Goal: Task Accomplishment & Management: Manage account settings

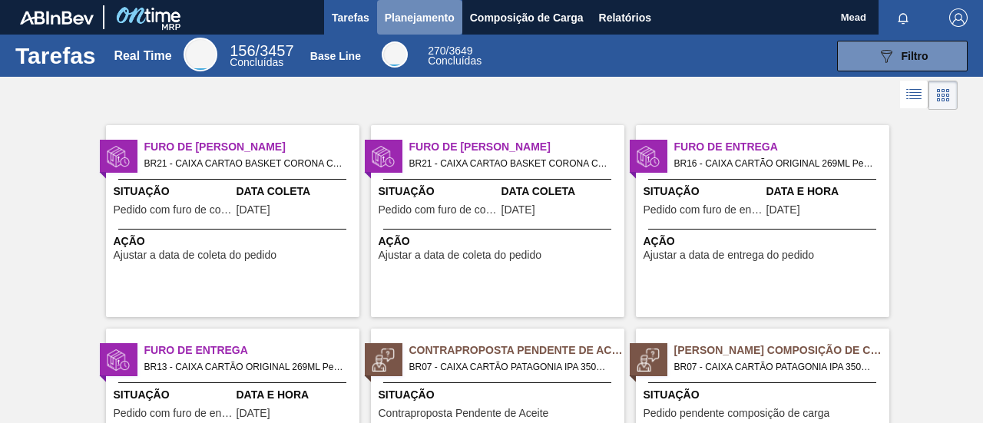
click at [422, 21] on span "Planejamento" at bounding box center [420, 17] width 70 height 18
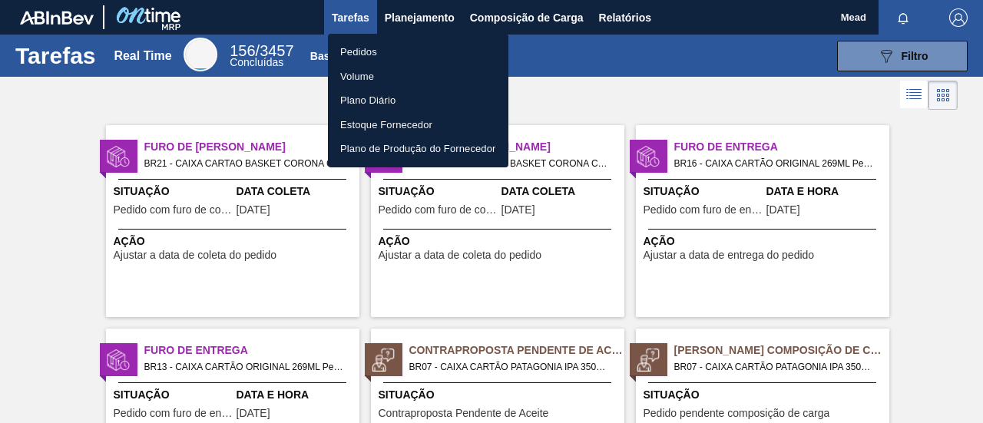
click at [368, 55] on li "Pedidos" at bounding box center [418, 52] width 181 height 25
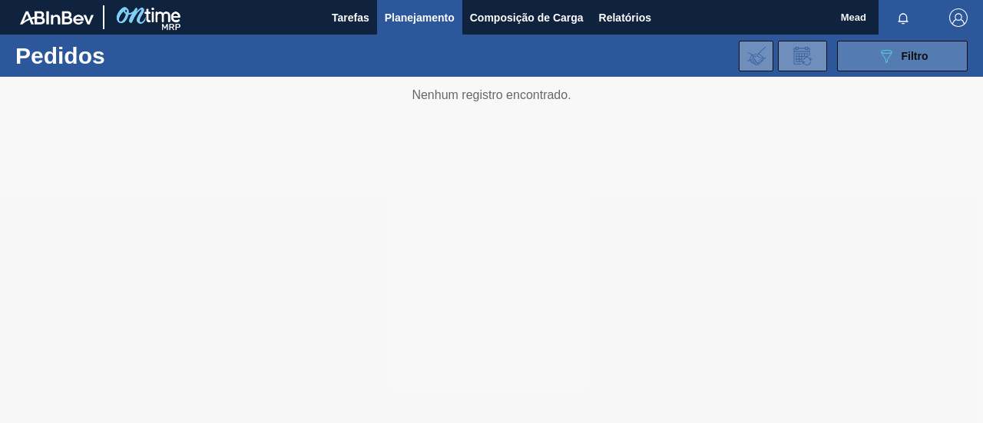
click at [875, 52] on button "089F7B8B-B2A5-4AFE-B5C0-19BA573D28AC Filtro" at bounding box center [902, 56] width 131 height 31
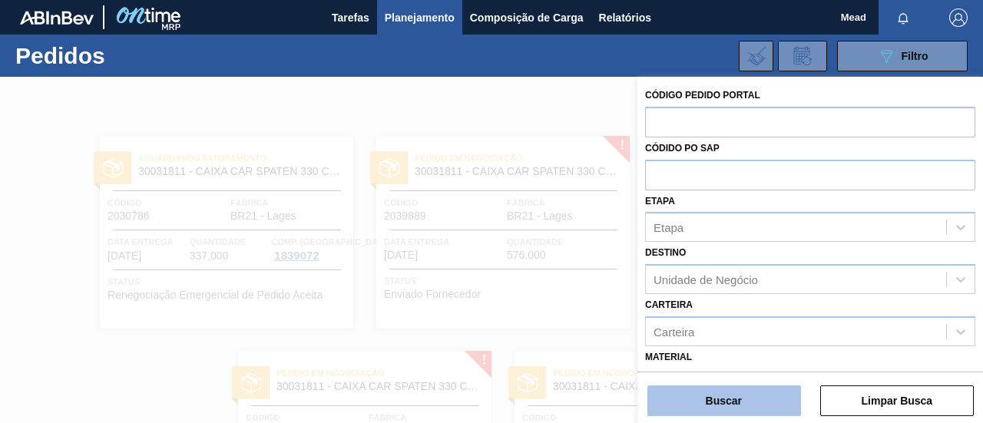
click at [752, 401] on button "Buscar" at bounding box center [725, 401] width 154 height 31
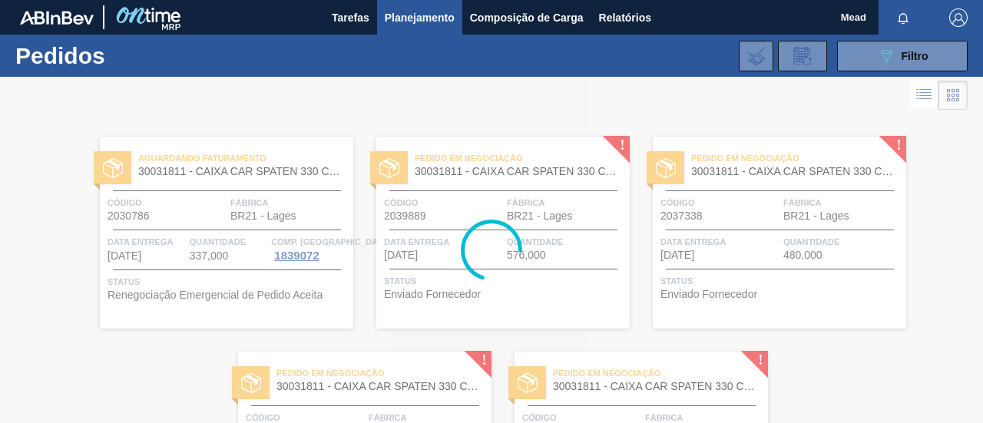
click at [209, 266] on div at bounding box center [491, 250] width 983 height 346
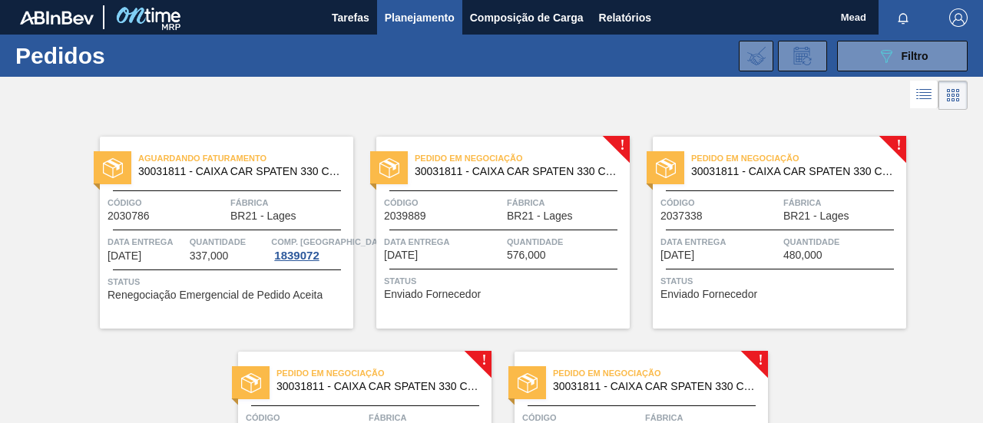
click at [229, 218] on div "Código 2030786 Fábrica BR21 - Lages" at bounding box center [226, 208] width 253 height 27
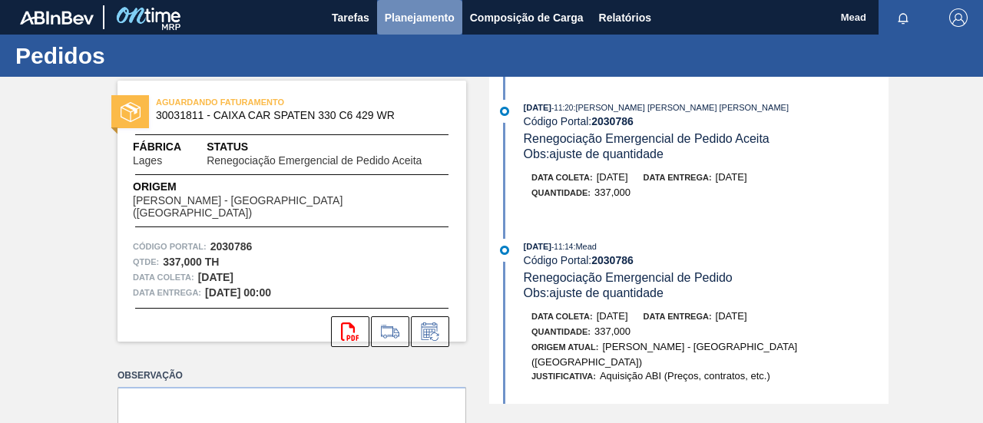
click at [402, 22] on span "Planejamento" at bounding box center [420, 17] width 70 height 18
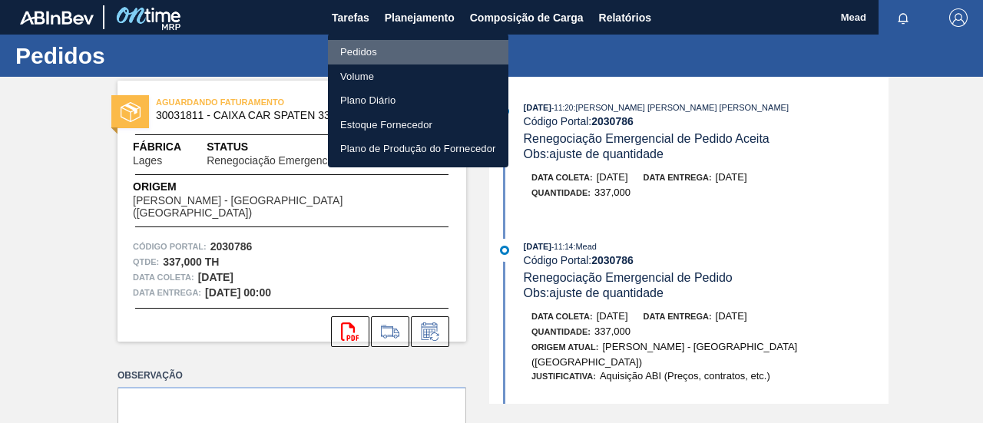
click at [355, 55] on li "Pedidos" at bounding box center [418, 52] width 181 height 25
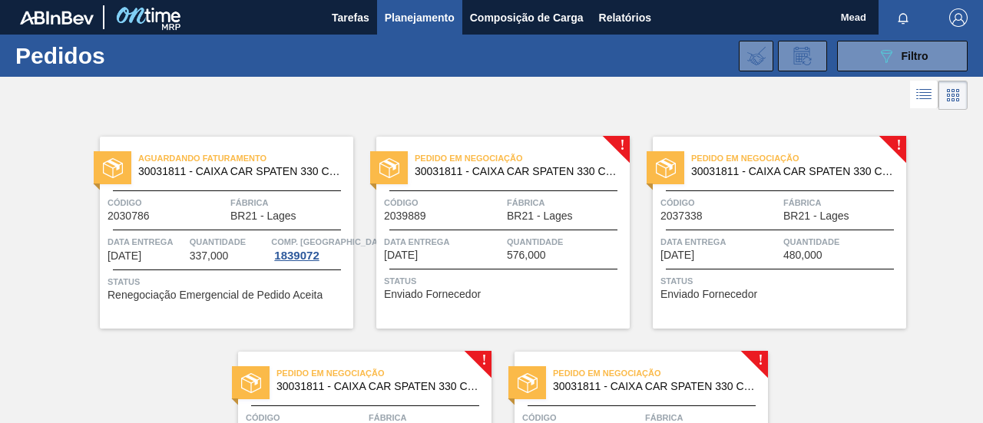
click at [457, 246] on span "Data entrega" at bounding box center [443, 241] width 119 height 15
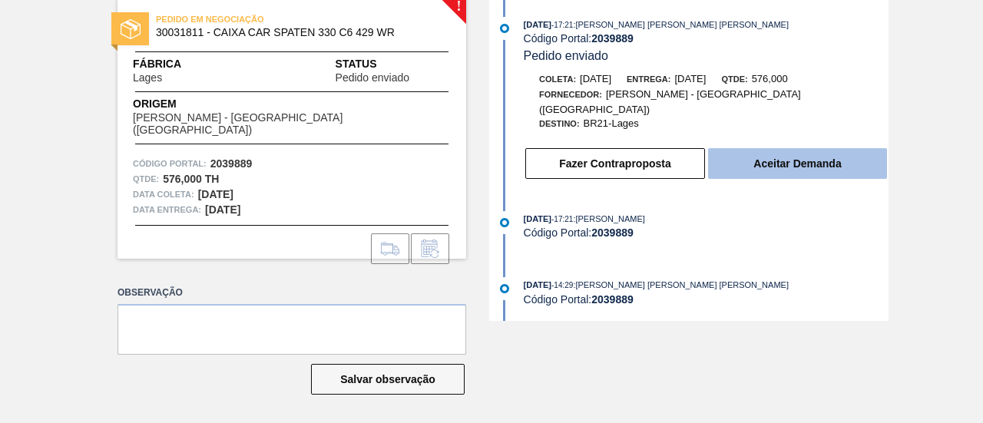
click at [762, 157] on button "Aceitar Demanda" at bounding box center [797, 163] width 179 height 31
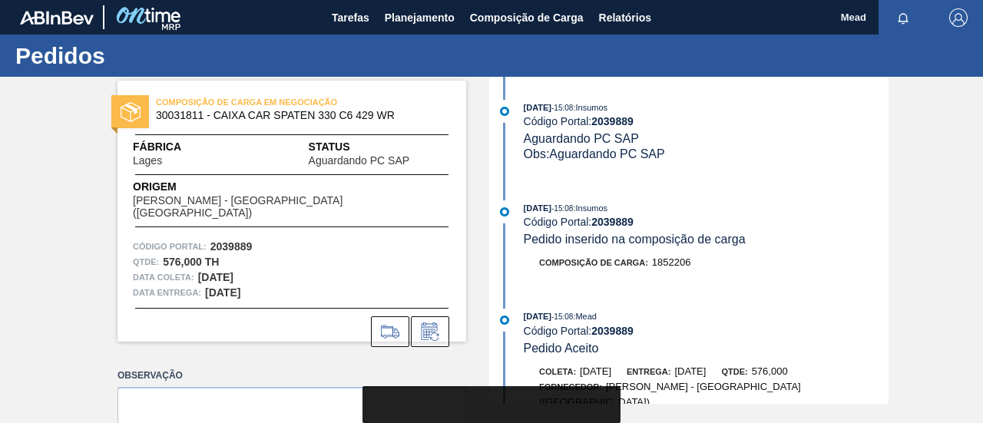
scroll to position [83, 0]
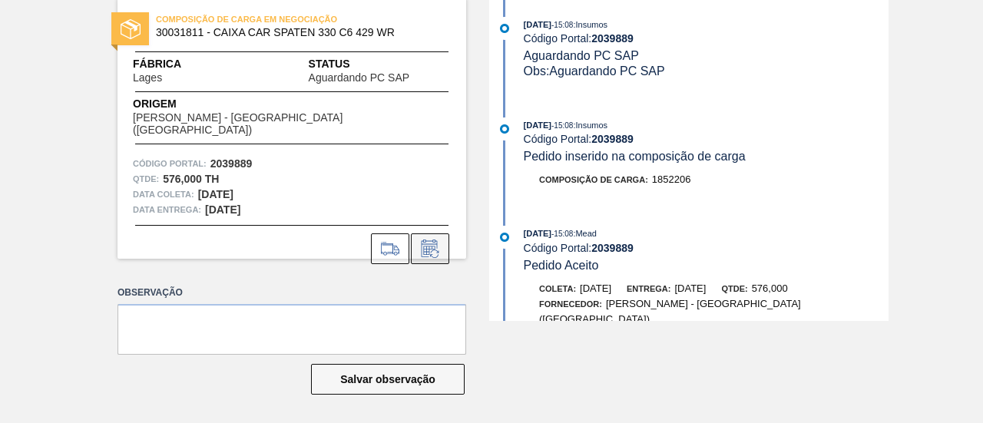
click at [429, 247] on icon at bounding box center [429, 251] width 12 height 9
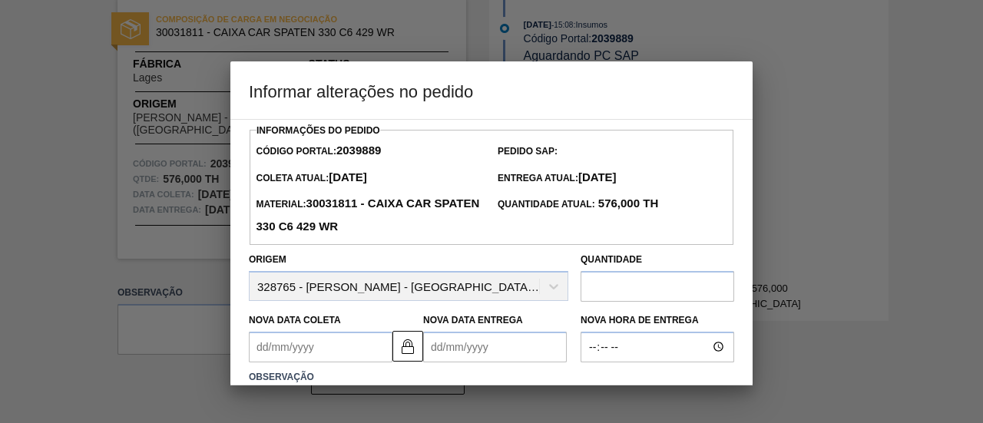
click at [348, 352] on Coleta2039889 "Nova Data Coleta" at bounding box center [321, 347] width 144 height 31
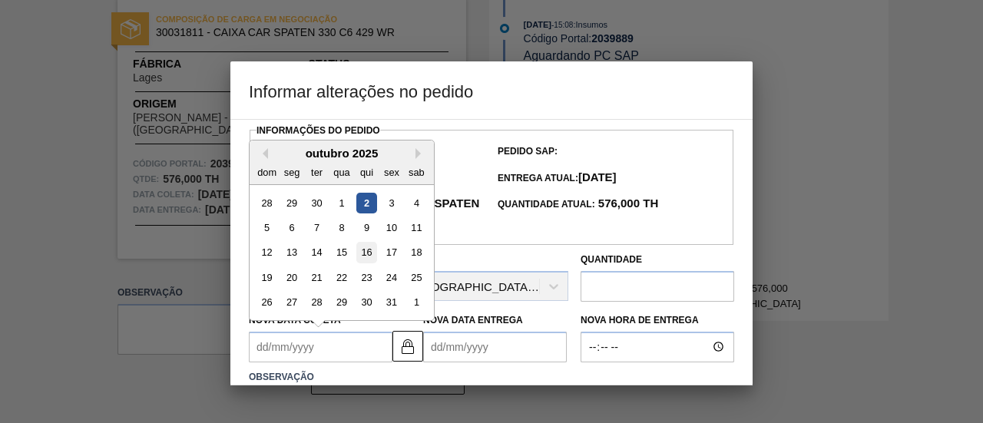
click at [364, 259] on div "16" at bounding box center [366, 252] width 21 height 21
type Coleta2039889 "[DATE]"
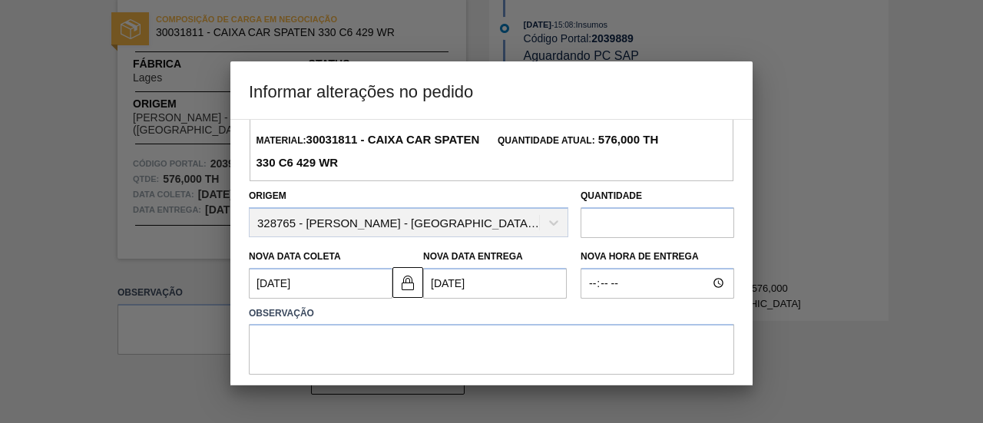
scroll to position [154, 0]
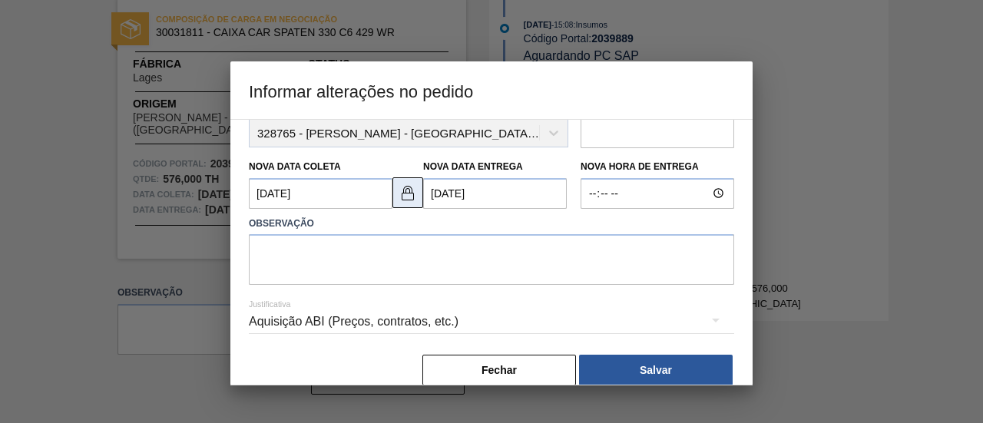
click at [399, 202] on img at bounding box center [408, 193] width 18 height 18
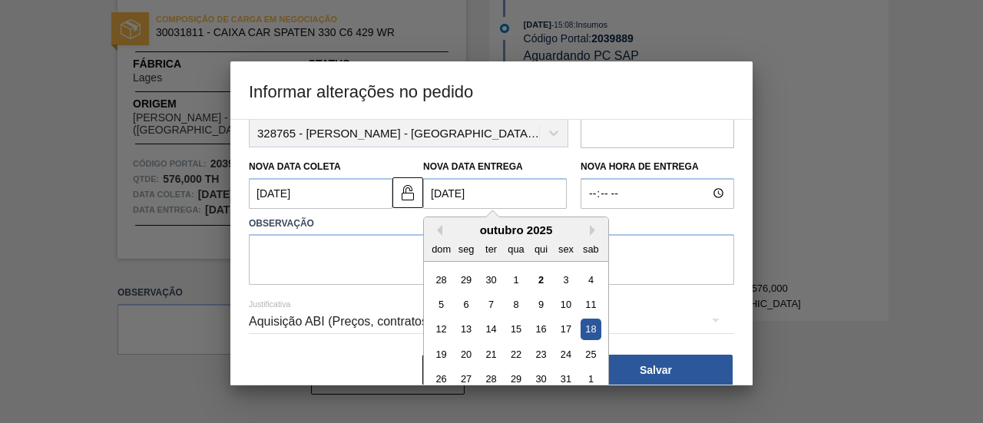
click at [444, 197] on Entrega2039889 "[DATE]" at bounding box center [495, 193] width 144 height 31
click at [564, 330] on div "17" at bounding box center [565, 329] width 21 height 21
type Entrega2039889 "[DATE]"
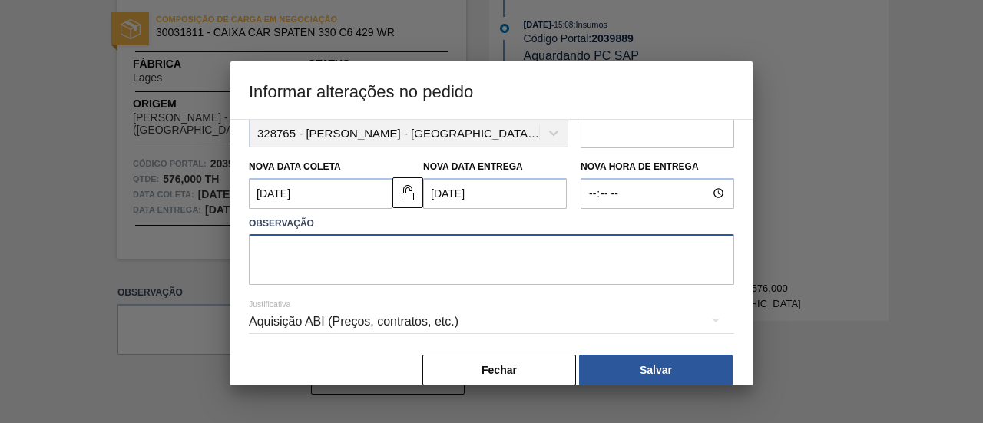
click at [407, 254] on textarea at bounding box center [491, 259] width 485 height 51
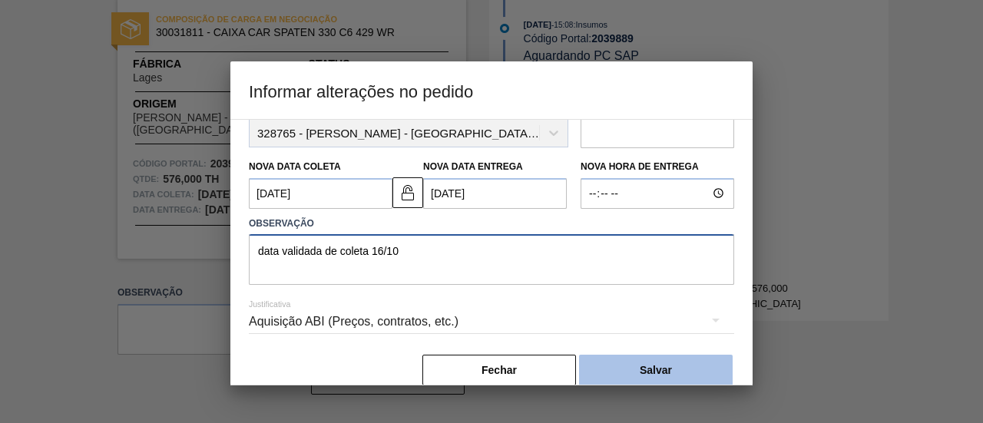
type textarea "data validada de coleta 16/10"
click at [672, 368] on button "Salvar" at bounding box center [656, 370] width 154 height 31
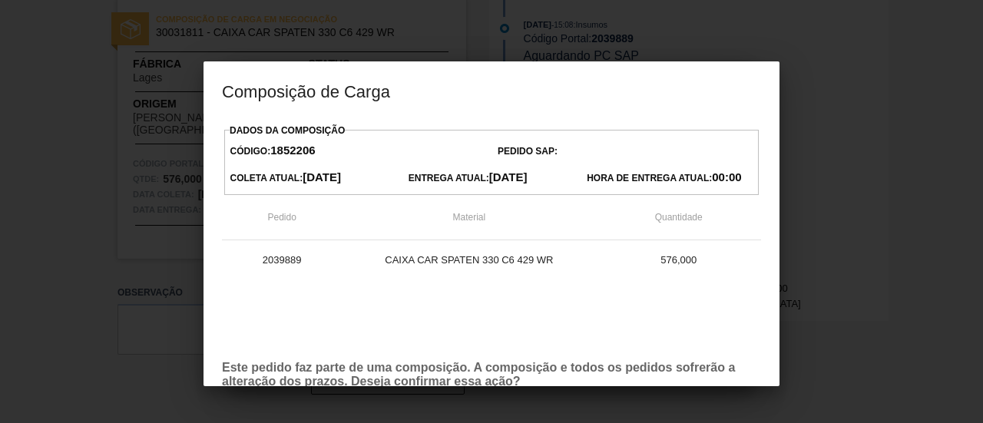
scroll to position [88, 0]
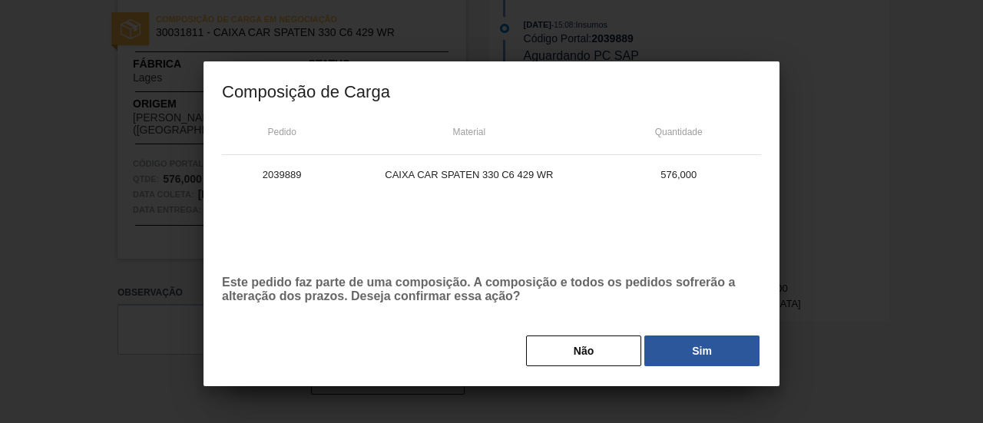
click at [677, 346] on button "Sim" at bounding box center [701, 351] width 115 height 31
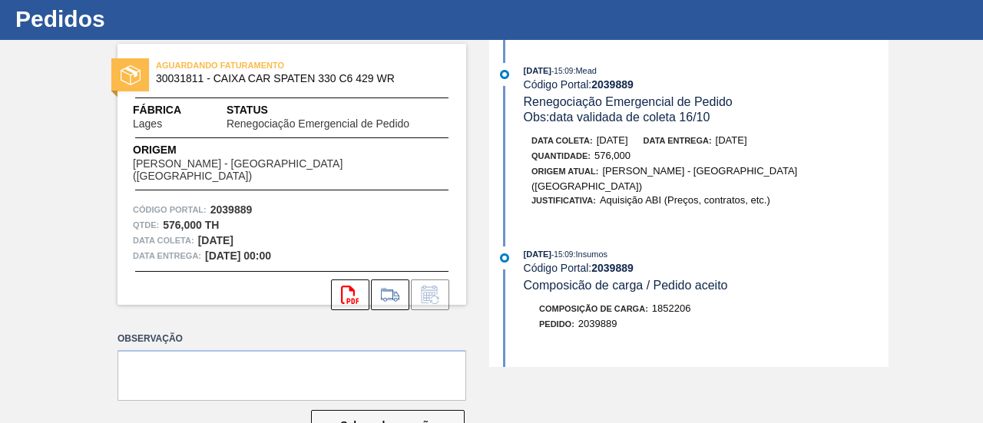
scroll to position [0, 0]
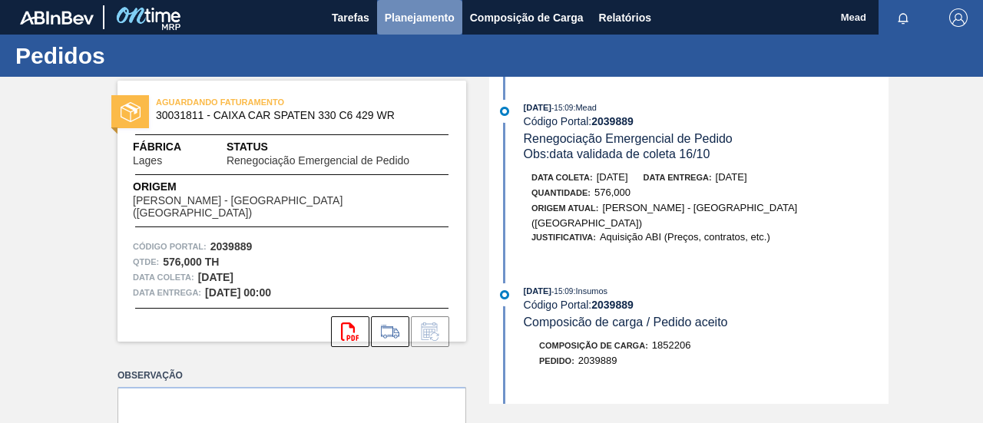
click at [423, 12] on span "Planejamento" at bounding box center [420, 17] width 70 height 18
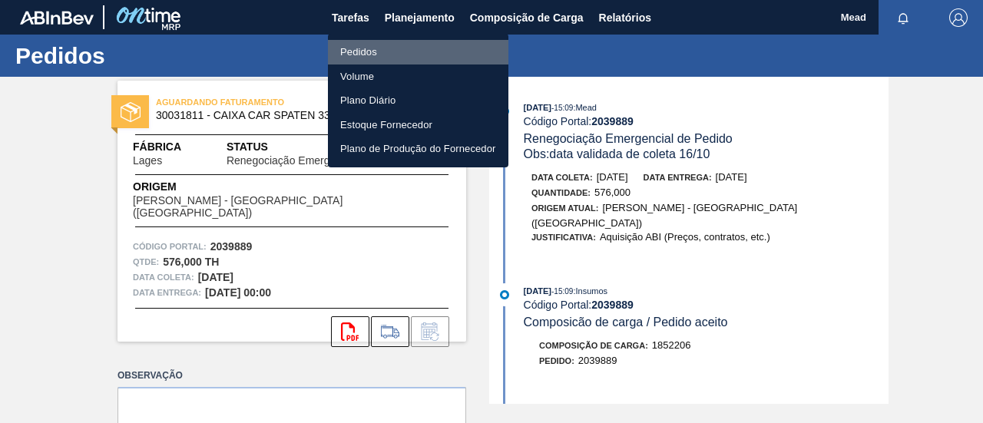
click at [364, 48] on li "Pedidos" at bounding box center [418, 52] width 181 height 25
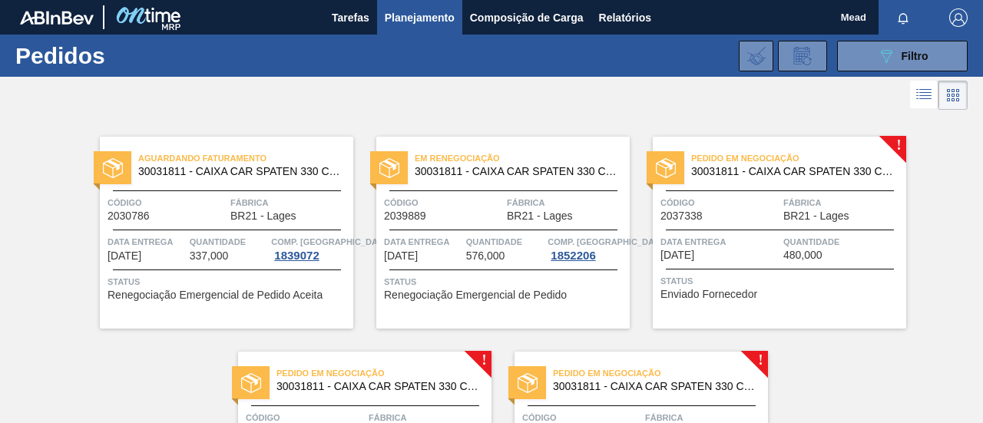
click at [777, 214] on div "Código 2037338" at bounding box center [720, 208] width 119 height 27
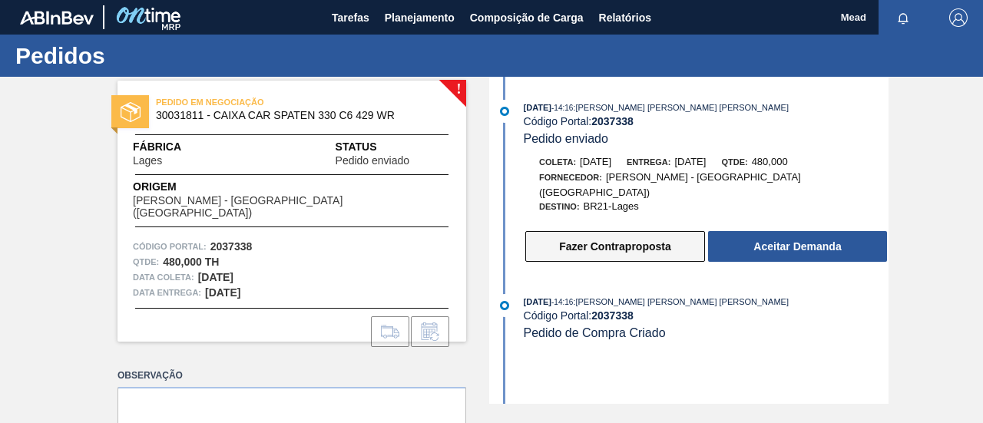
click at [620, 233] on button "Fazer Contraproposta" at bounding box center [615, 246] width 180 height 31
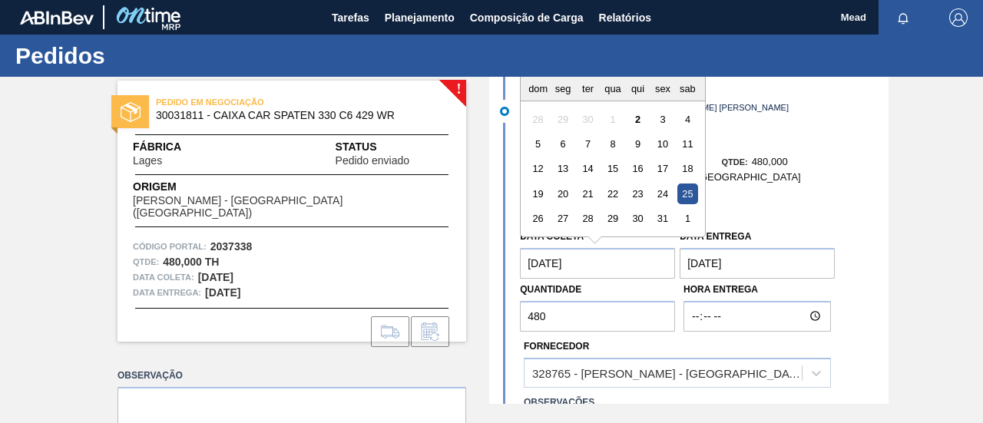
click at [585, 253] on coleta "[DATE]" at bounding box center [597, 263] width 155 height 31
click at [685, 208] on div "1" at bounding box center [687, 218] width 21 height 21
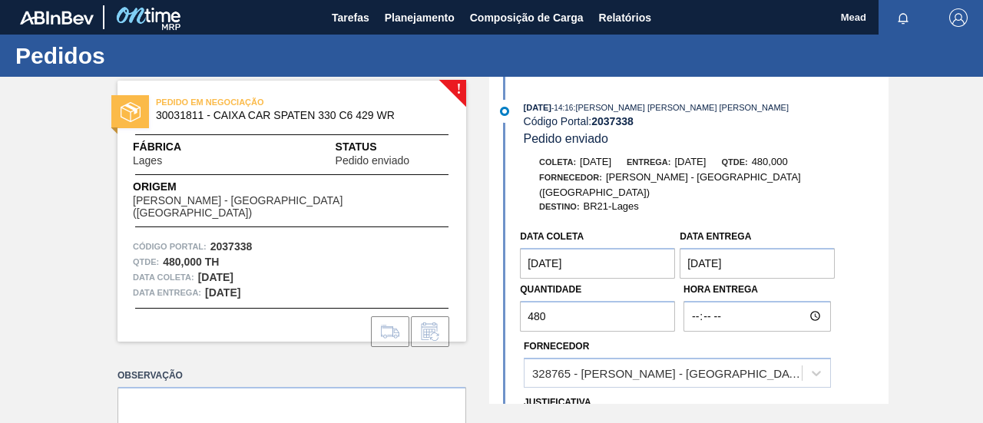
click at [623, 248] on coleta "[DATE]" at bounding box center [597, 263] width 155 height 31
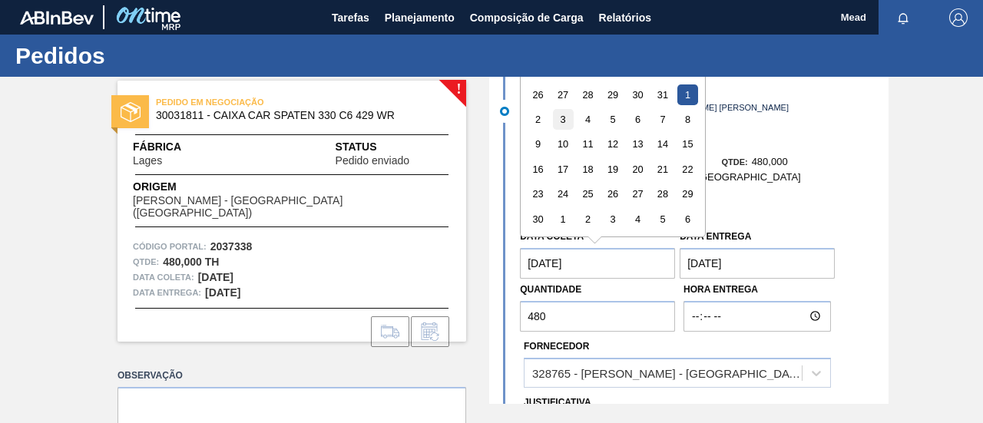
click at [567, 109] on div "3" at bounding box center [563, 119] width 21 height 21
type coleta "[DATE]"
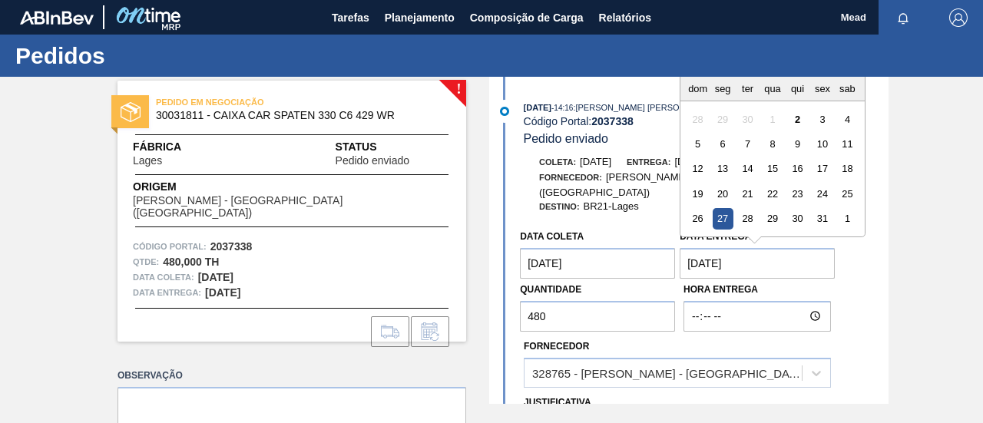
click at [697, 251] on entrega "[DATE]" at bounding box center [757, 263] width 155 height 31
click at [849, 208] on div "1" at bounding box center [847, 218] width 21 height 21
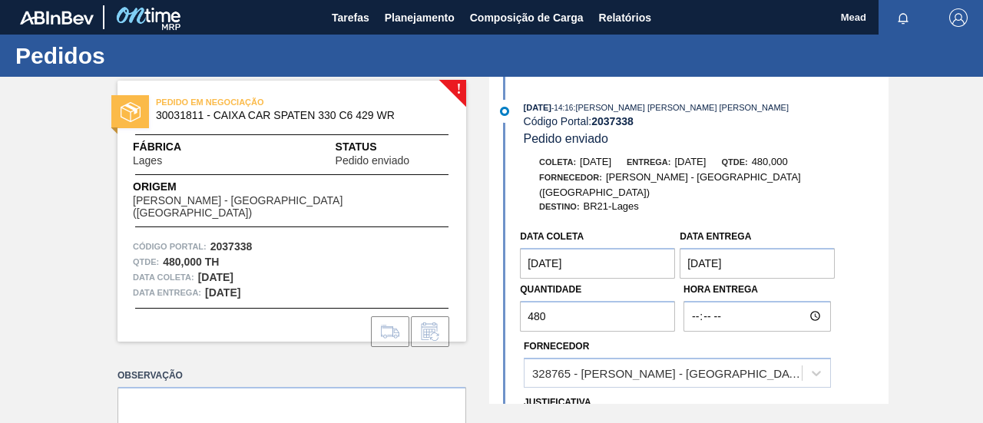
click at [784, 250] on entrega "[DATE]" at bounding box center [757, 263] width 155 height 31
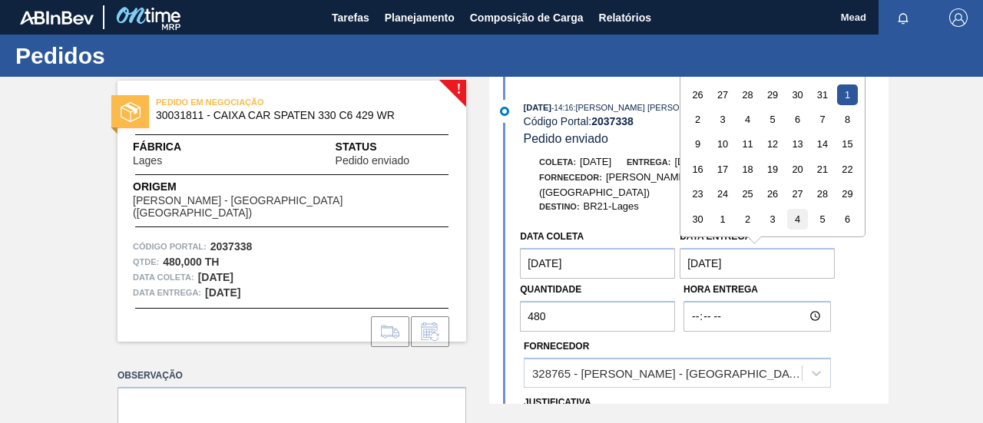
click at [792, 209] on div "4" at bounding box center [797, 219] width 21 height 21
type entrega "[DATE]"
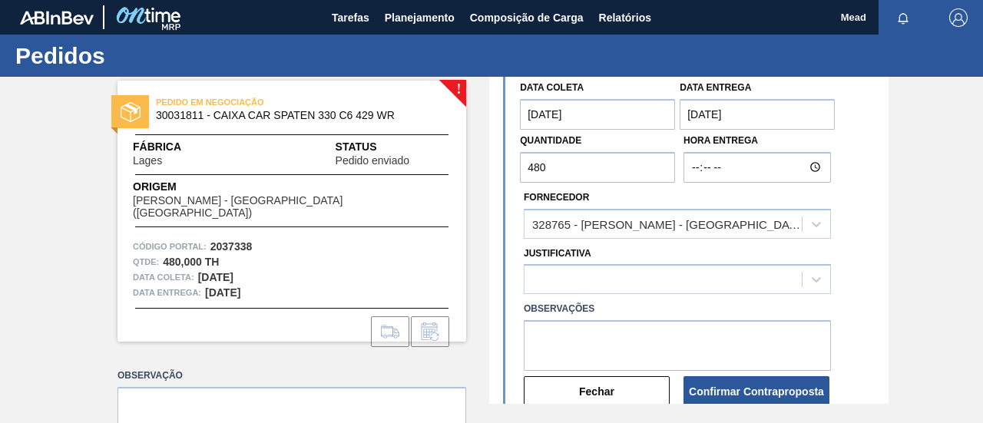
scroll to position [154, 0]
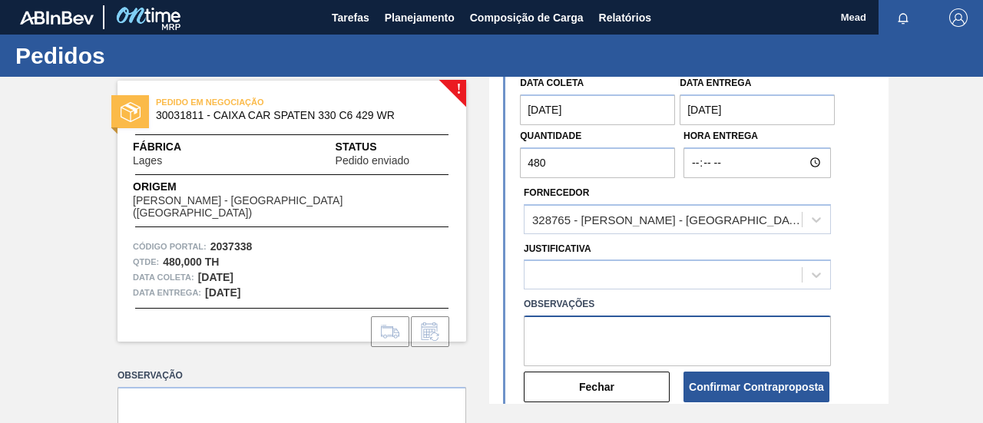
click at [604, 316] on textarea at bounding box center [677, 341] width 307 height 51
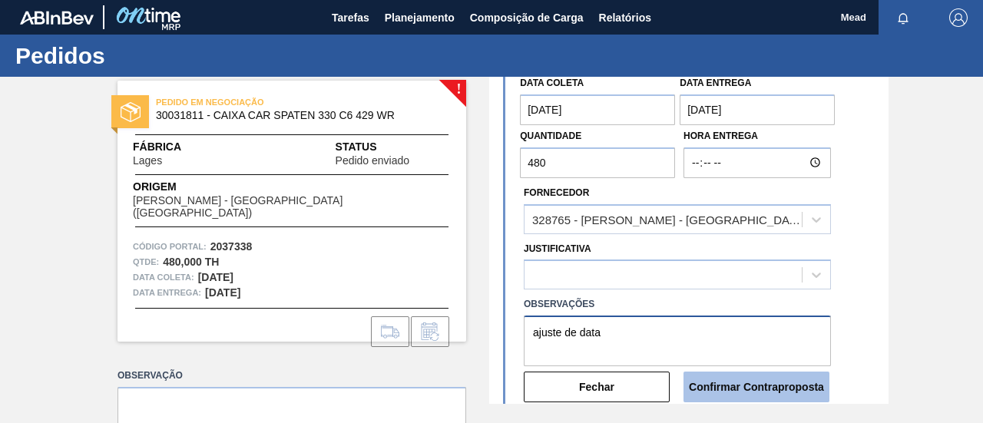
type textarea "ajuste de data"
click at [735, 372] on button "Confirmar Contraproposta" at bounding box center [757, 387] width 146 height 31
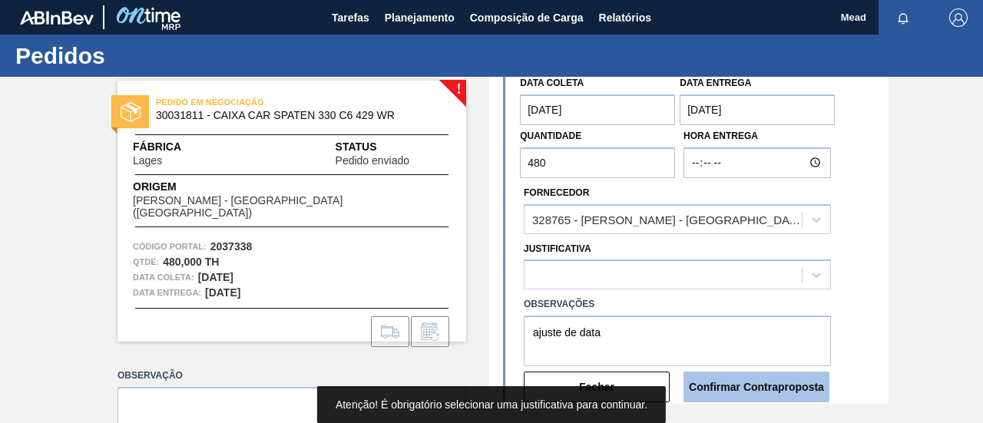
click at [778, 377] on button "Confirmar Contraproposta" at bounding box center [757, 387] width 146 height 31
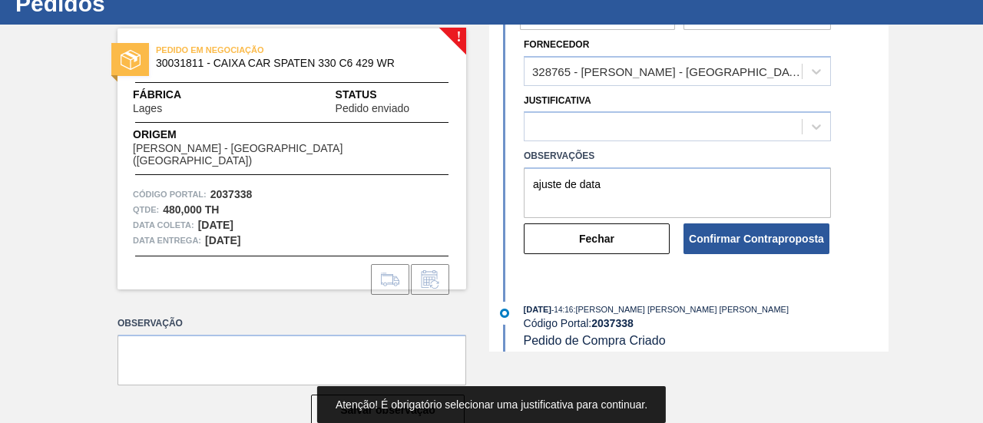
scroll to position [77, 0]
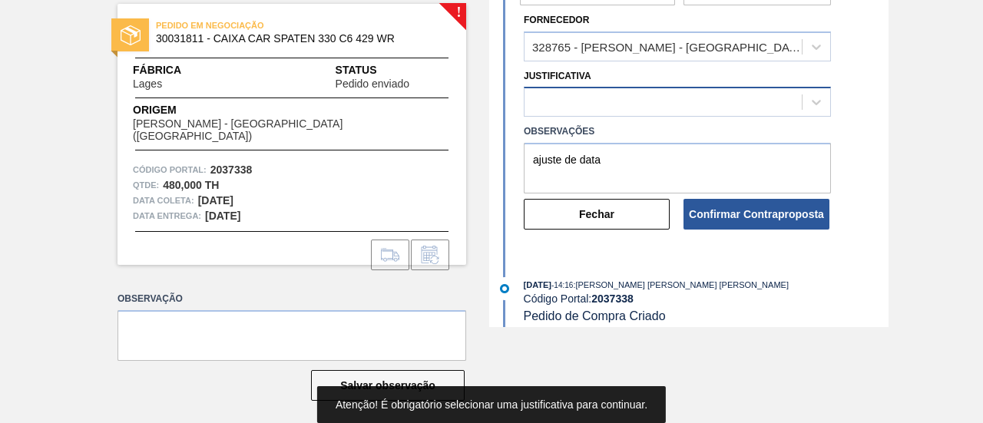
click at [642, 96] on div at bounding box center [663, 102] width 277 height 22
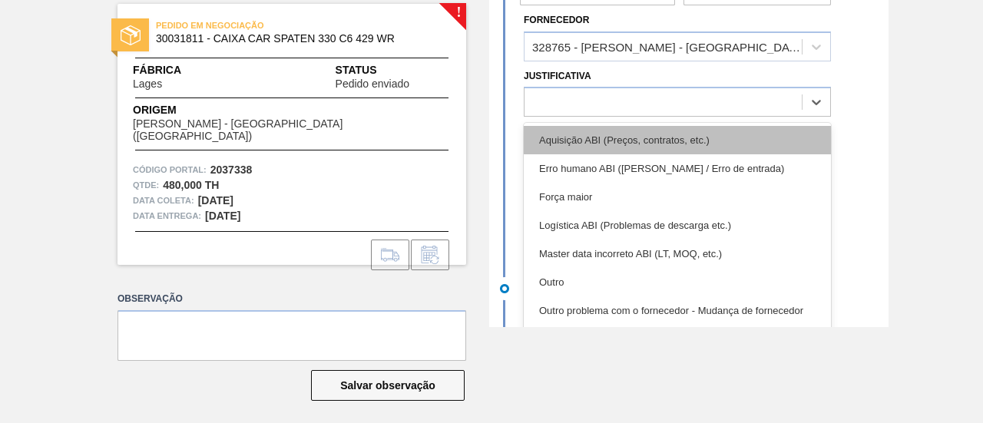
click at [638, 129] on div "Aquisição ABI (Preços, contratos, etc.)" at bounding box center [677, 140] width 307 height 28
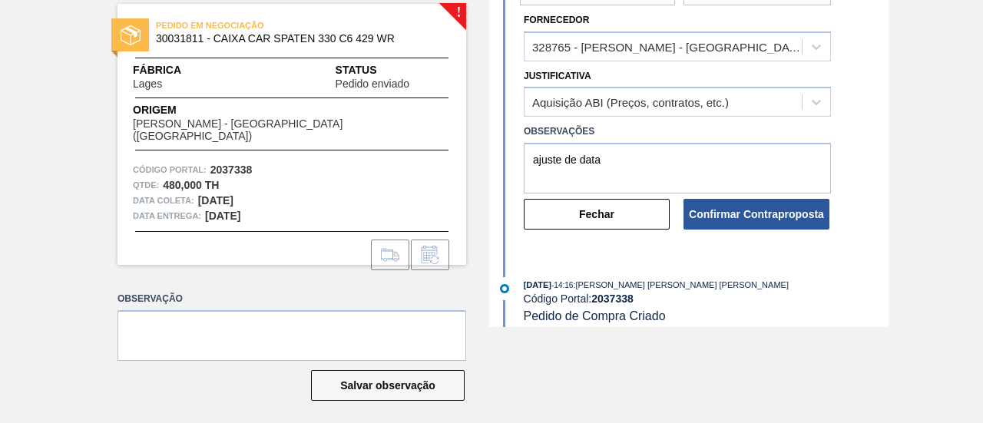
drag, startPoint x: 763, startPoint y: 204, endPoint x: 244, endPoint y: 234, distance: 520.1
click at [762, 204] on button "Confirmar Contraproposta" at bounding box center [757, 214] width 146 height 31
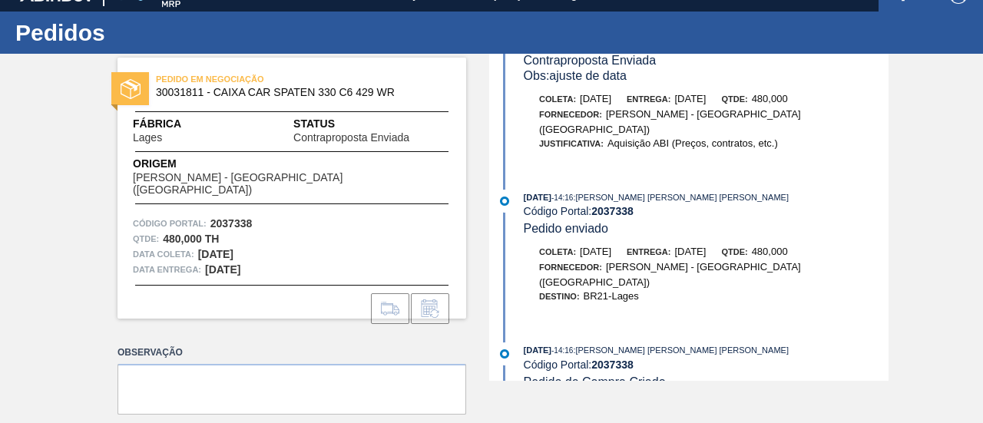
scroll to position [0, 0]
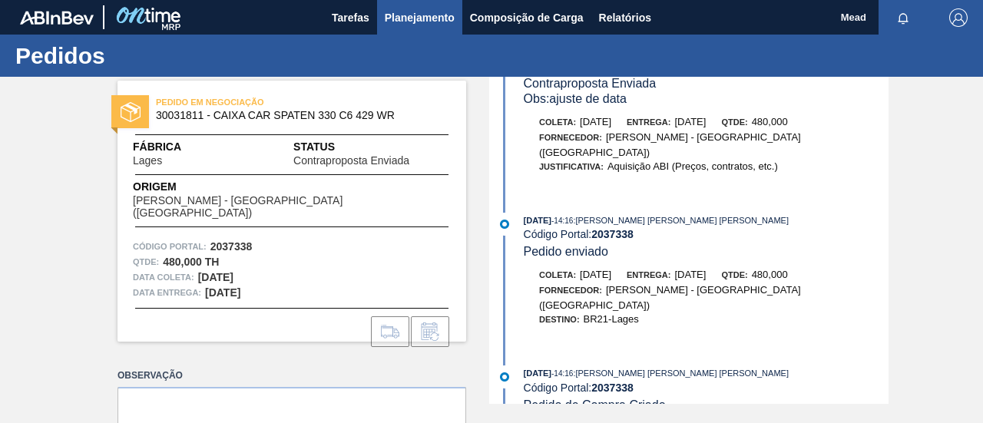
click at [407, 27] on button "Planejamento" at bounding box center [419, 17] width 85 height 35
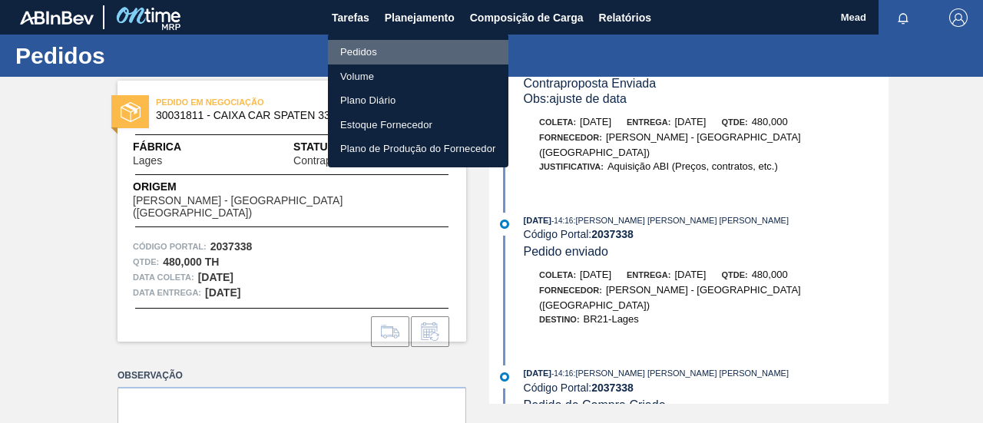
click at [374, 55] on li "Pedidos" at bounding box center [418, 52] width 181 height 25
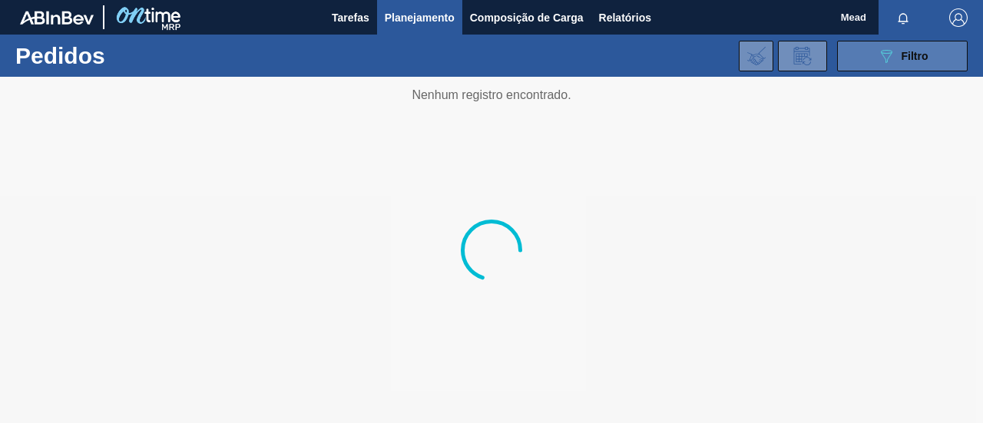
click at [909, 60] on span "Filtro" at bounding box center [915, 56] width 27 height 12
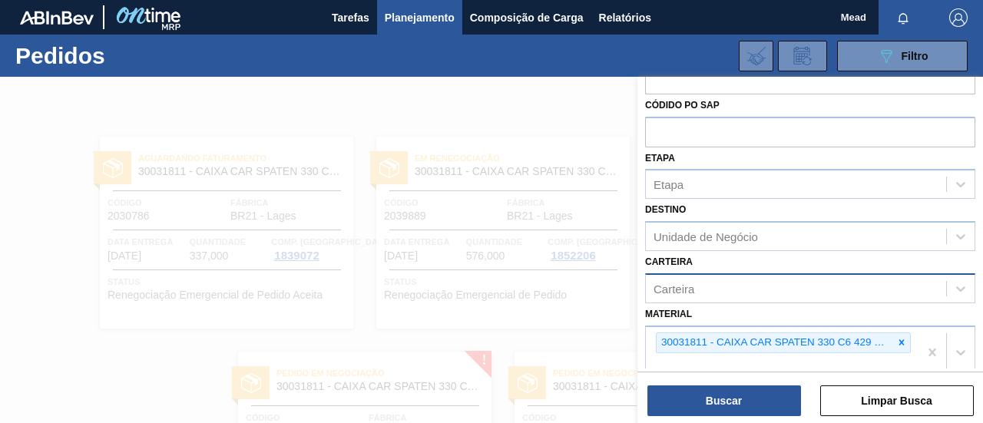
scroll to position [77, 0]
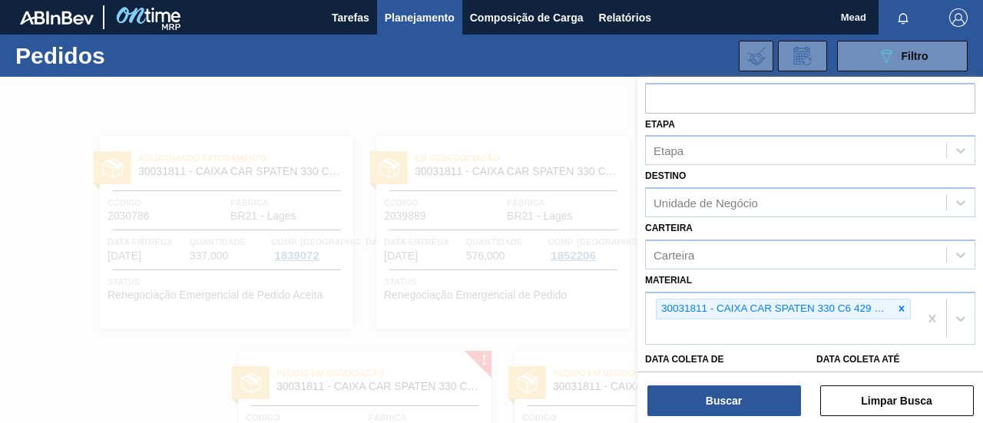
click at [272, 335] on div at bounding box center [491, 288] width 983 height 423
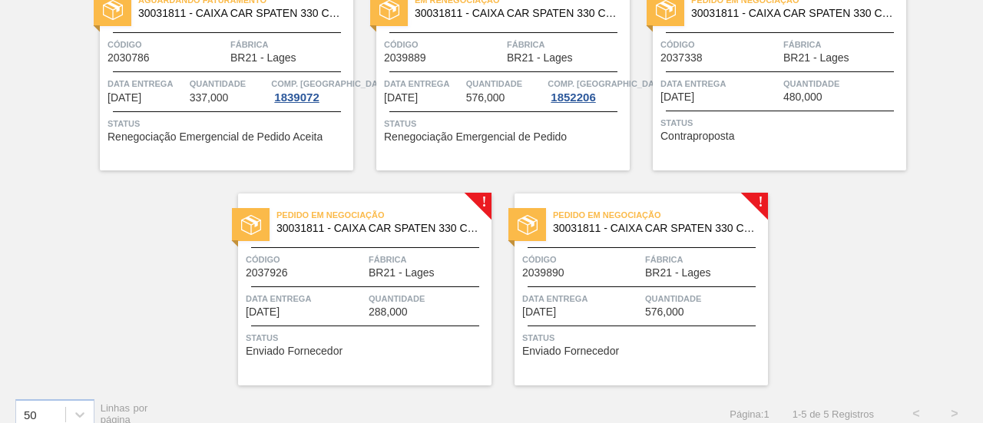
scroll to position [177, 0]
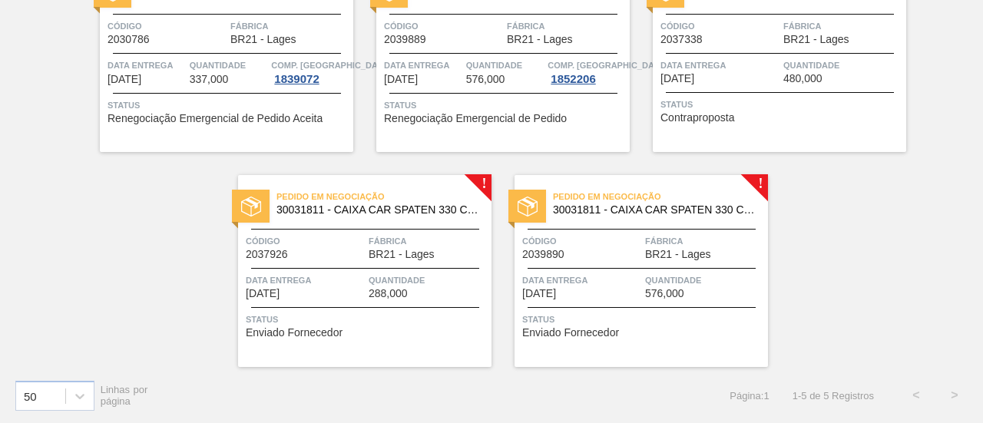
click at [326, 279] on span "Data entrega" at bounding box center [305, 280] width 119 height 15
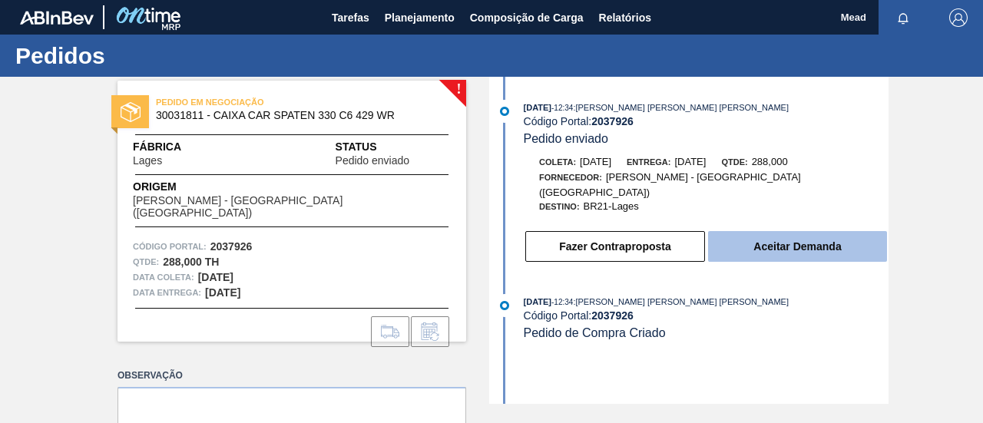
click at [774, 247] on button "Aceitar Demanda" at bounding box center [797, 246] width 179 height 31
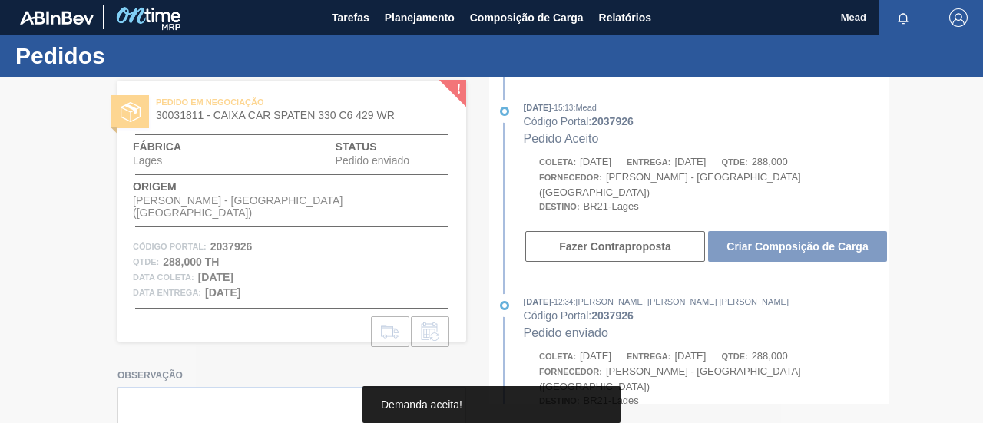
click at [778, 241] on div at bounding box center [491, 250] width 983 height 346
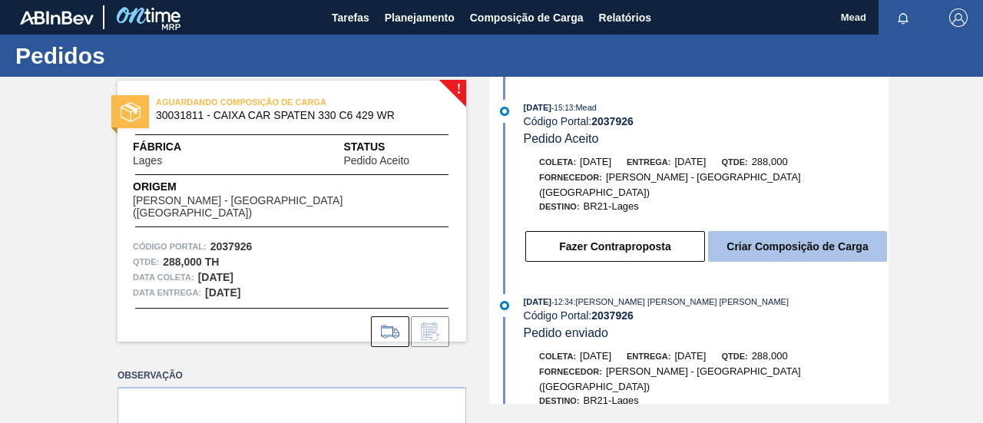
click at [797, 239] on button "Criar Composição de Carga" at bounding box center [797, 246] width 179 height 31
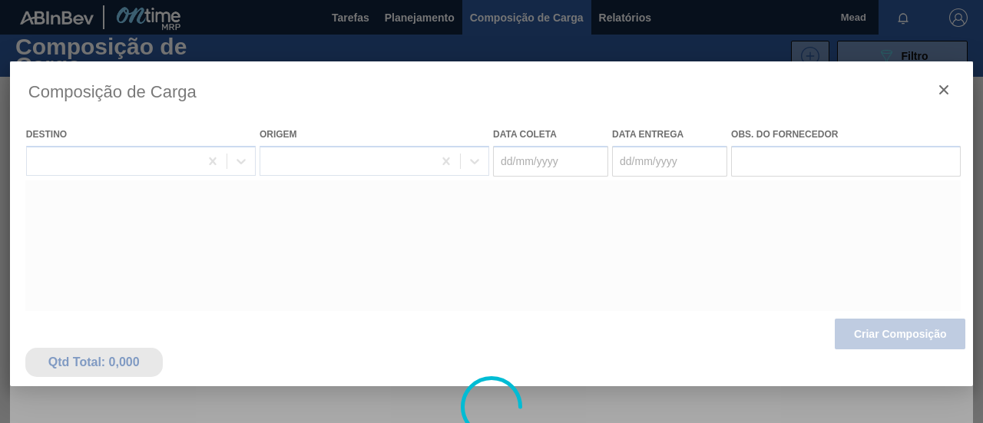
type coleta "[DATE]"
type entrega "[DATE]"
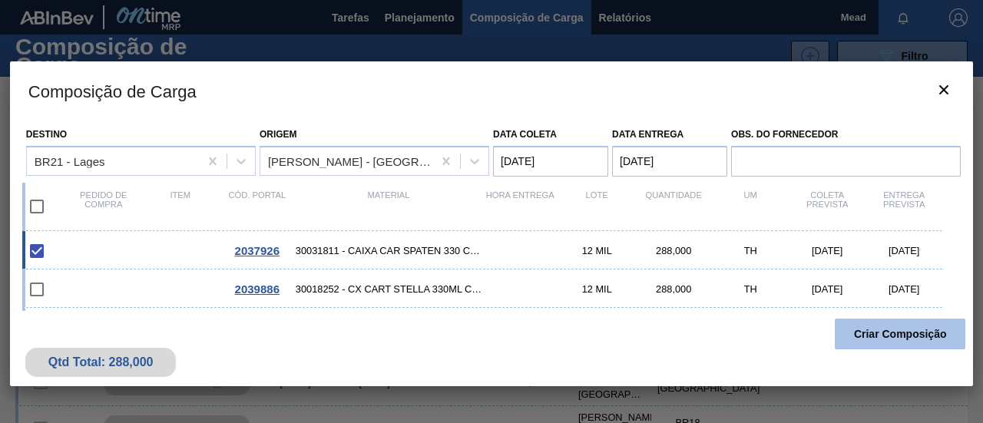
click at [924, 331] on button "Criar Composição" at bounding box center [900, 334] width 131 height 31
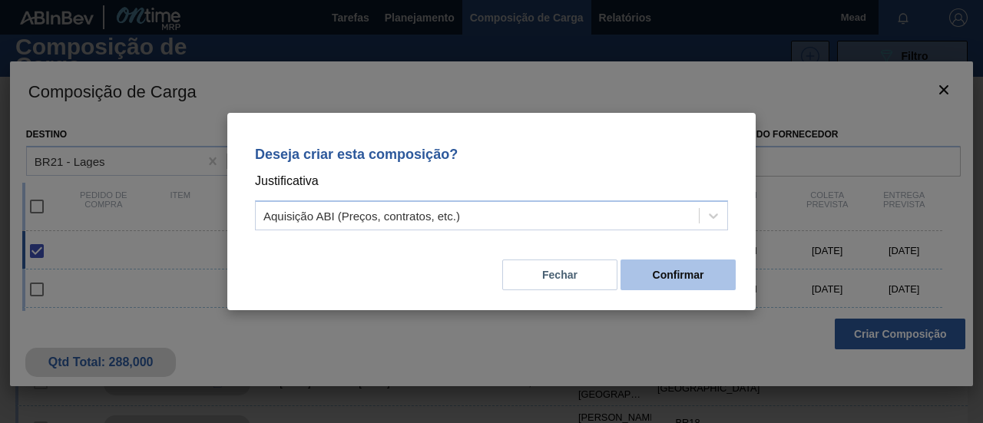
click at [657, 271] on button "Confirmar" at bounding box center [678, 275] width 115 height 31
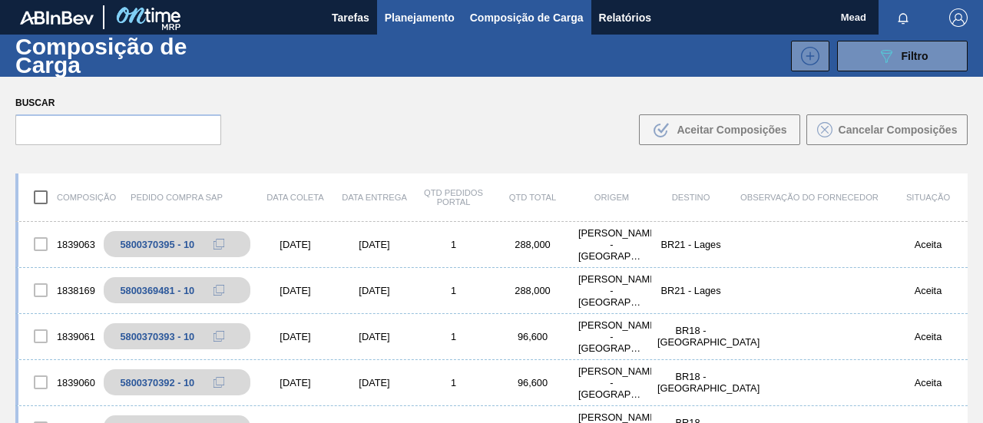
click at [411, 14] on span "Planejamento" at bounding box center [420, 17] width 70 height 18
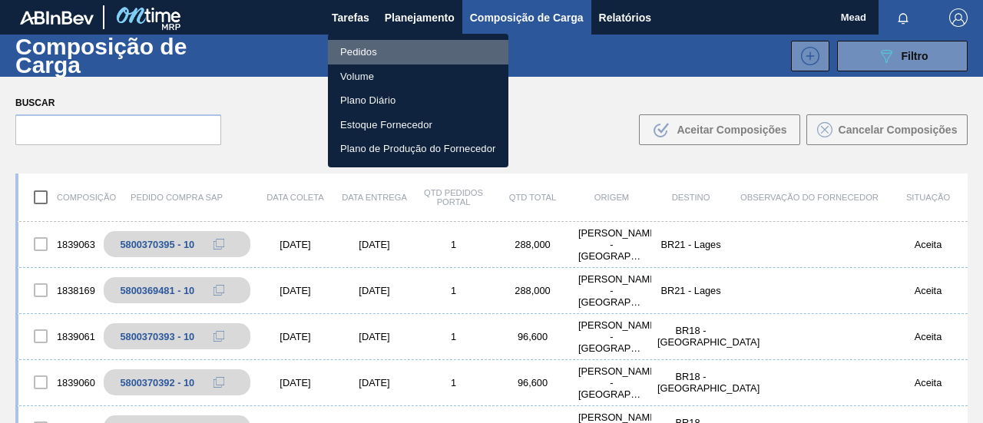
click at [378, 55] on li "Pedidos" at bounding box center [418, 52] width 181 height 25
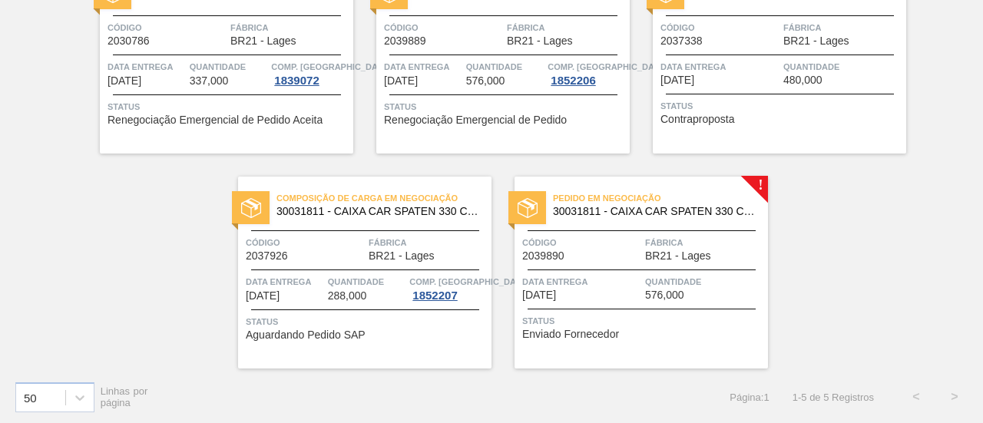
scroll to position [177, 0]
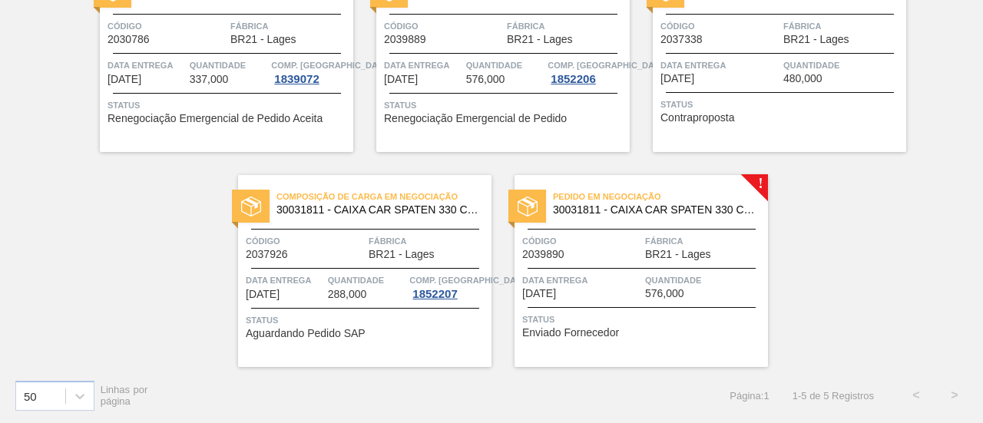
click at [611, 280] on span "Data entrega" at bounding box center [581, 280] width 119 height 15
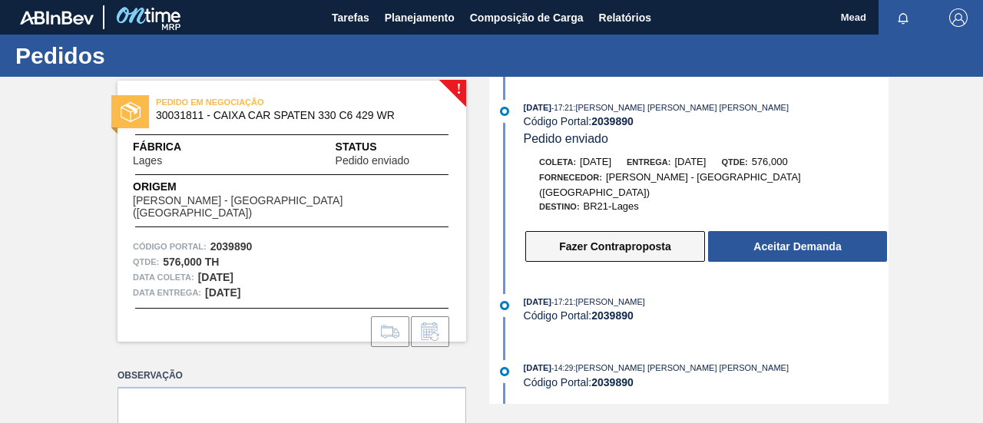
click at [671, 241] on button "Fazer Contraproposta" at bounding box center [615, 246] width 180 height 31
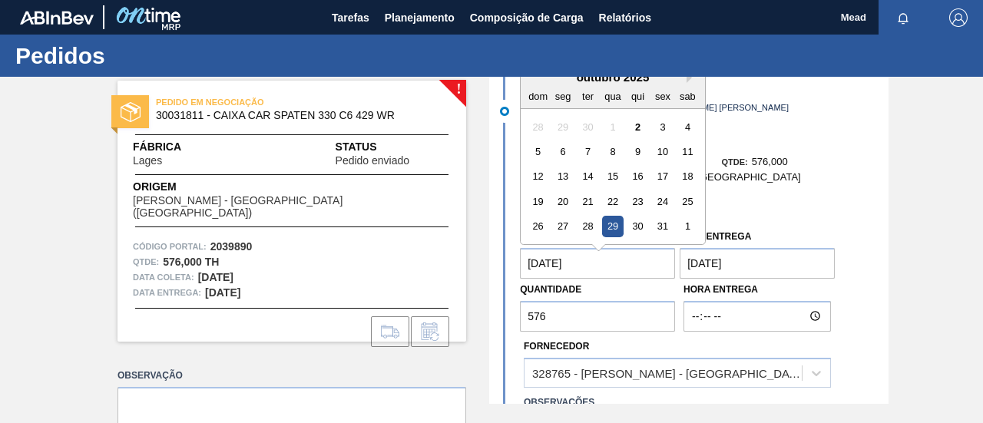
click at [634, 248] on coleta "[DATE]" at bounding box center [597, 263] width 155 height 31
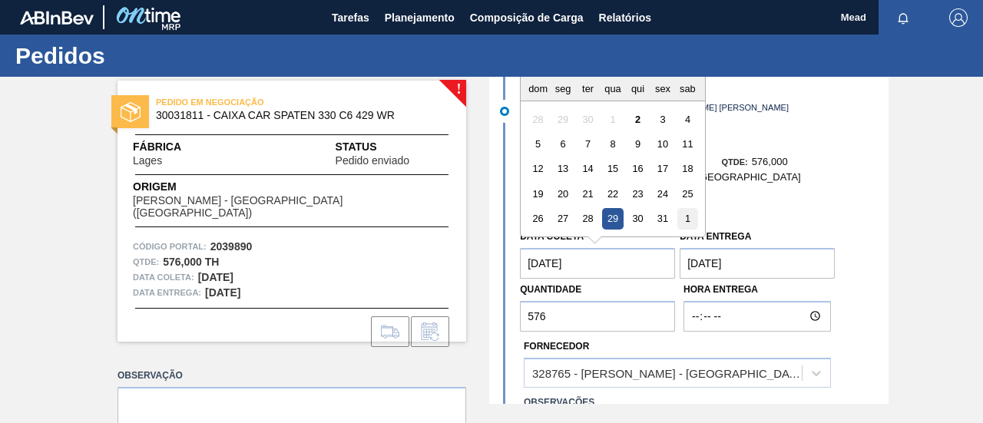
click at [684, 208] on div "1" at bounding box center [687, 218] width 21 height 21
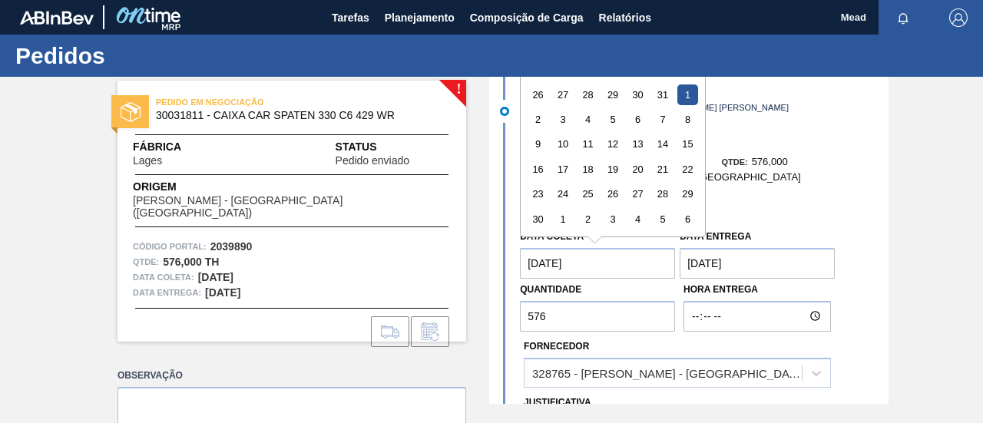
click at [596, 248] on coleta "[DATE]" at bounding box center [597, 263] width 155 height 31
click at [638, 109] on div "6" at bounding box center [638, 119] width 21 height 21
type coleta "[DATE]"
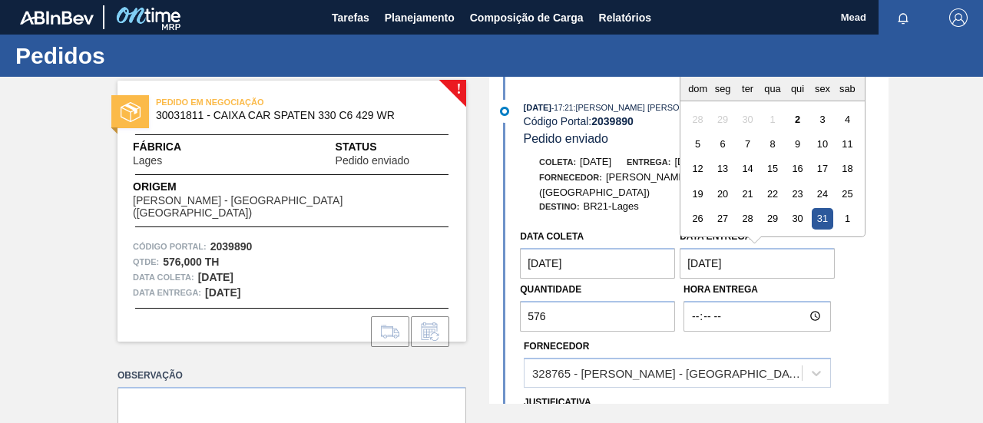
click at [744, 250] on entrega "[DATE]" at bounding box center [757, 263] width 155 height 31
click at [845, 208] on div "1" at bounding box center [847, 218] width 21 height 21
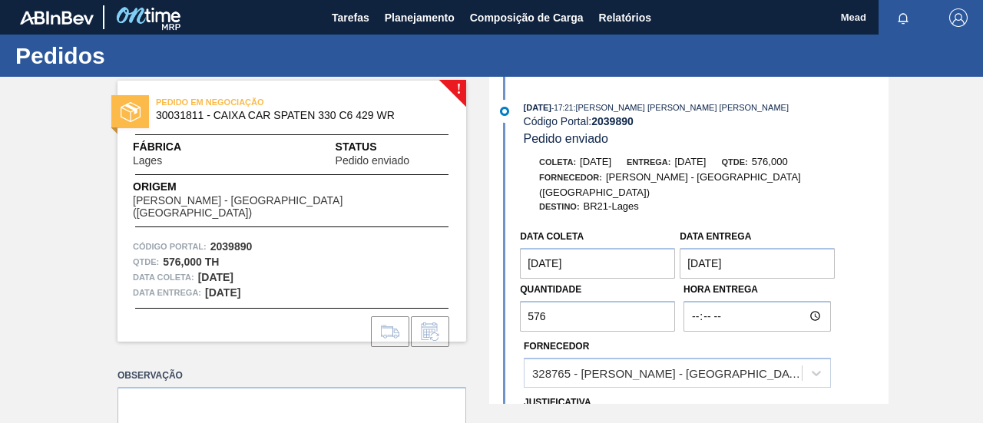
click at [782, 253] on entrega "[DATE]" at bounding box center [757, 263] width 155 height 31
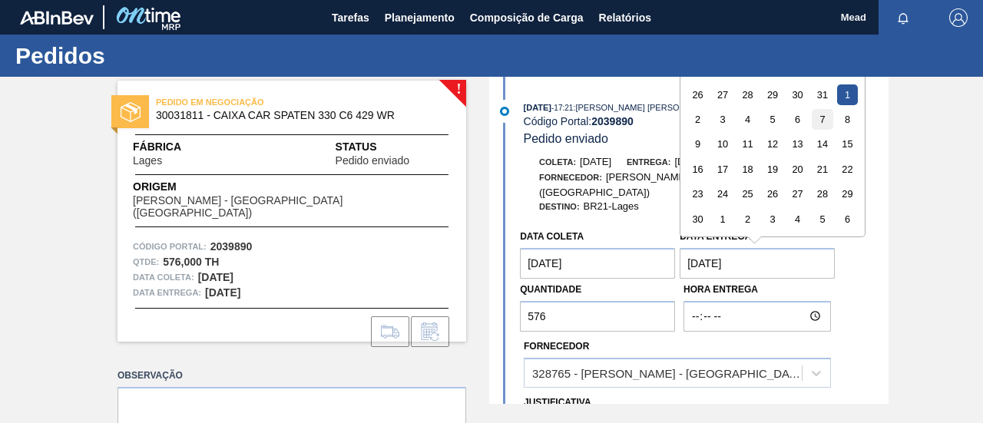
click at [822, 109] on div "7" at bounding box center [823, 119] width 21 height 21
type entrega "[DATE]"
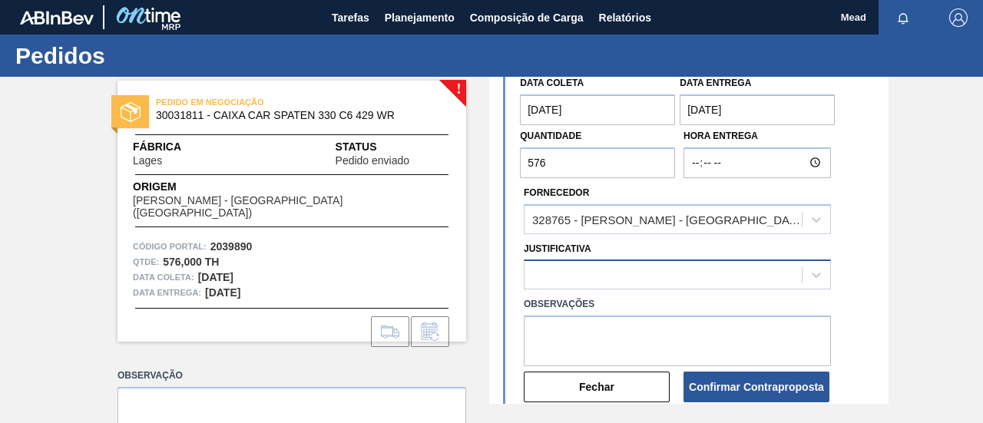
scroll to position [83, 0]
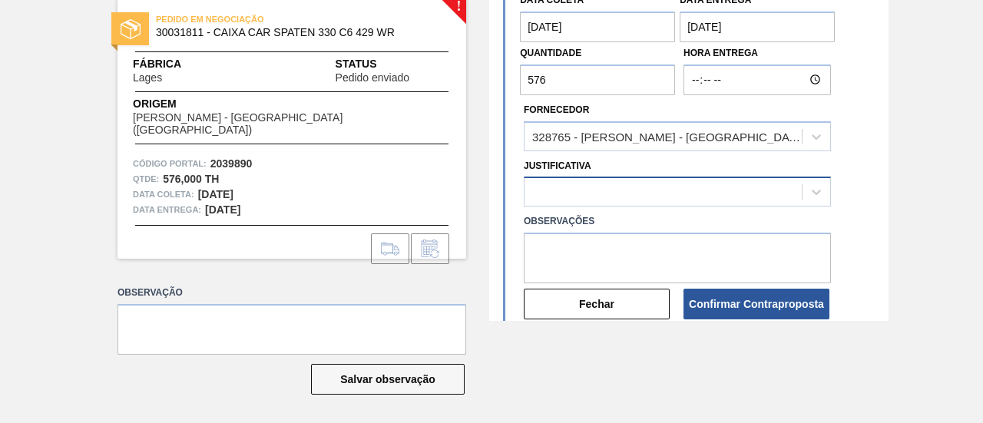
click at [674, 207] on div at bounding box center [677, 192] width 307 height 30
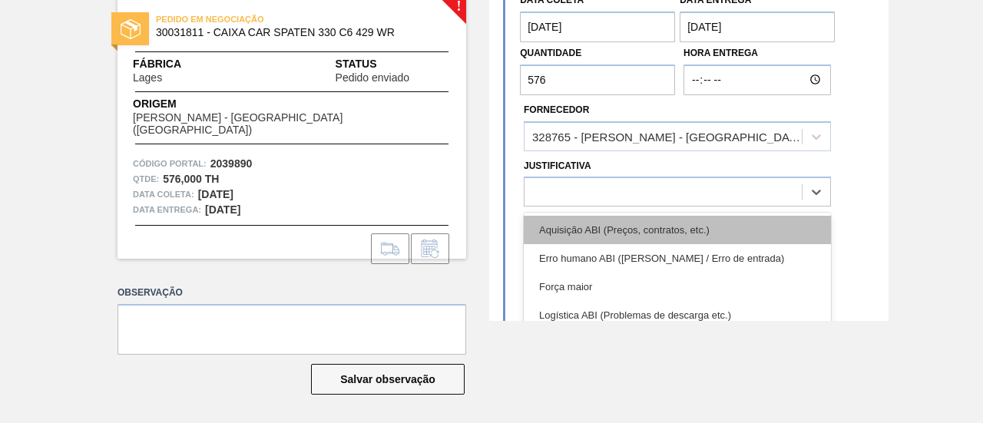
click at [641, 216] on div "Aquisição ABI (Preços, contratos, etc.)" at bounding box center [677, 230] width 307 height 28
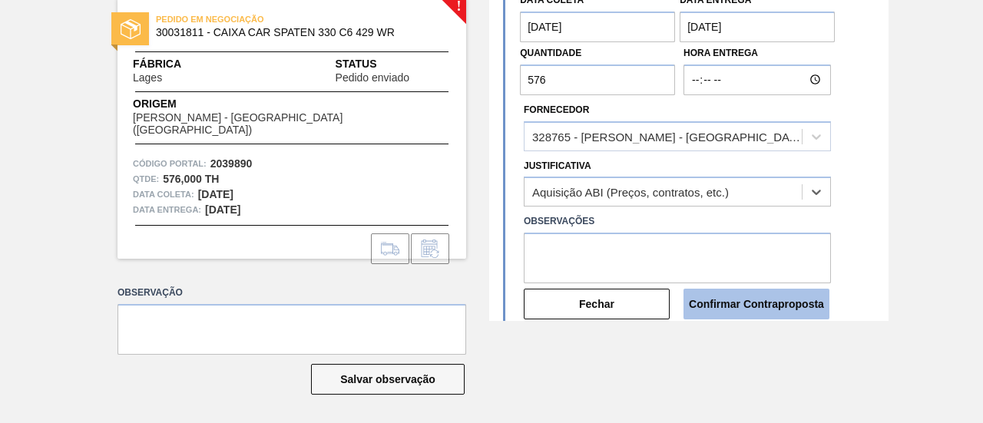
click at [727, 291] on button "Confirmar Contraproposta" at bounding box center [757, 304] width 146 height 31
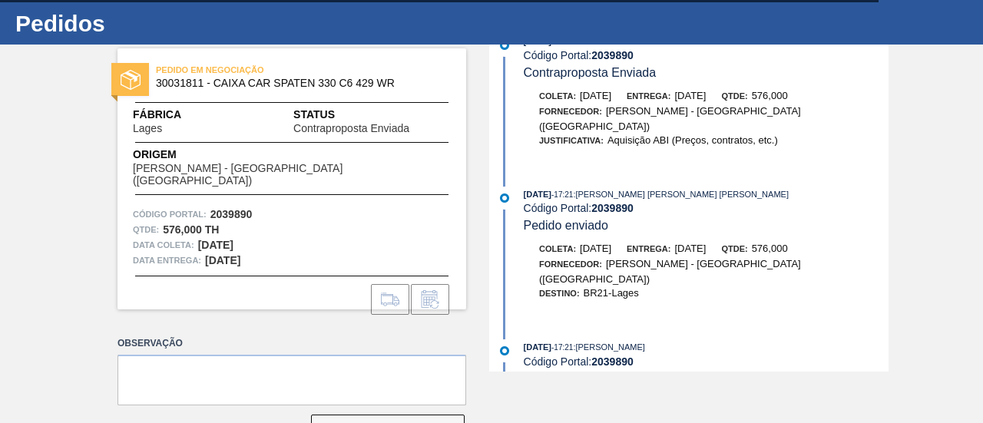
scroll to position [0, 0]
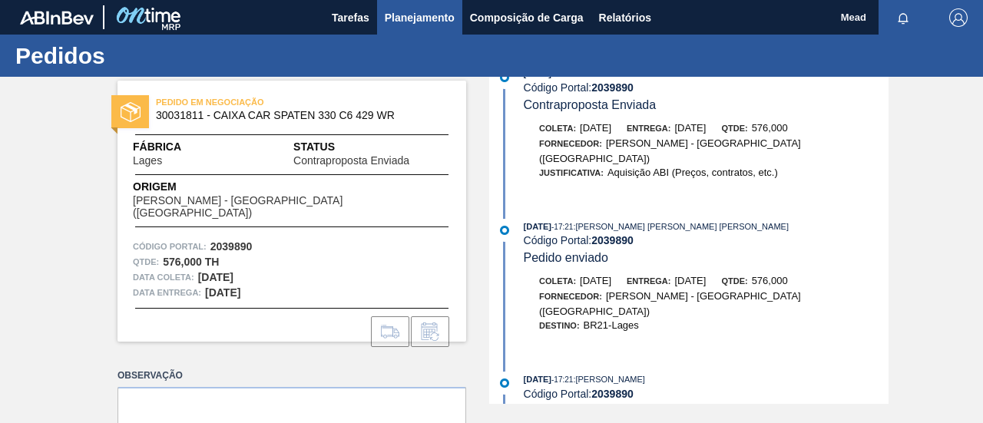
click at [436, 16] on span "Planejamento" at bounding box center [420, 17] width 70 height 18
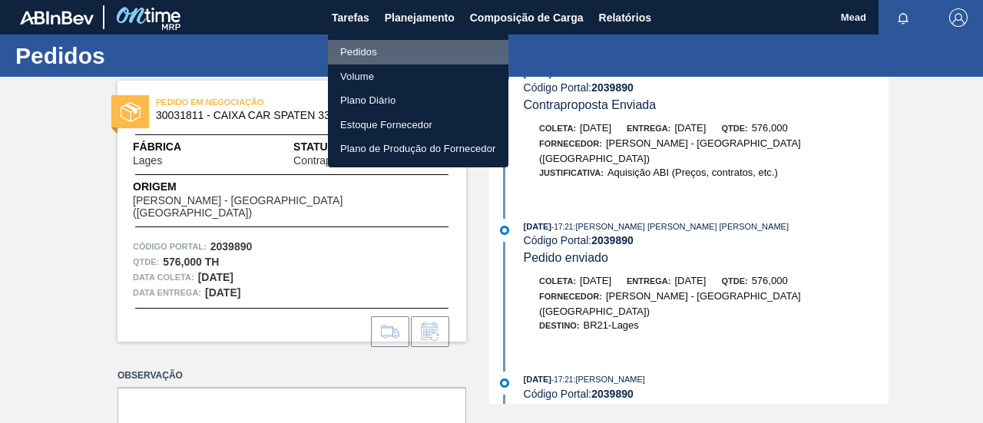
click at [372, 49] on li "Pedidos" at bounding box center [418, 52] width 181 height 25
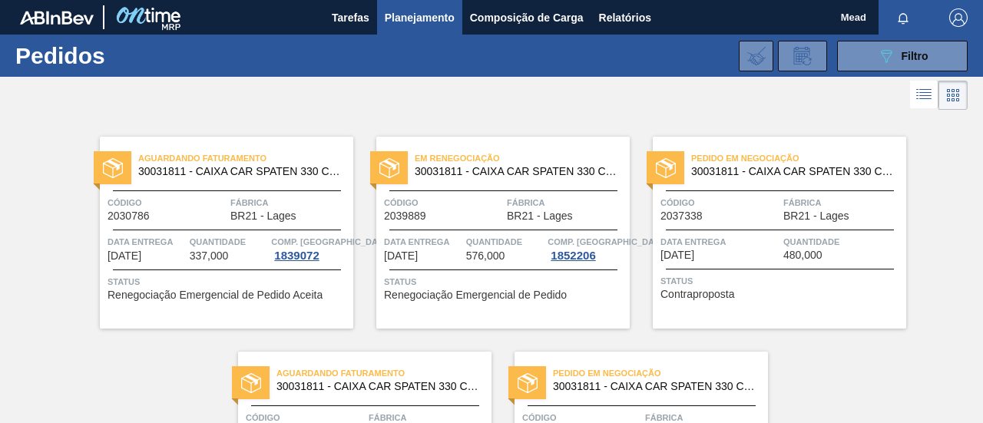
click at [816, 369] on div "Aguardando Faturamento 30031811 - CAIXA CAR SPATEN 330 C6 429 WR Código 2030786…" at bounding box center [491, 329] width 983 height 430
click at [860, 58] on button "089F7B8B-B2A5-4AFE-B5C0-19BA573D28AC Filtro" at bounding box center [902, 56] width 131 height 31
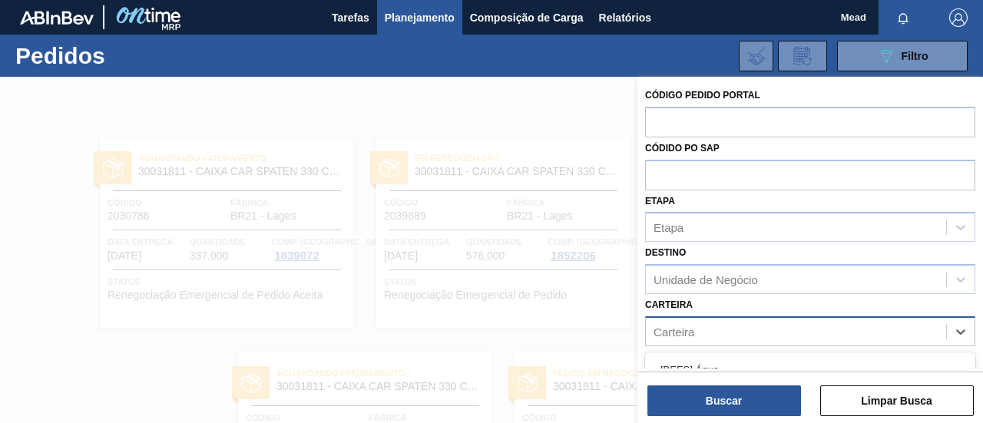
scroll to position [165, 0]
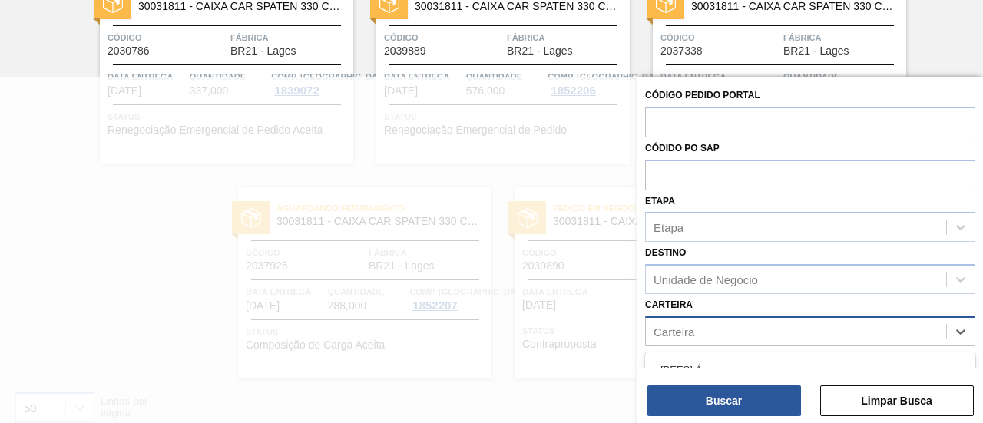
click at [729, 331] on div "Carteira" at bounding box center [796, 331] width 300 height 22
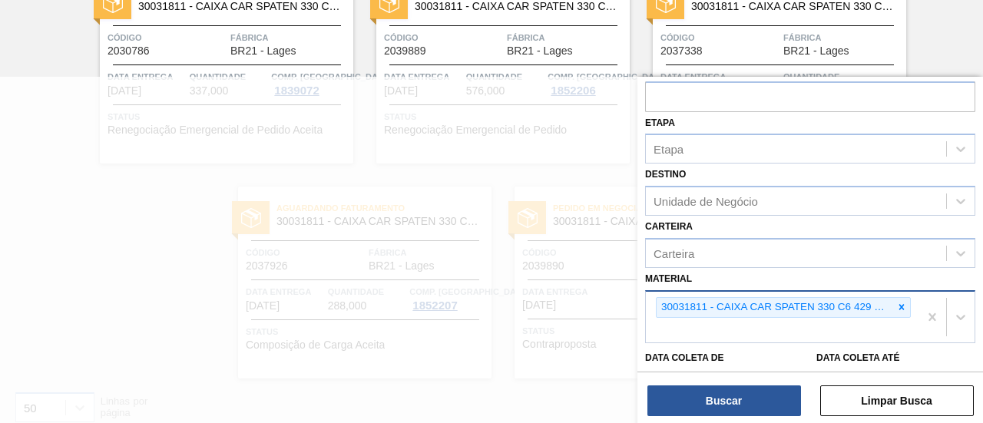
scroll to position [154, 0]
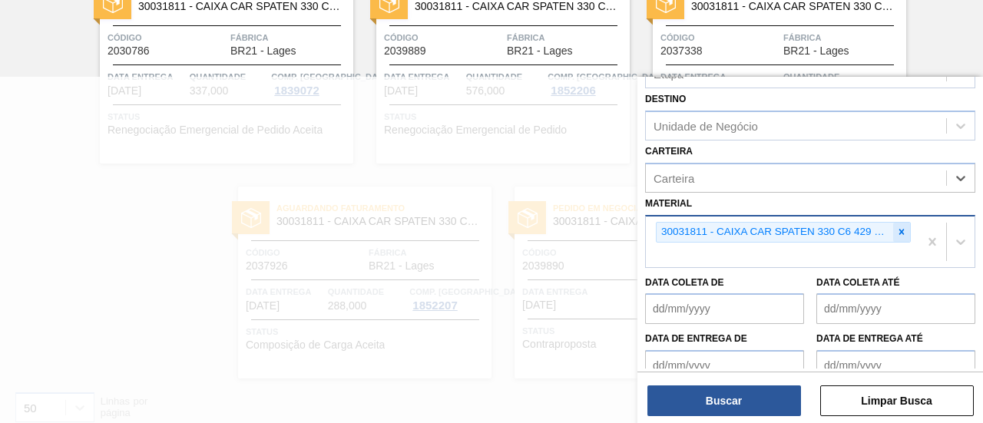
click at [900, 230] on icon at bounding box center [901, 232] width 5 height 5
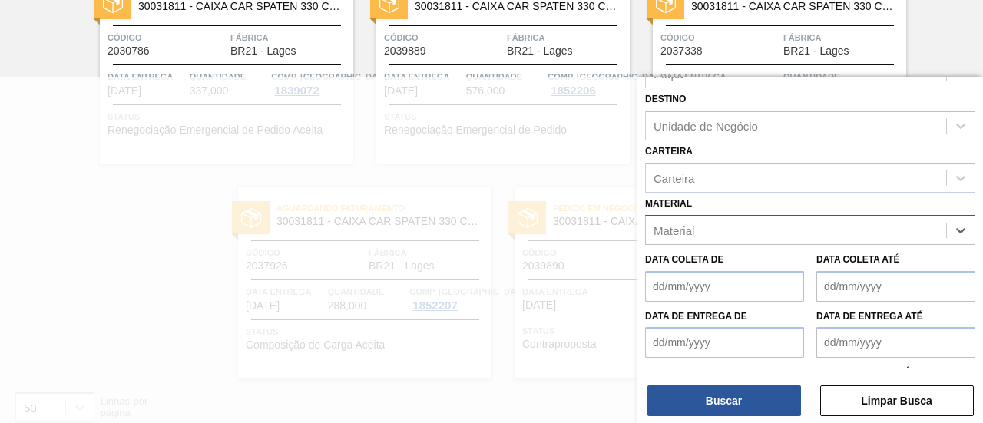
scroll to position [0, 0]
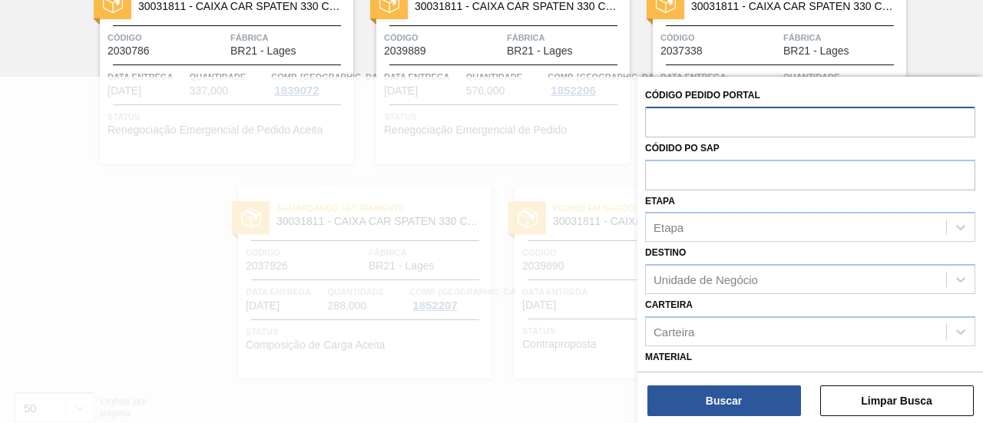
click at [667, 117] on input "text" at bounding box center [810, 121] width 330 height 29
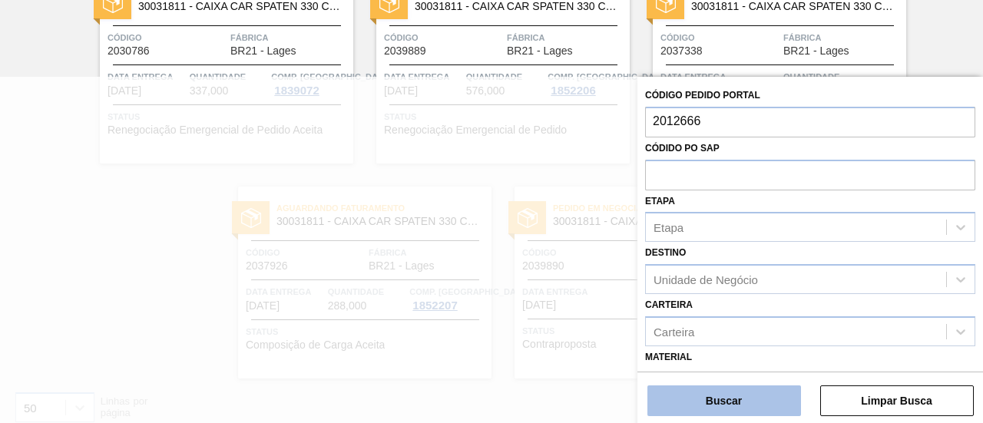
type input "2012666"
click at [756, 399] on button "Buscar" at bounding box center [725, 401] width 154 height 31
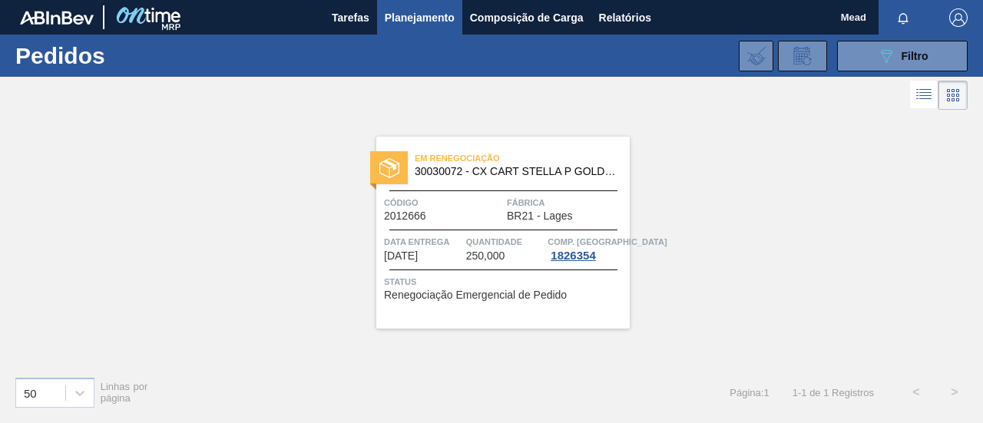
click at [498, 227] on div "Em renegociação 30030072 - CX CART STELLA P GOLD 330ML C6 298 NIV23 Código 2012…" at bounding box center [502, 233] width 253 height 192
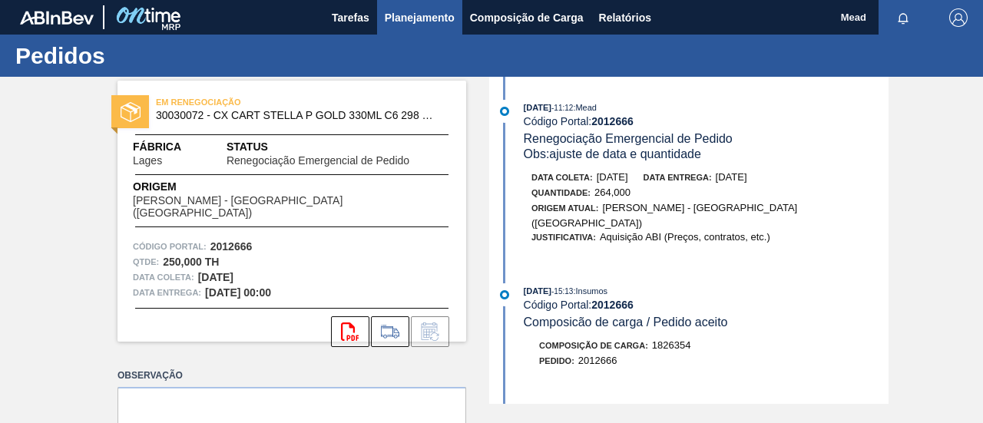
click at [425, 15] on span "Planejamento" at bounding box center [420, 17] width 70 height 18
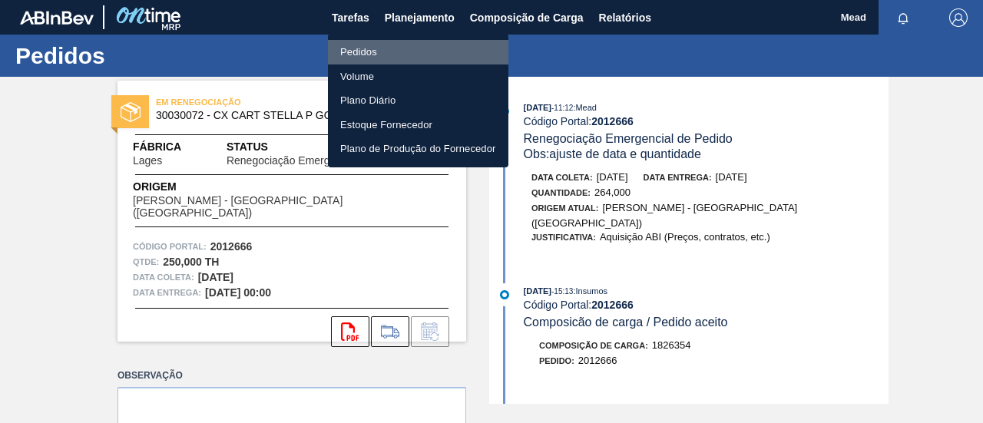
click at [375, 48] on li "Pedidos" at bounding box center [418, 52] width 181 height 25
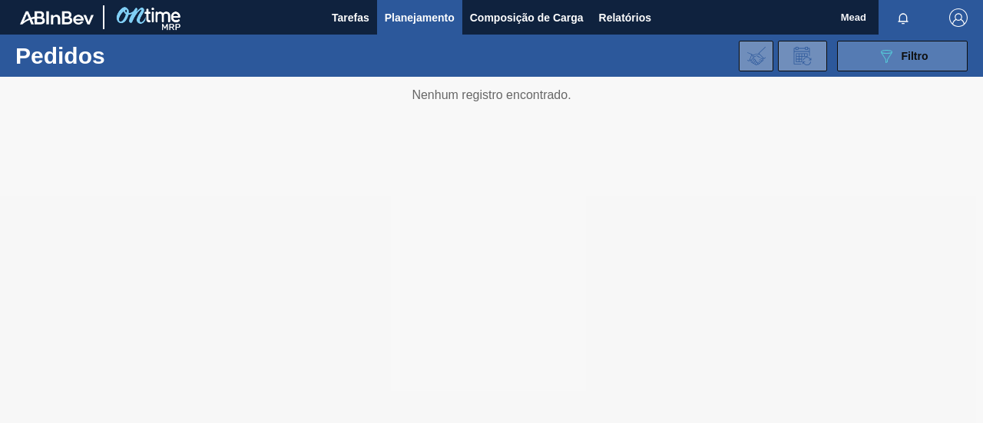
click at [903, 51] on span "Filtro" at bounding box center [915, 56] width 27 height 12
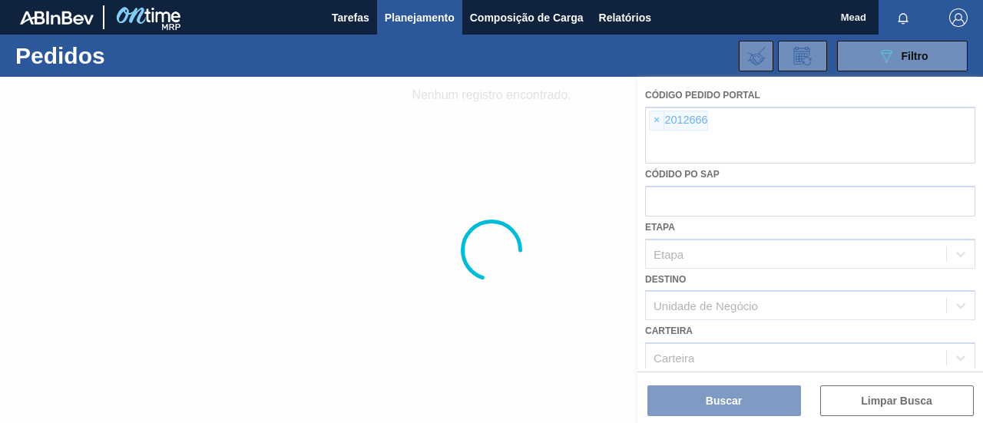
click at [655, 121] on div at bounding box center [491, 250] width 983 height 346
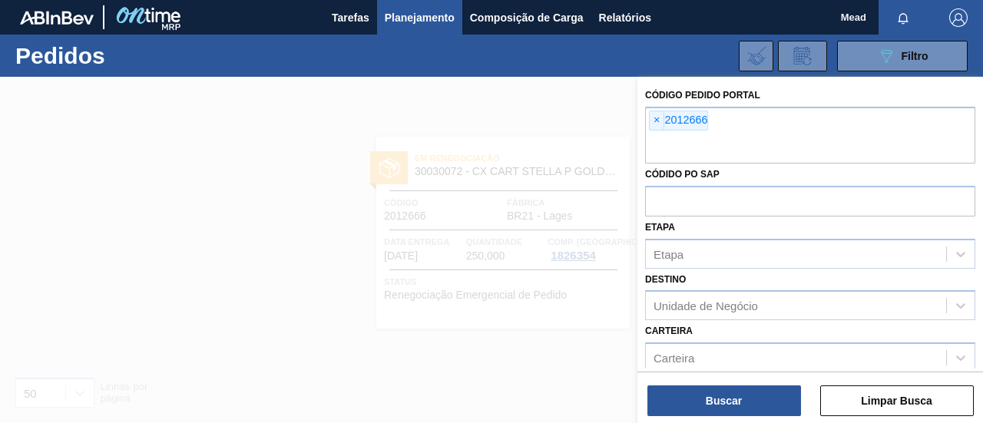
click at [650, 124] on span "×" at bounding box center [657, 120] width 15 height 18
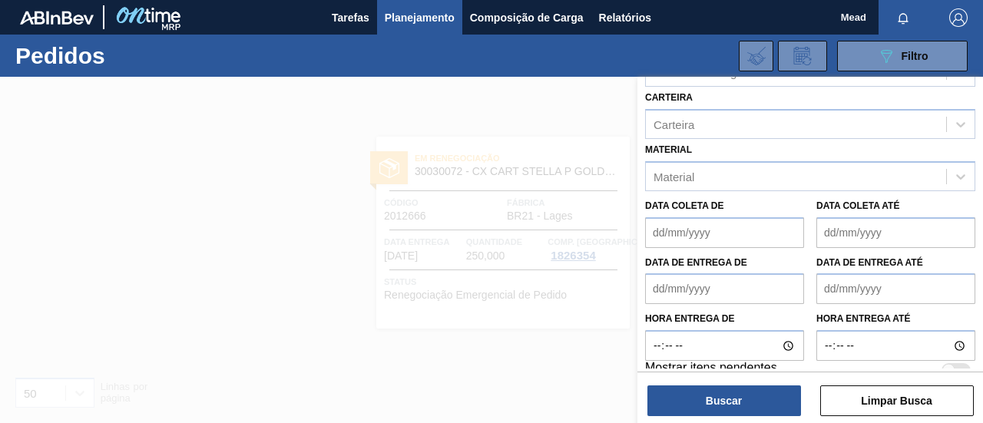
scroll to position [224, 0]
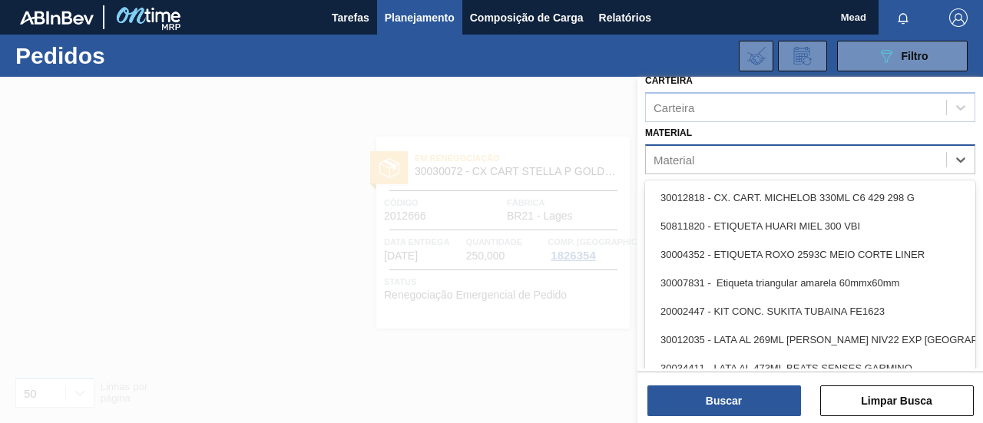
click at [680, 162] on div "Material" at bounding box center [674, 159] width 41 height 13
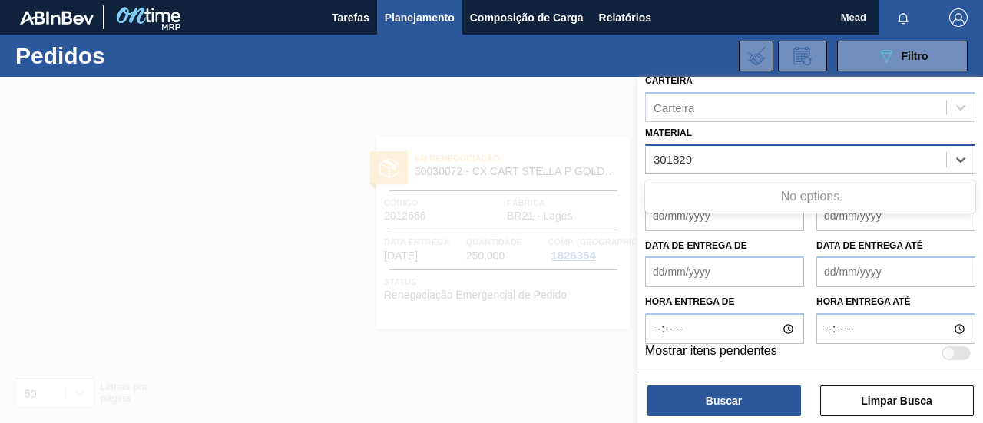
type input "3018294"
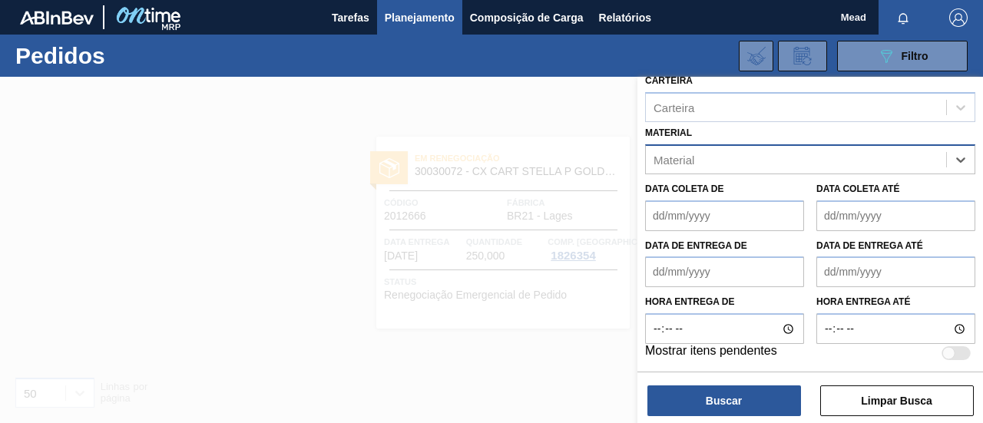
drag, startPoint x: 745, startPoint y: 162, endPoint x: 645, endPoint y: 161, distance: 99.9
click at [645, 161] on div "Material" at bounding box center [810, 159] width 330 height 30
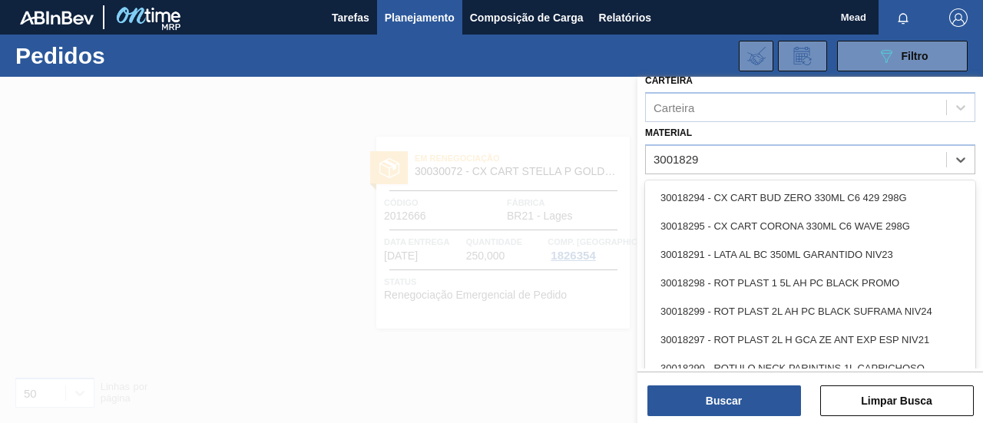
type input "30018294"
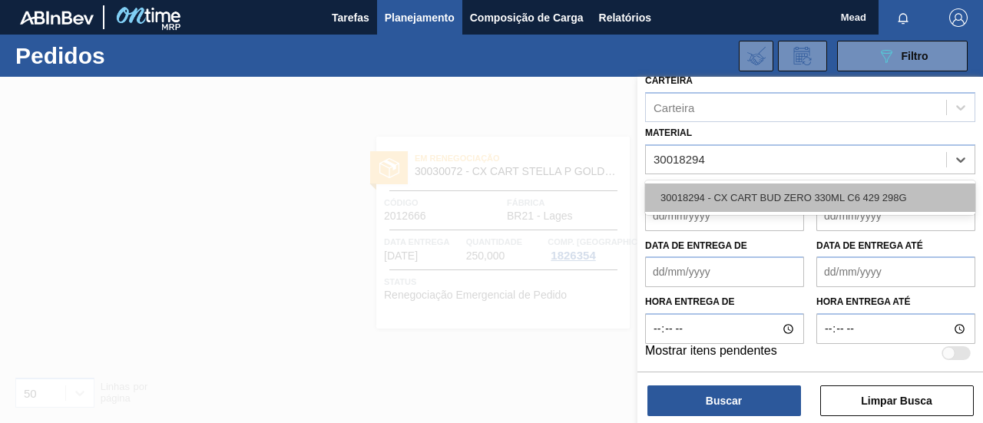
click at [697, 187] on div "30018294 - CX CART BUD ZERO 330ML C6 429 298G" at bounding box center [810, 198] width 330 height 28
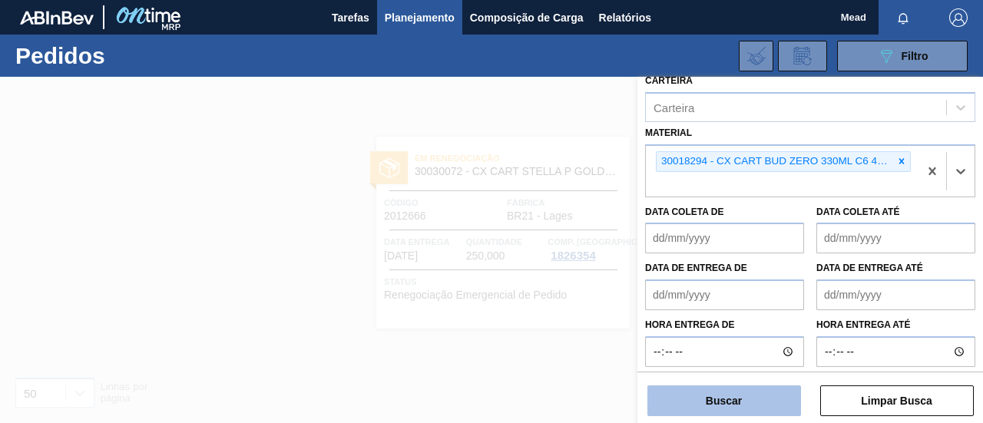
click at [757, 403] on button "Buscar" at bounding box center [725, 401] width 154 height 31
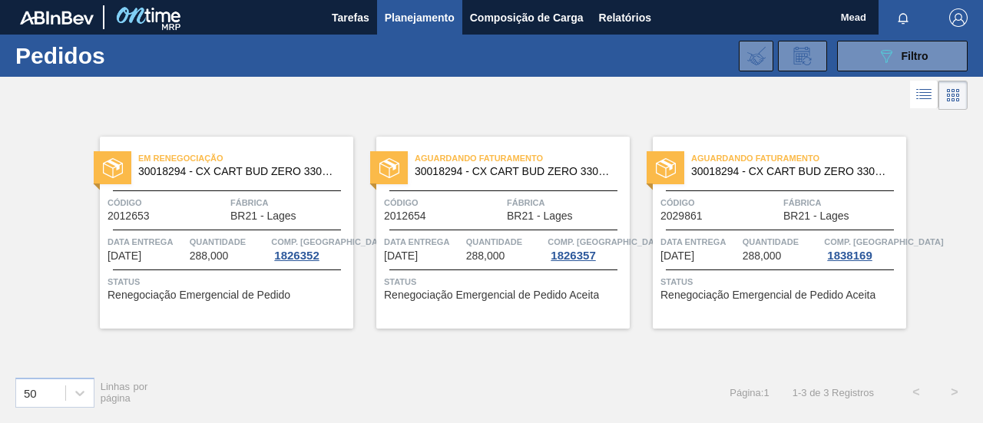
click at [239, 237] on span "Quantidade" at bounding box center [229, 241] width 78 height 15
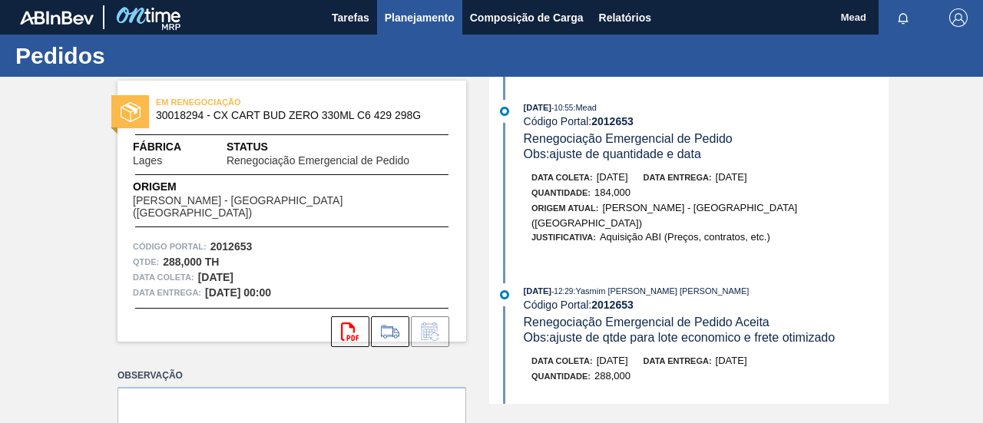
click at [414, 25] on span "Planejamento" at bounding box center [420, 17] width 70 height 18
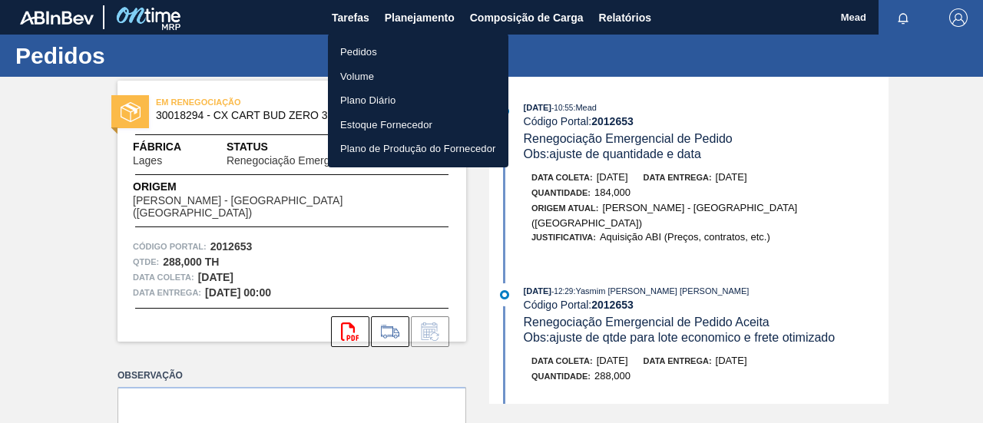
click at [363, 48] on li "Pedidos" at bounding box center [418, 52] width 181 height 25
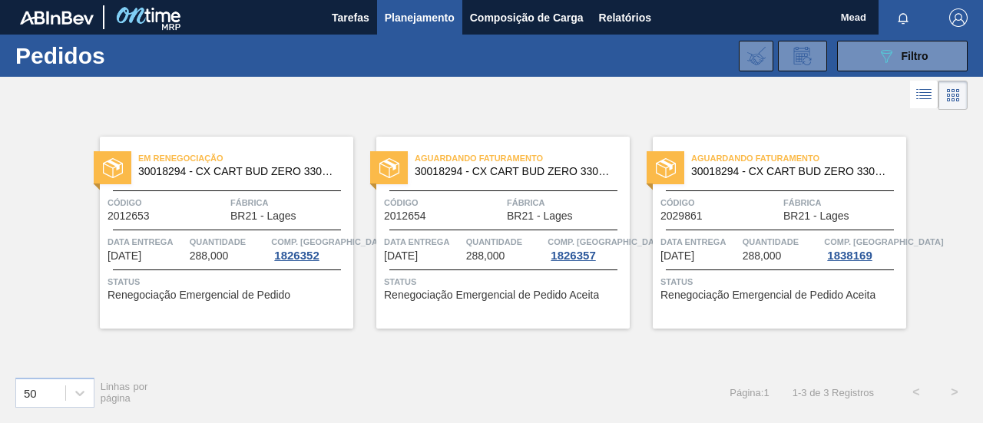
click at [478, 239] on span "Quantidade" at bounding box center [505, 241] width 78 height 15
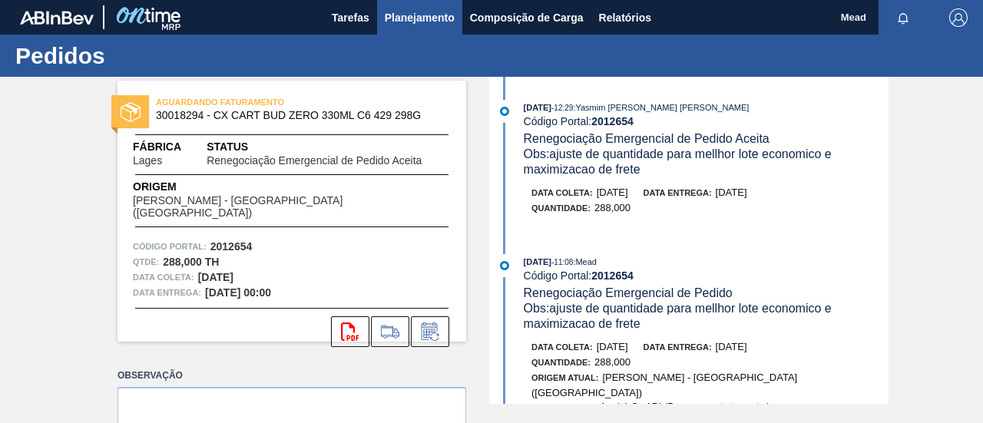
click at [429, 15] on span "Planejamento" at bounding box center [420, 17] width 70 height 18
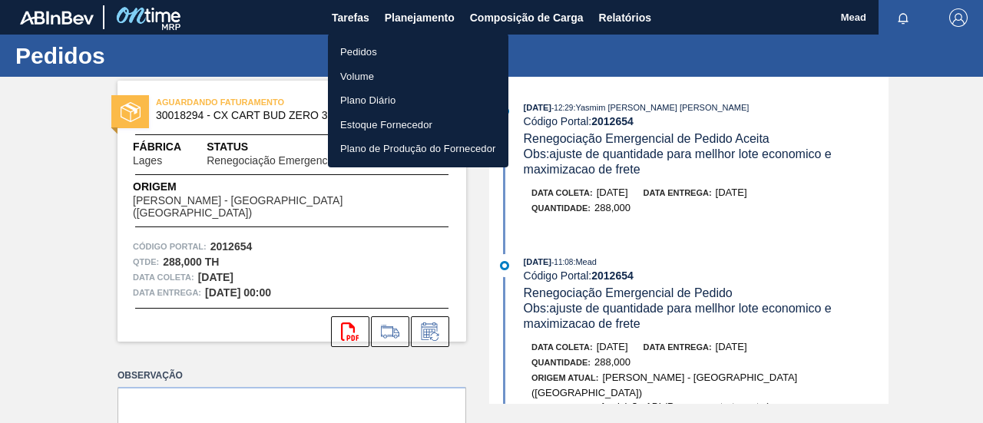
click at [364, 55] on li "Pedidos" at bounding box center [418, 52] width 181 height 25
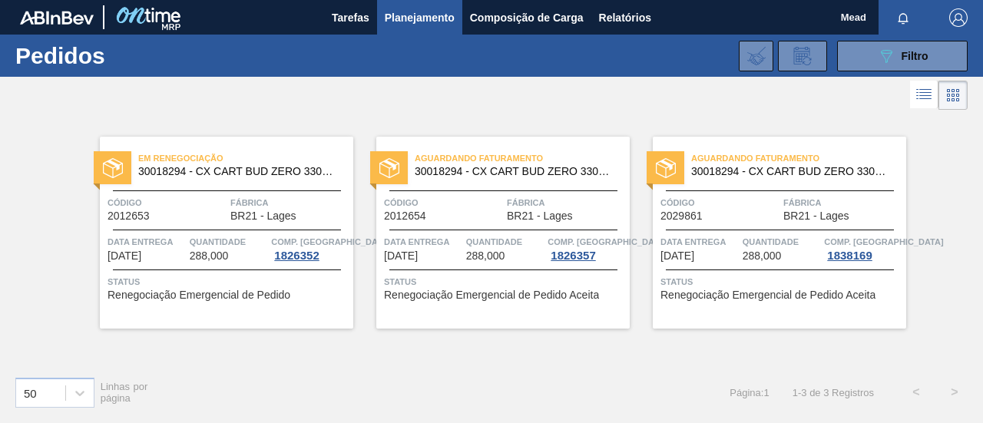
click at [777, 222] on div "Aguardando Faturamento 30018294 - CX CART BUD ZERO 330ML C6 429 298G Código 202…" at bounding box center [779, 233] width 253 height 192
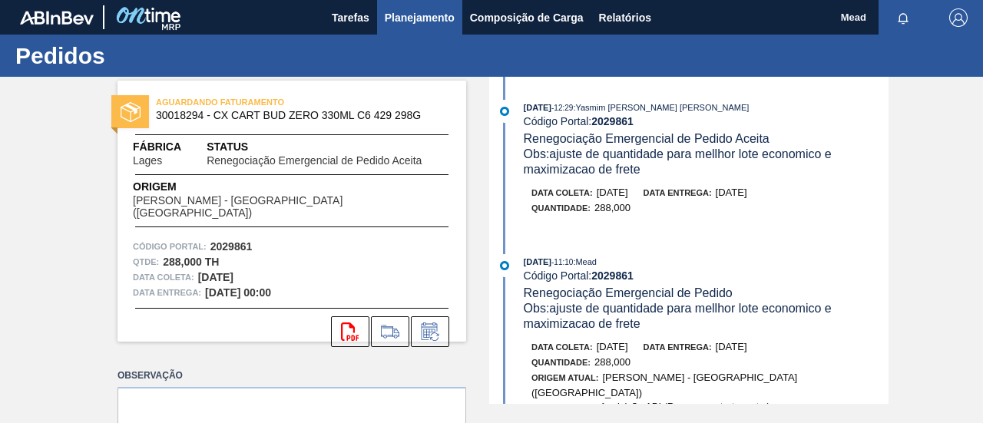
click at [429, 19] on span "Planejamento" at bounding box center [420, 17] width 70 height 18
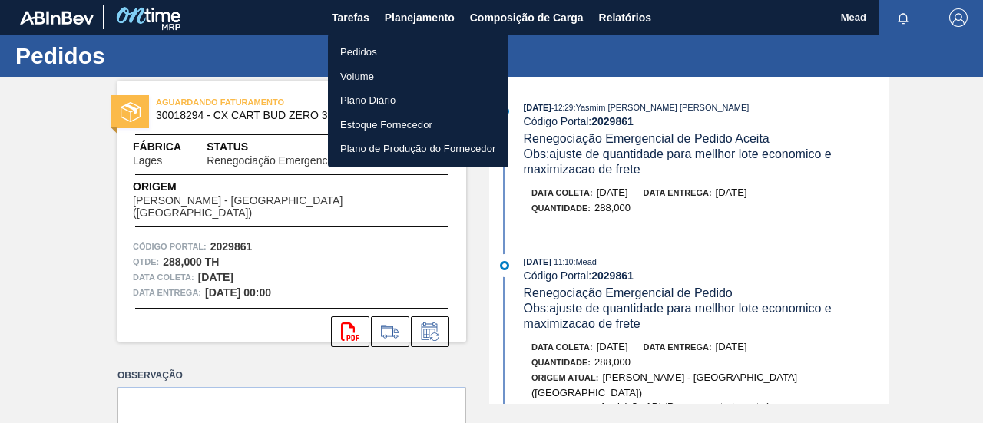
click at [366, 45] on li "Pedidos" at bounding box center [418, 52] width 181 height 25
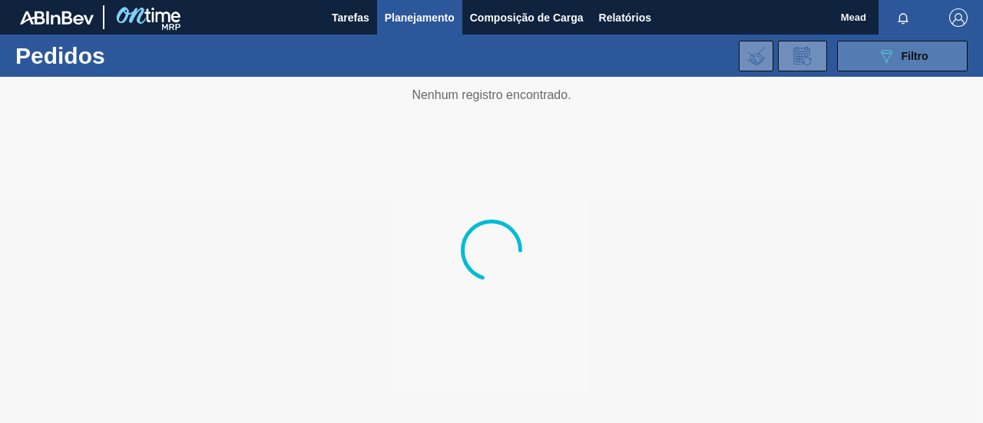
click at [903, 53] on span "Filtro" at bounding box center [915, 56] width 27 height 12
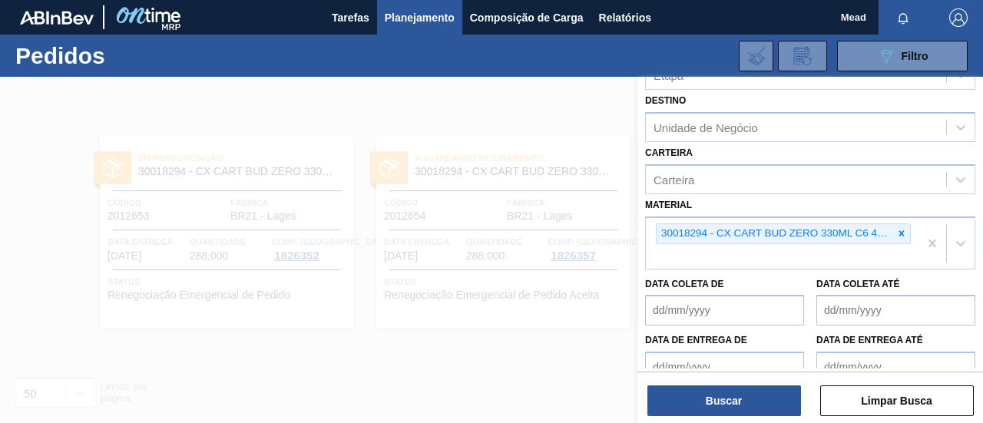
scroll to position [154, 0]
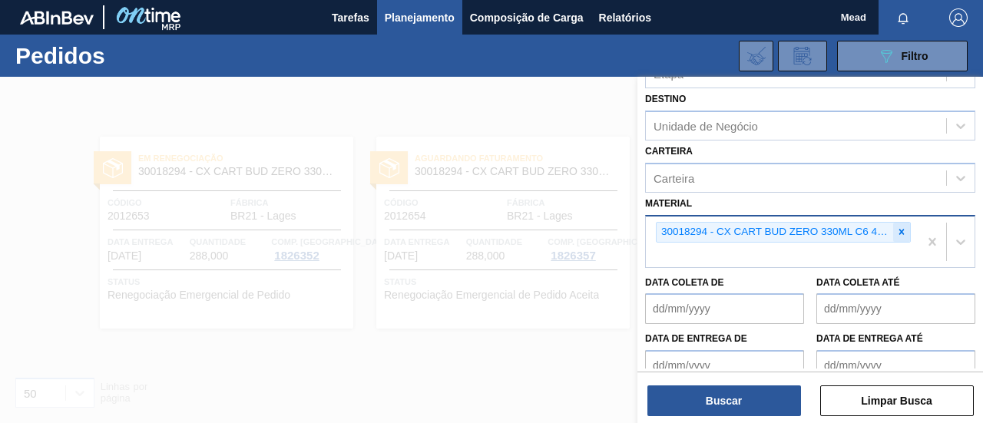
click at [902, 232] on icon at bounding box center [901, 232] width 5 height 5
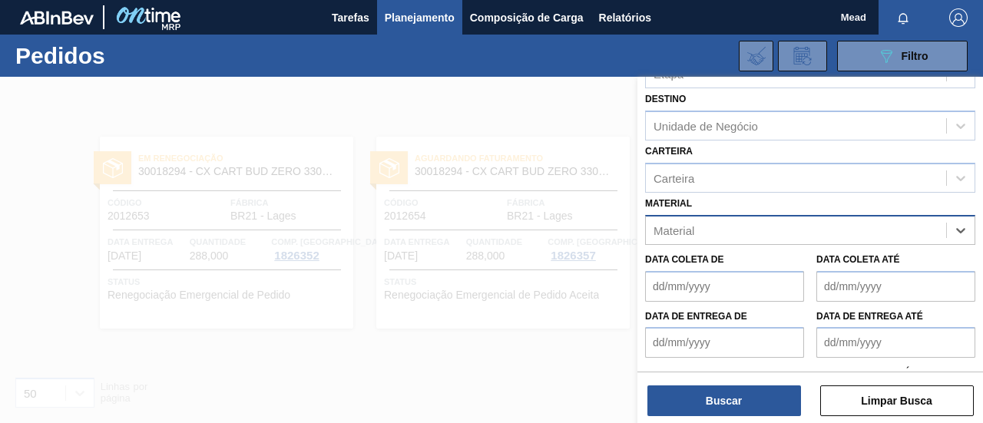
click at [768, 233] on div "Material" at bounding box center [796, 230] width 300 height 22
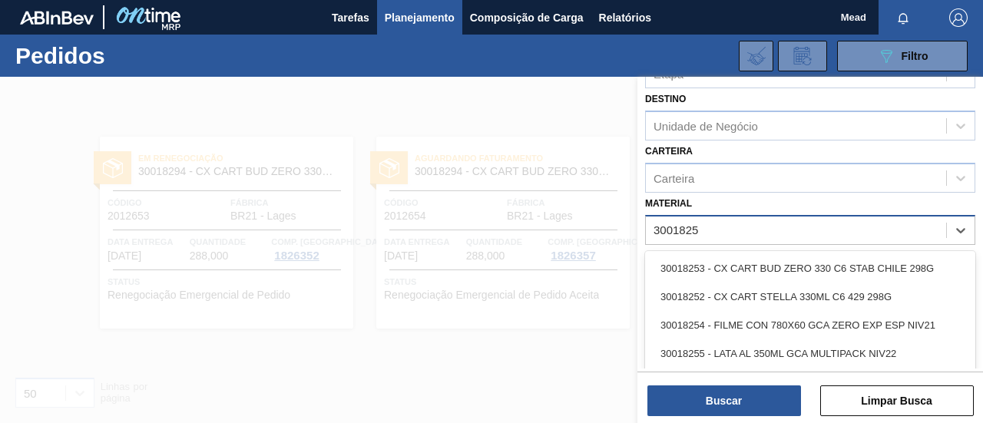
type input "30018252"
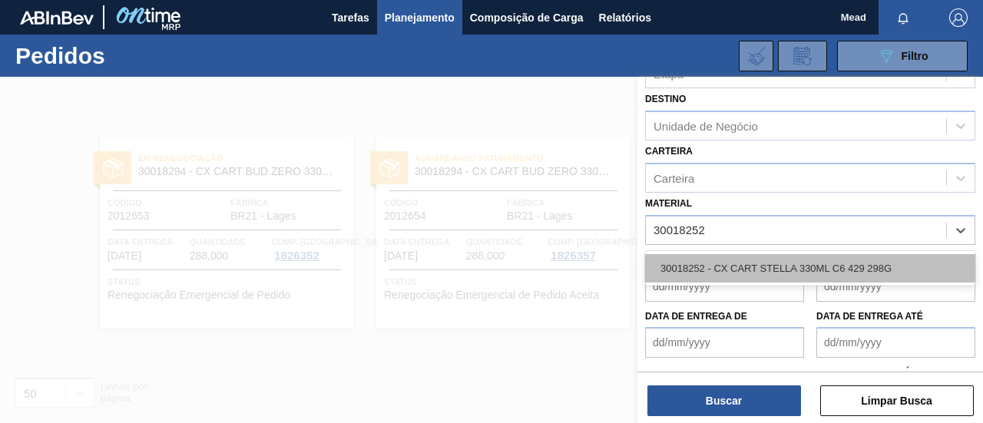
click at [759, 262] on div "30018252 - CX CART STELLA 330ML C6 429 298G" at bounding box center [810, 268] width 330 height 28
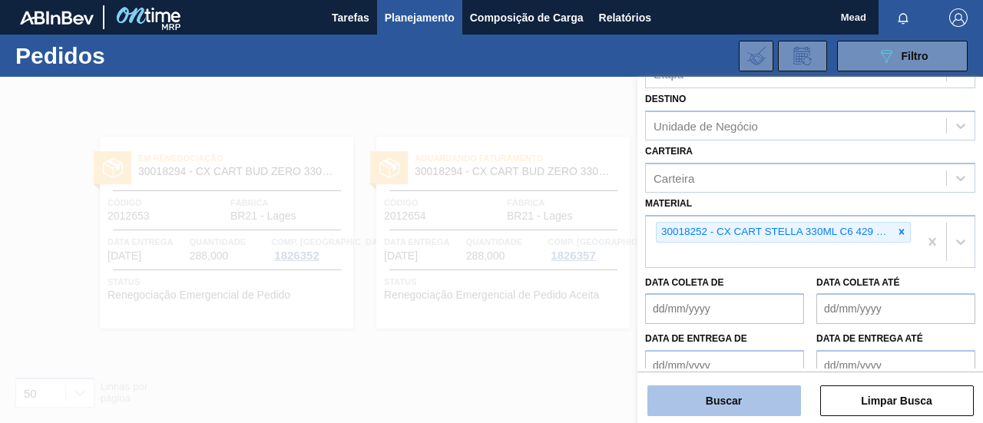
click at [742, 400] on button "Buscar" at bounding box center [725, 401] width 154 height 31
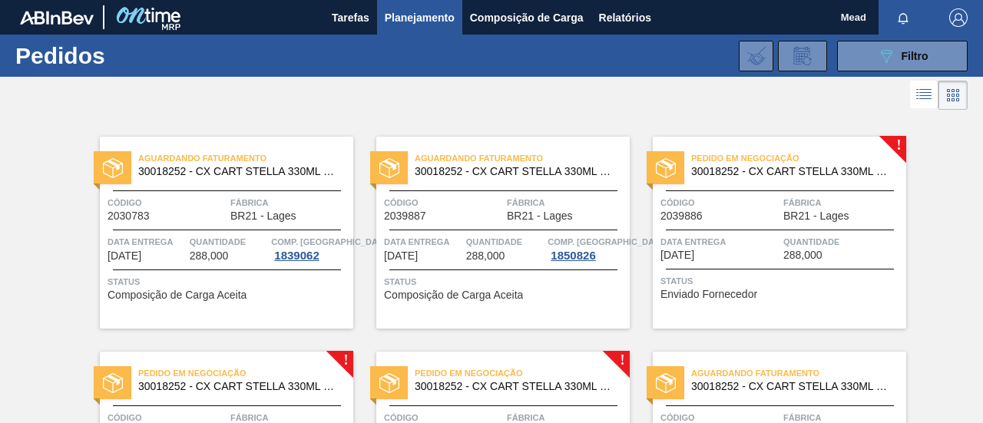
click at [204, 257] on span "288,000" at bounding box center [209, 256] width 39 height 12
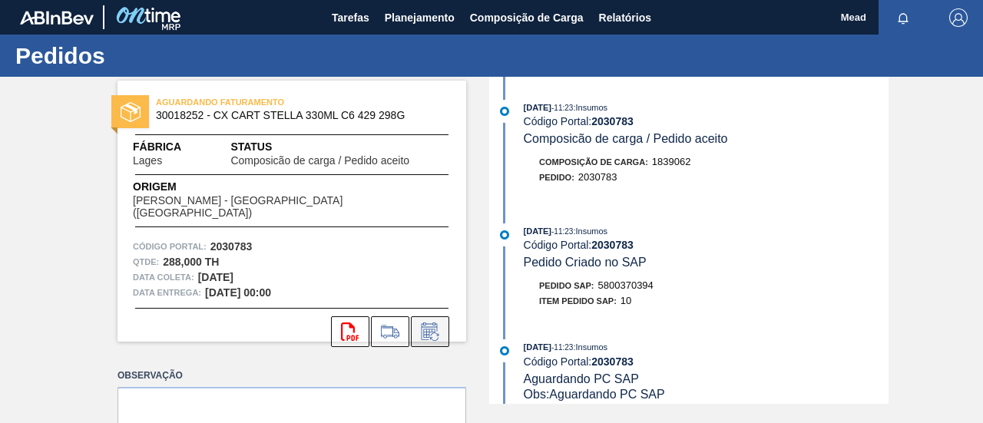
click at [422, 325] on icon at bounding box center [430, 332] width 25 height 18
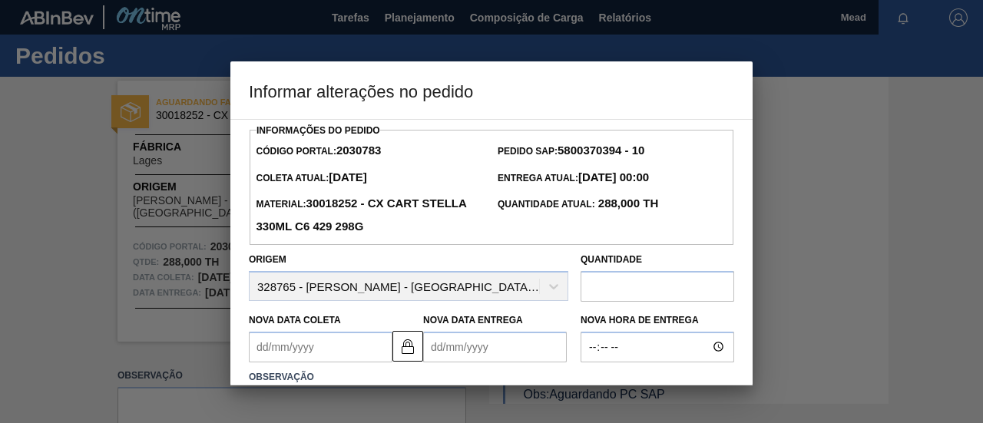
click at [333, 349] on Coleta2030783 "Nova Data Coleta" at bounding box center [321, 347] width 144 height 31
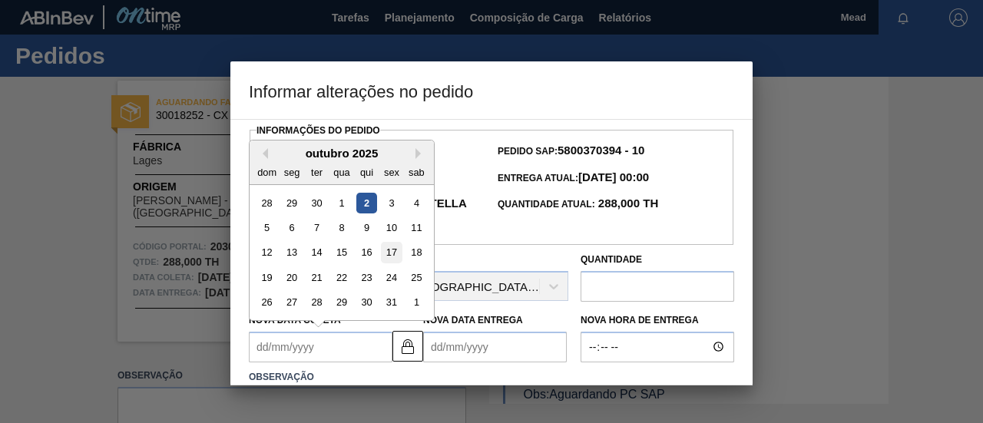
click at [389, 251] on div "17" at bounding box center [391, 252] width 21 height 21
type Coleta2030783 "[DATE]"
type Entrega2030783 "[DATE]"
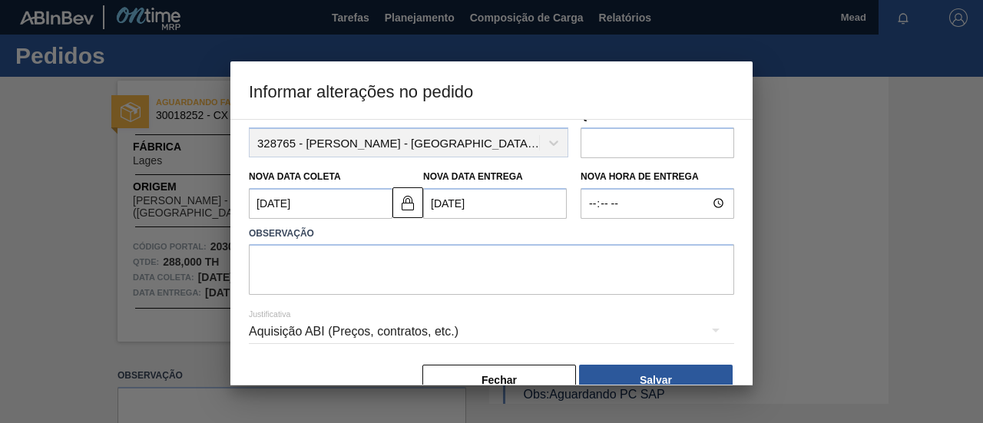
scroll to position [154, 0]
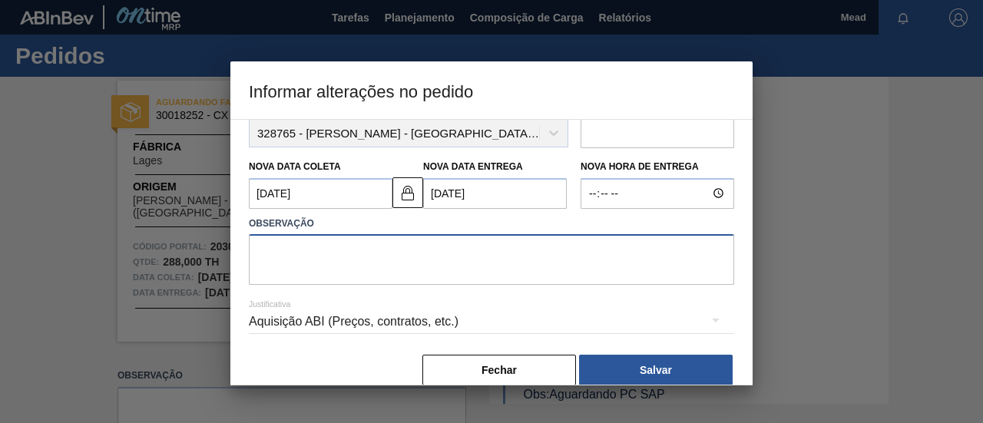
click at [371, 265] on textarea at bounding box center [491, 259] width 485 height 51
type textarea "antecipacao"
drag, startPoint x: 465, startPoint y: 82, endPoint x: 652, endPoint y: 108, distance: 189.1
click at [651, 111] on h3 "Informar alterações no pedido" at bounding box center [491, 90] width 522 height 58
click at [851, 124] on div at bounding box center [491, 211] width 983 height 423
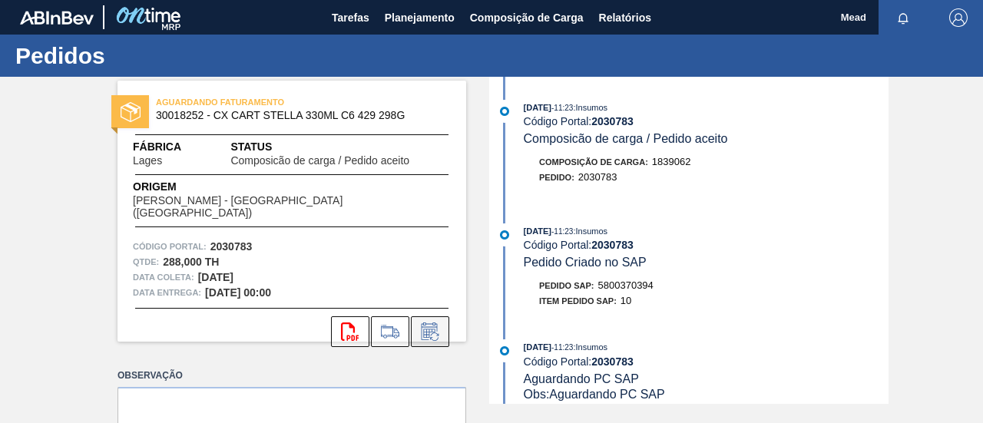
click at [424, 330] on icon at bounding box center [429, 334] width 12 height 9
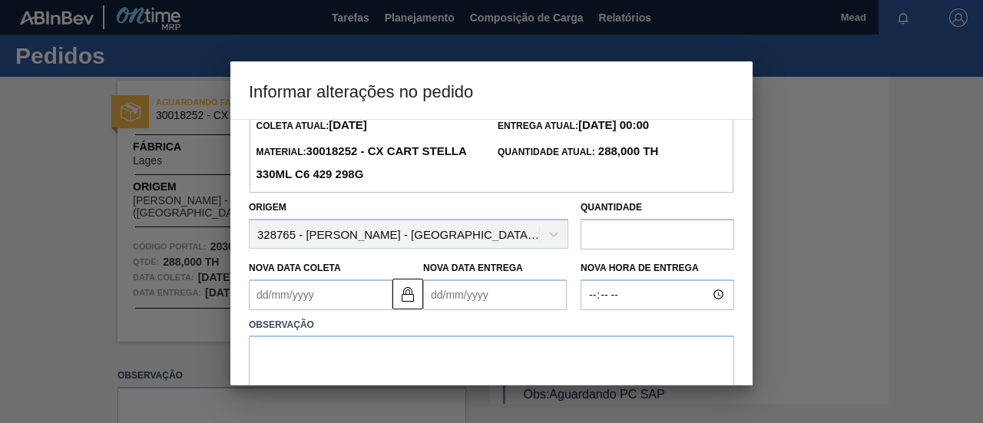
scroll to position [77, 0]
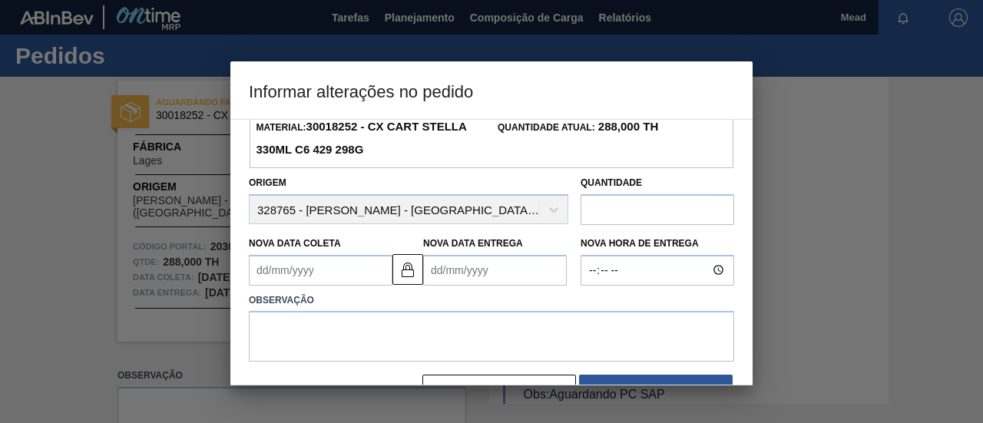
click at [375, 265] on Coleta2030783 "Nova Data Coleta" at bounding box center [321, 270] width 144 height 31
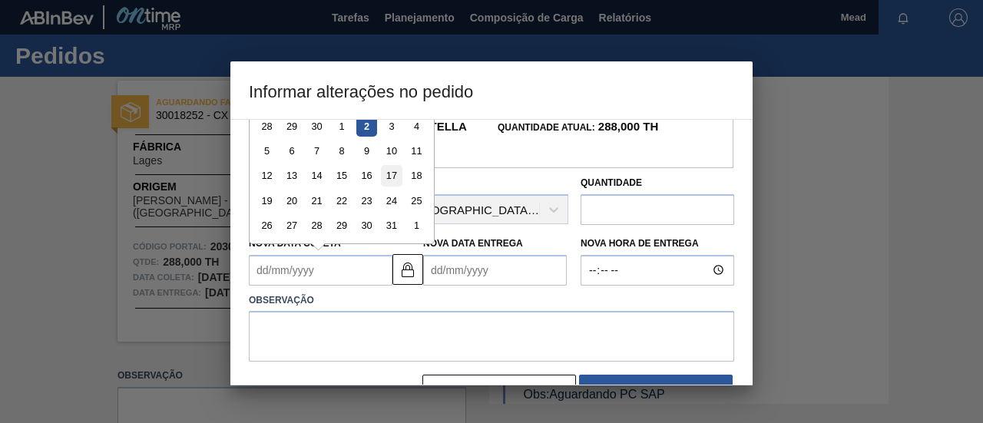
click at [390, 177] on div "17" at bounding box center [391, 175] width 21 height 21
type Coleta2030783 "[DATE]"
type Entrega2030783 "[DATE]"
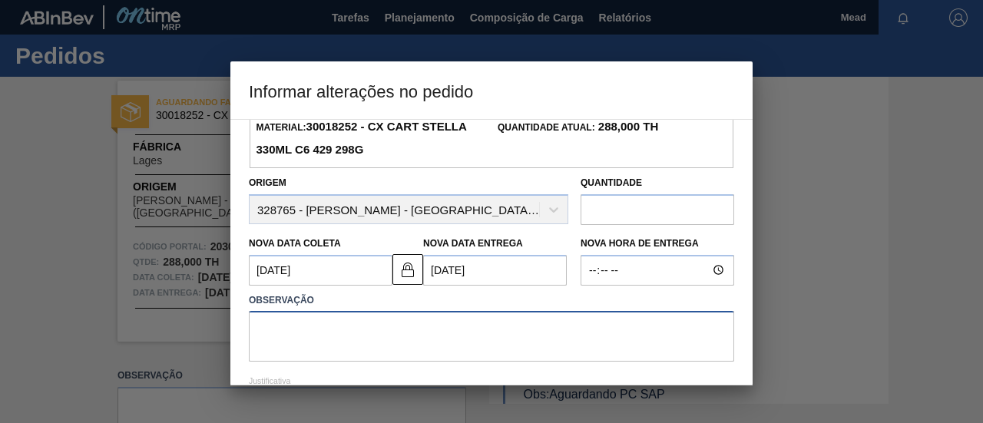
click at [378, 334] on textarea at bounding box center [491, 336] width 485 height 51
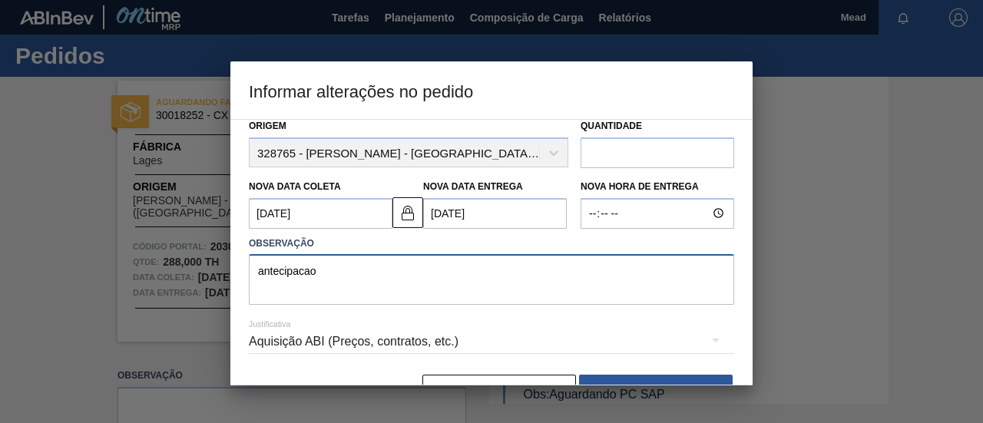
scroll to position [154, 0]
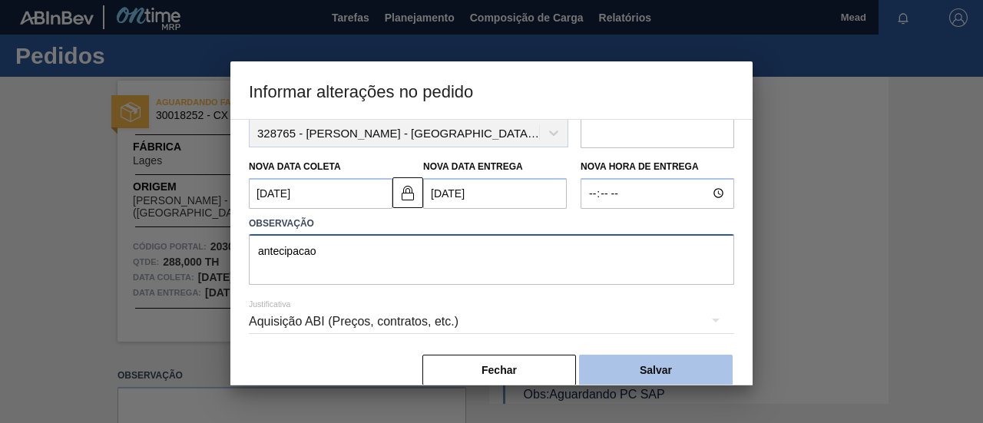
type textarea "antecipacao"
click at [621, 364] on button "Salvar" at bounding box center [656, 370] width 154 height 31
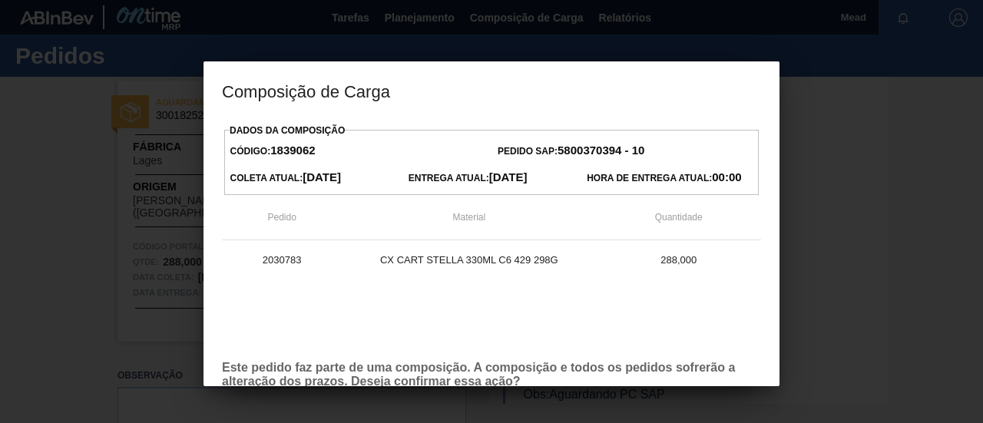
scroll to position [88, 0]
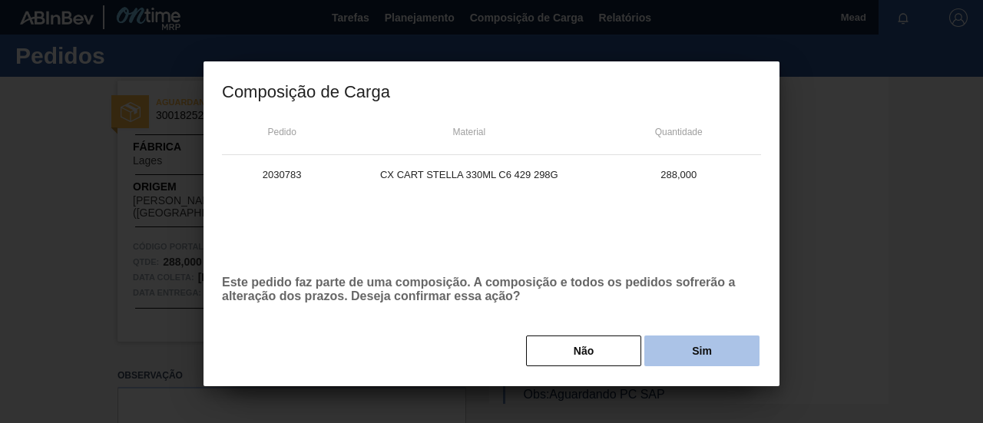
click at [717, 356] on button "Sim" at bounding box center [701, 351] width 115 height 31
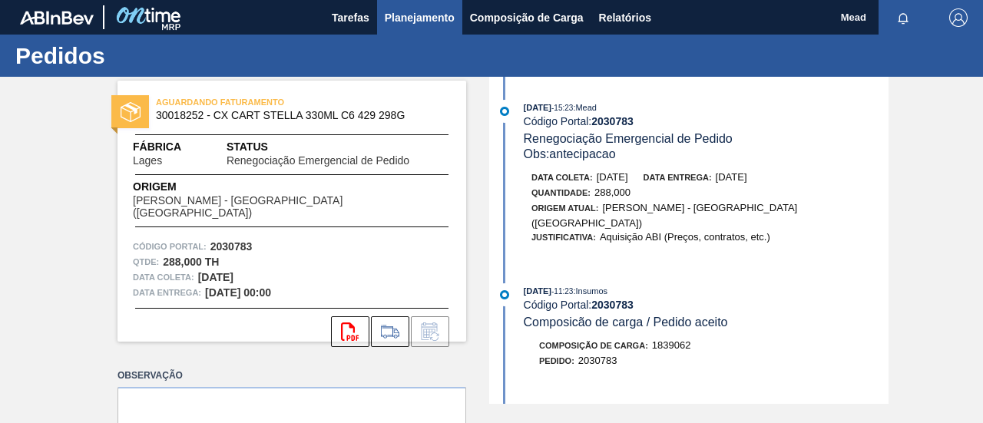
click at [412, 22] on span "Planejamento" at bounding box center [420, 17] width 70 height 18
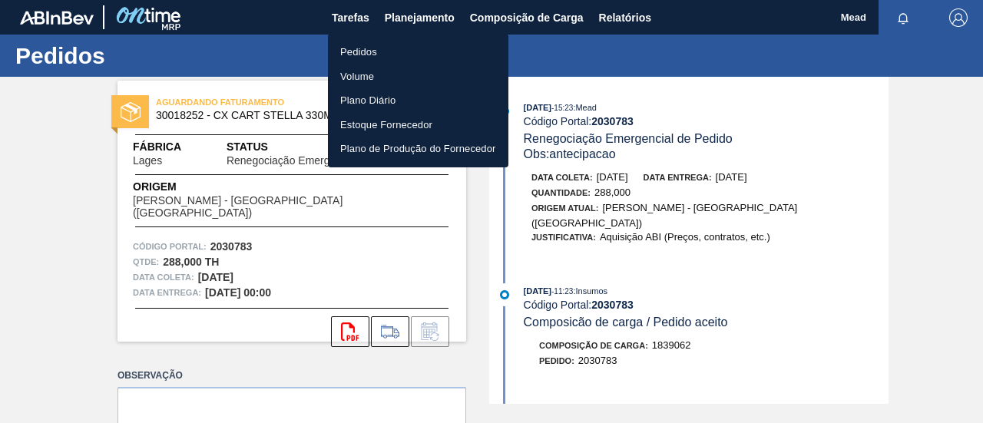
click at [367, 51] on li "Pedidos" at bounding box center [418, 52] width 181 height 25
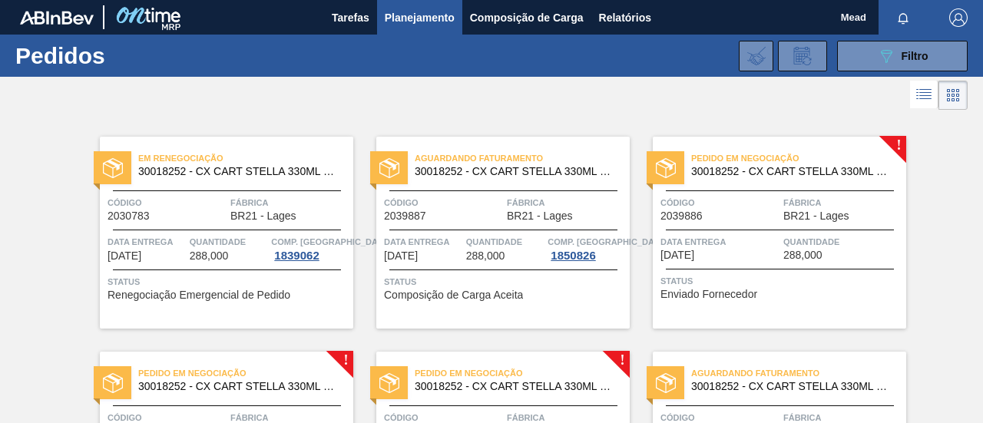
click at [467, 260] on span "288,000" at bounding box center [485, 256] width 39 height 12
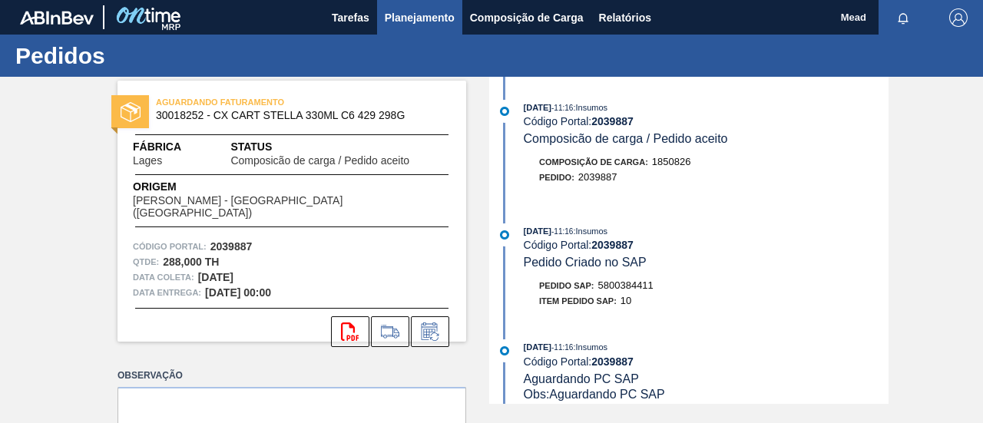
click at [429, 19] on span "Planejamento" at bounding box center [420, 17] width 70 height 18
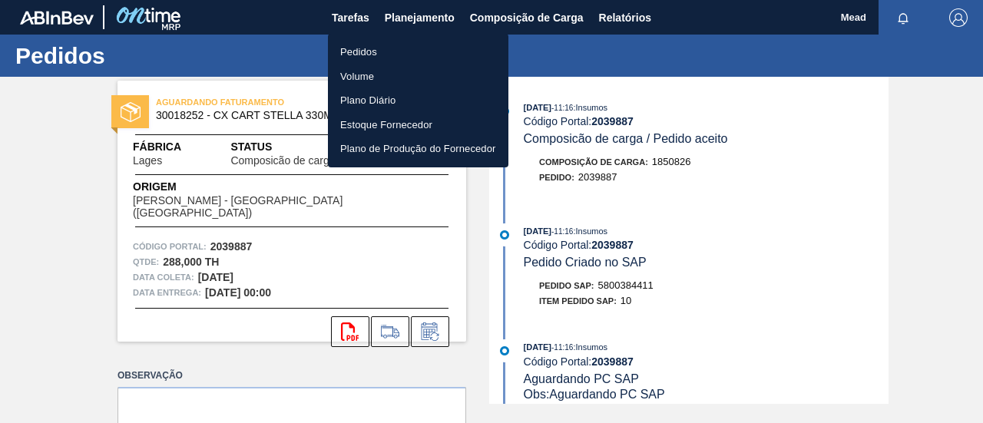
click at [359, 47] on li "Pedidos" at bounding box center [418, 52] width 181 height 25
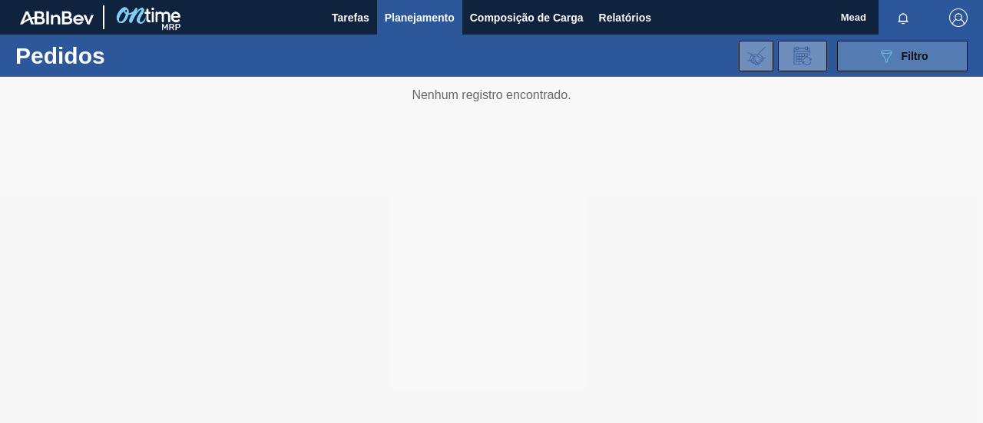
click at [906, 61] on span "Filtro" at bounding box center [915, 56] width 27 height 12
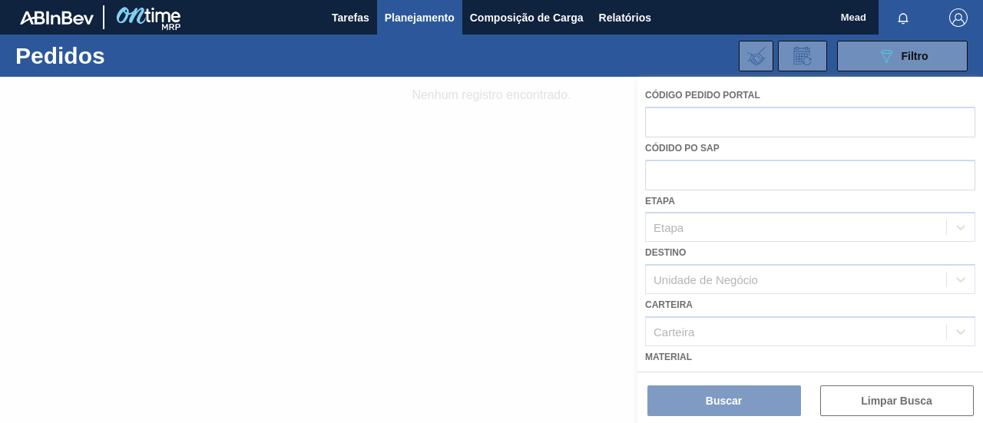
click at [361, 156] on div at bounding box center [491, 250] width 983 height 346
click at [40, 151] on div at bounding box center [491, 250] width 983 height 346
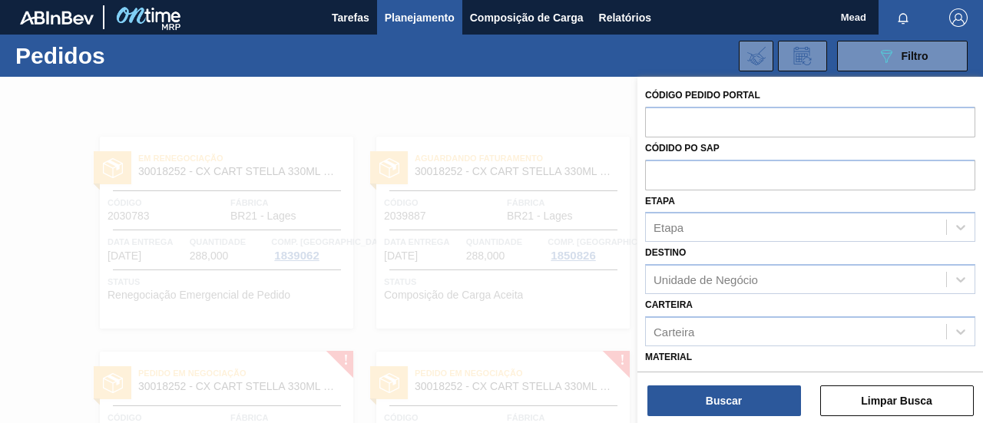
click at [493, 131] on div at bounding box center [491, 288] width 983 height 423
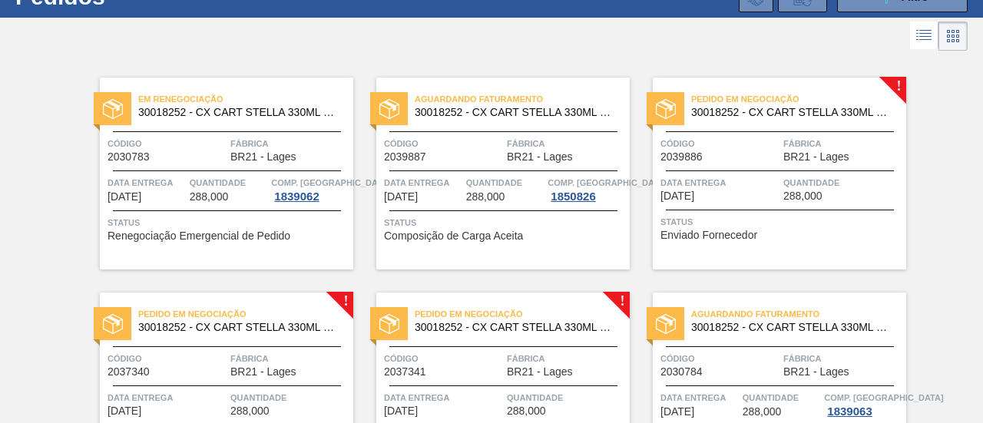
scroll to position [154, 0]
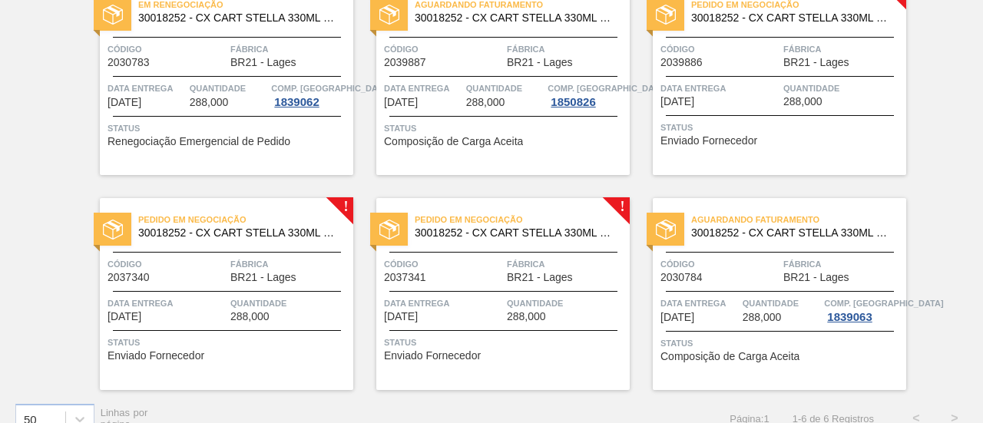
click at [744, 87] on span "Data entrega" at bounding box center [720, 88] width 119 height 15
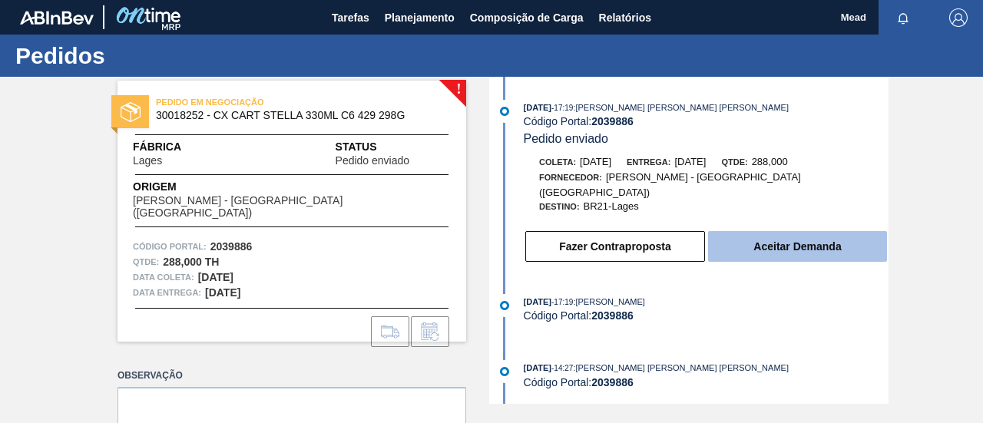
click at [746, 231] on button "Aceitar Demanda" at bounding box center [797, 246] width 179 height 31
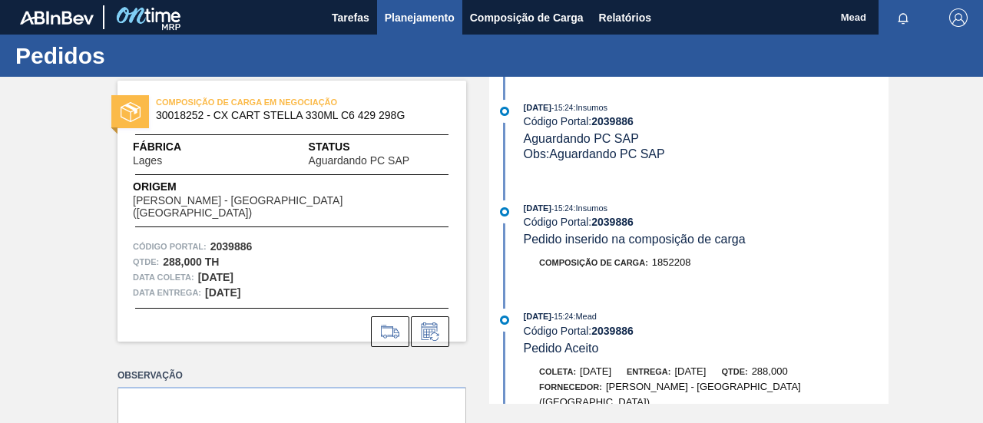
click at [398, 27] on button "Planejamento" at bounding box center [419, 17] width 85 height 35
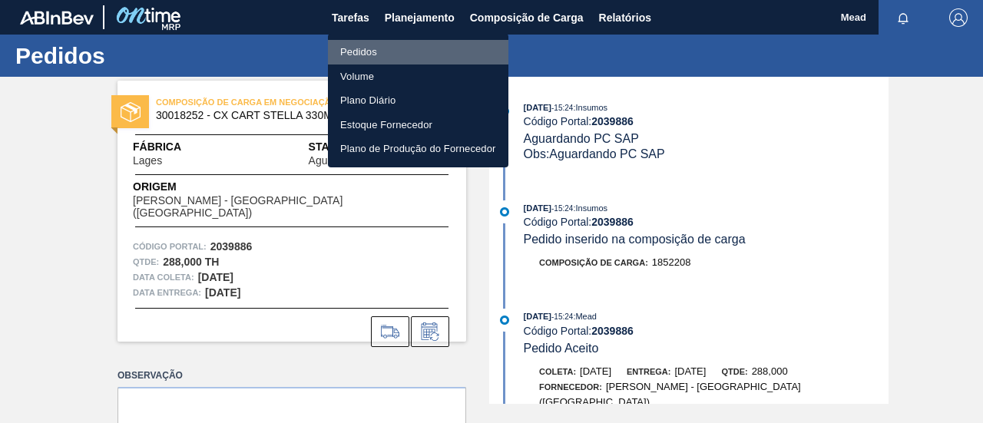
click at [365, 51] on li "Pedidos" at bounding box center [418, 52] width 181 height 25
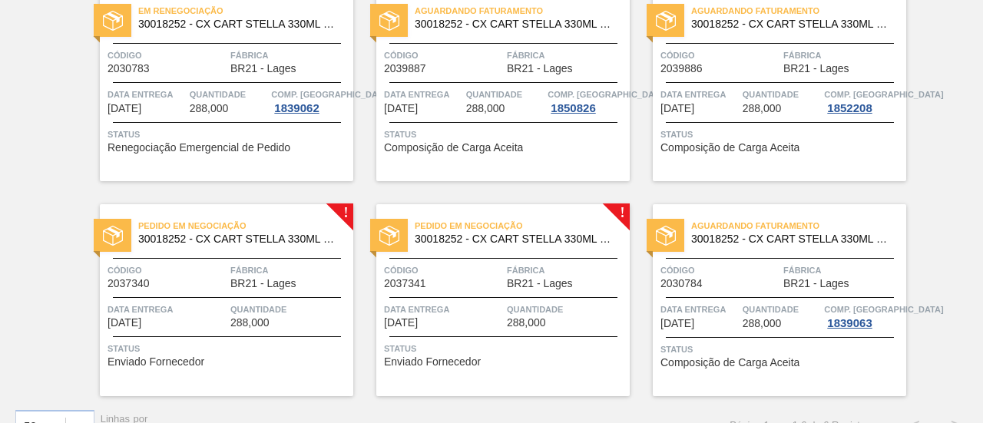
scroll to position [154, 0]
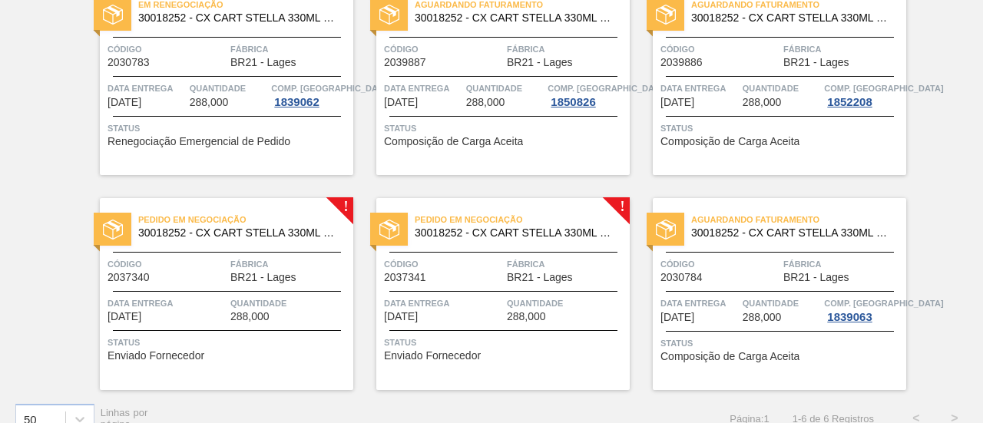
click at [224, 313] on div "Data entrega [DATE]" at bounding box center [167, 309] width 119 height 27
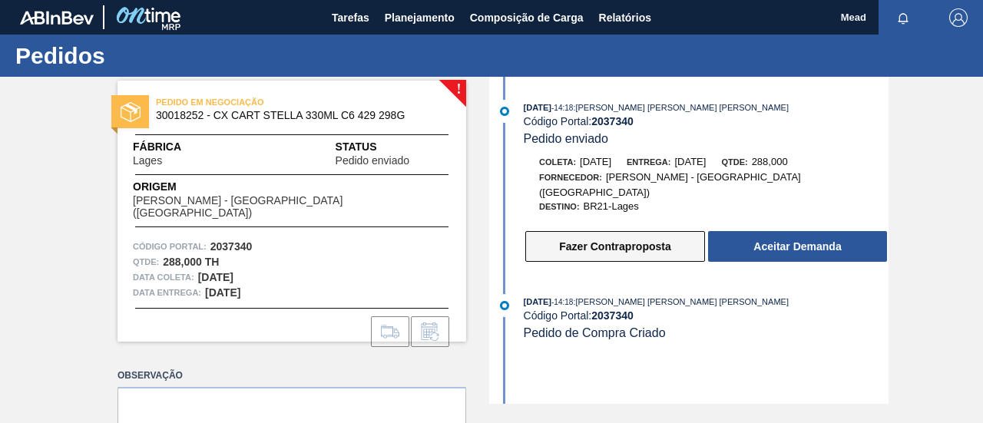
click at [670, 239] on button "Fazer Contraproposta" at bounding box center [615, 246] width 180 height 31
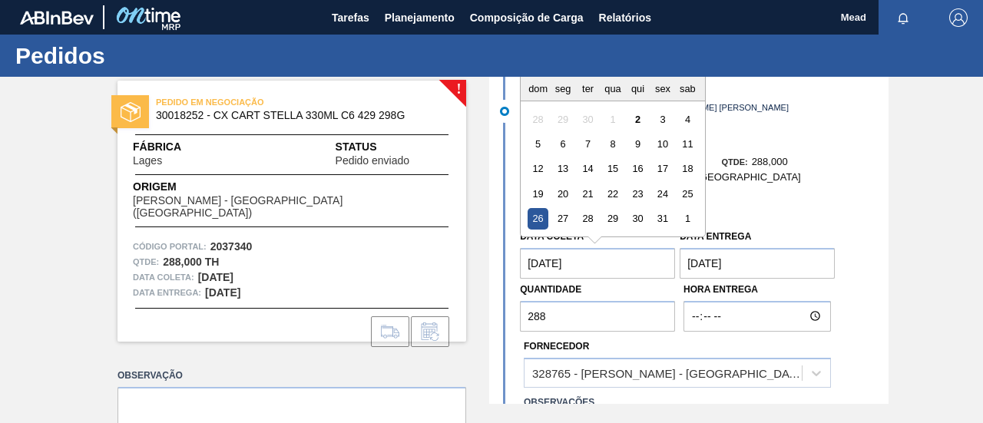
click at [631, 250] on coleta "[DATE]" at bounding box center [597, 263] width 155 height 31
click at [687, 208] on div "1" at bounding box center [687, 218] width 21 height 21
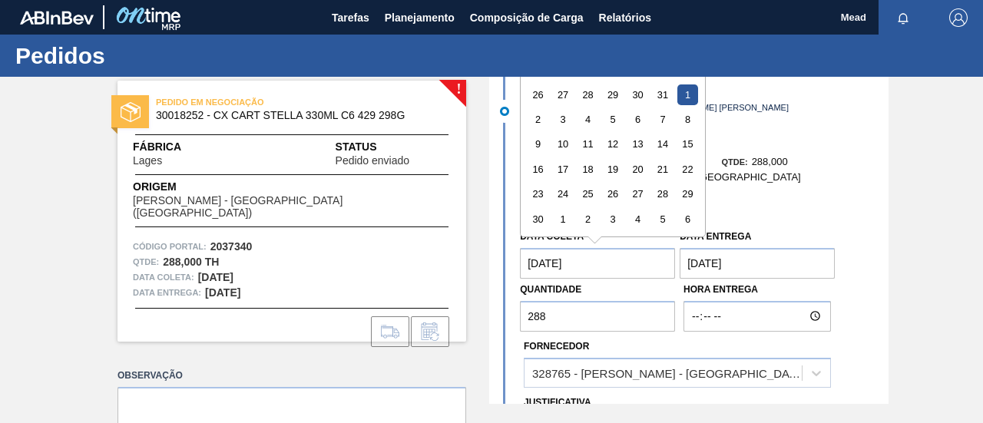
click at [585, 253] on coleta "[DATE]" at bounding box center [597, 263] width 155 height 31
click at [610, 109] on div "5" at bounding box center [613, 119] width 21 height 21
type coleta "[DATE]"
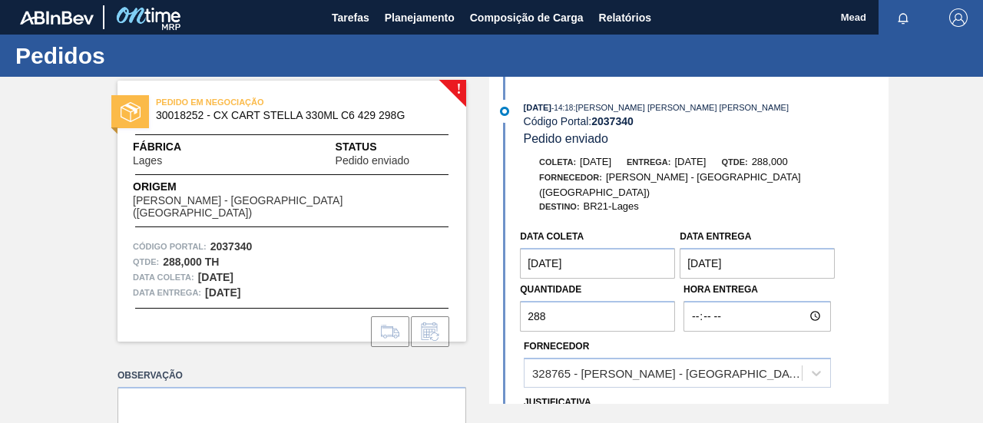
click at [688, 254] on entrega "[DATE]" at bounding box center [757, 263] width 155 height 31
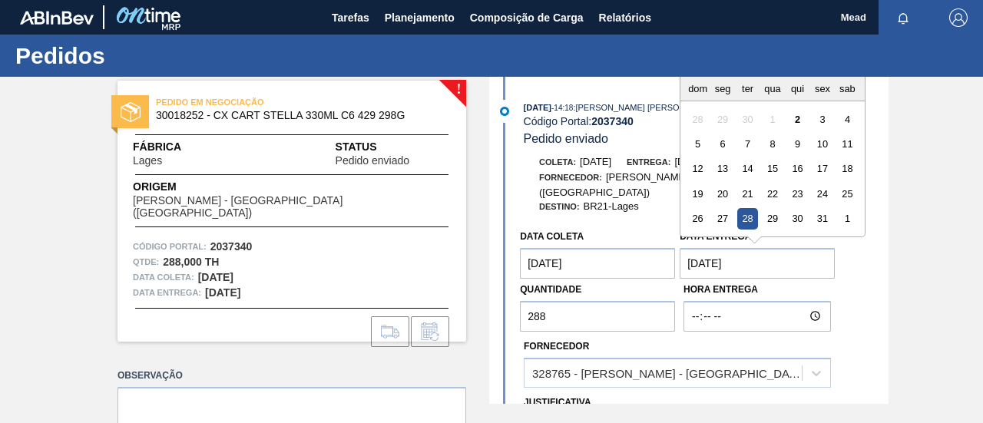
click at [854, 208] on div "1" at bounding box center [847, 218] width 21 height 21
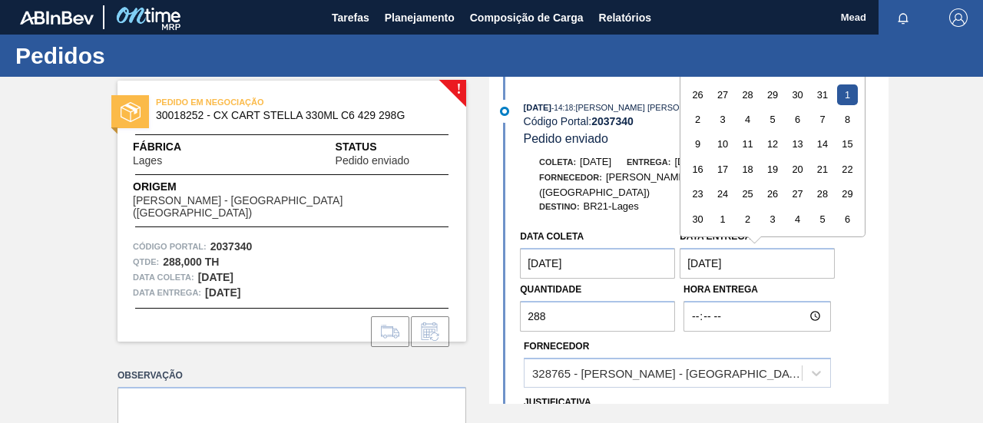
click at [774, 256] on entrega "[DATE]" at bounding box center [757, 263] width 155 height 31
click at [796, 115] on div "6" at bounding box center [797, 119] width 21 height 21
type entrega "[DATE]"
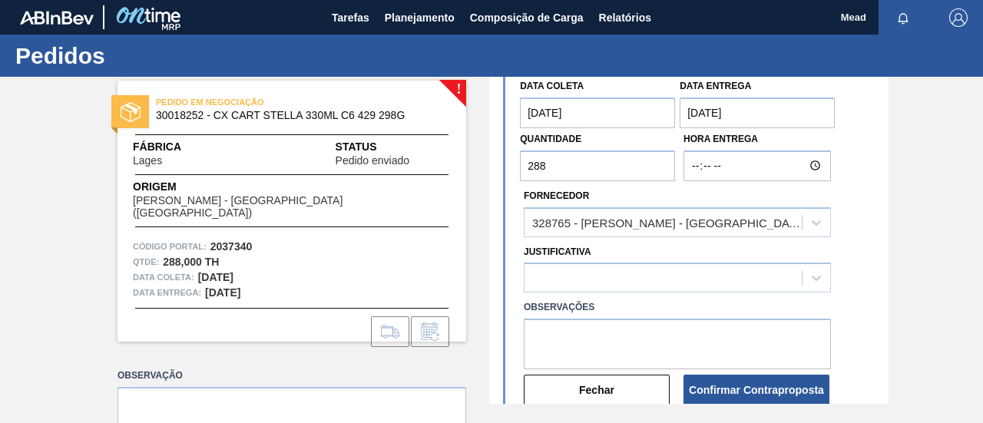
scroll to position [154, 0]
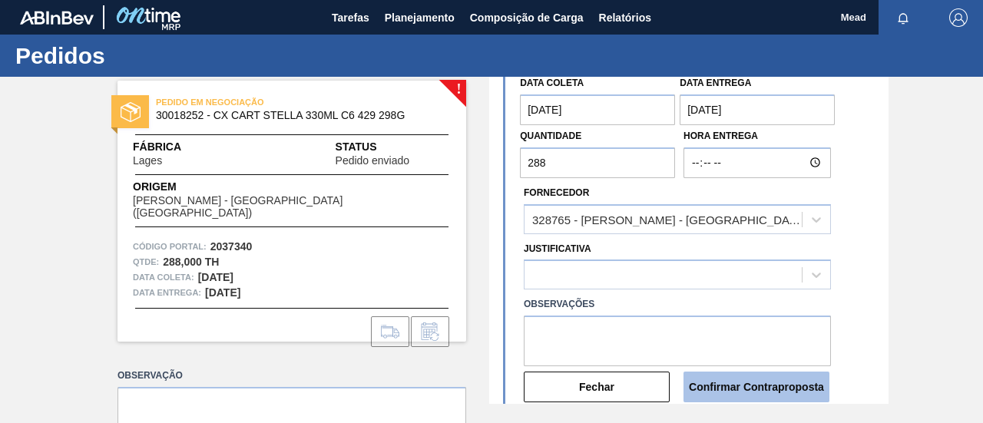
click at [714, 372] on button "Confirmar Contraproposta" at bounding box center [757, 387] width 146 height 31
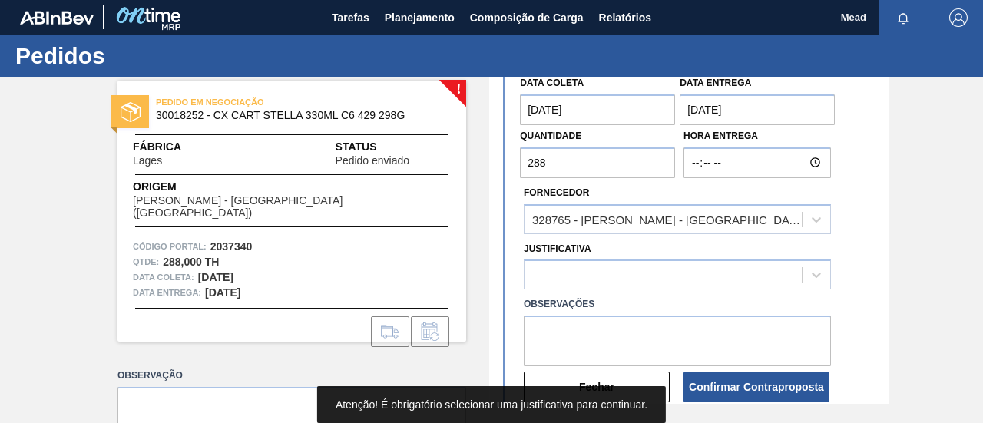
click at [851, 226] on div "Data [PERSON_NAME] [DATE] Data entrega [DATE] Quantidade 288 Hora Entrega Forne…" at bounding box center [691, 236] width 396 height 336
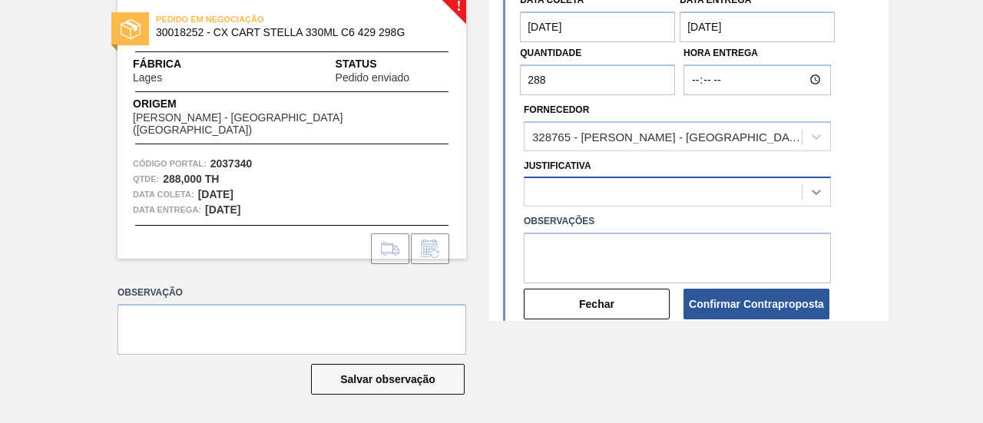
click at [805, 207] on div at bounding box center [677, 192] width 307 height 30
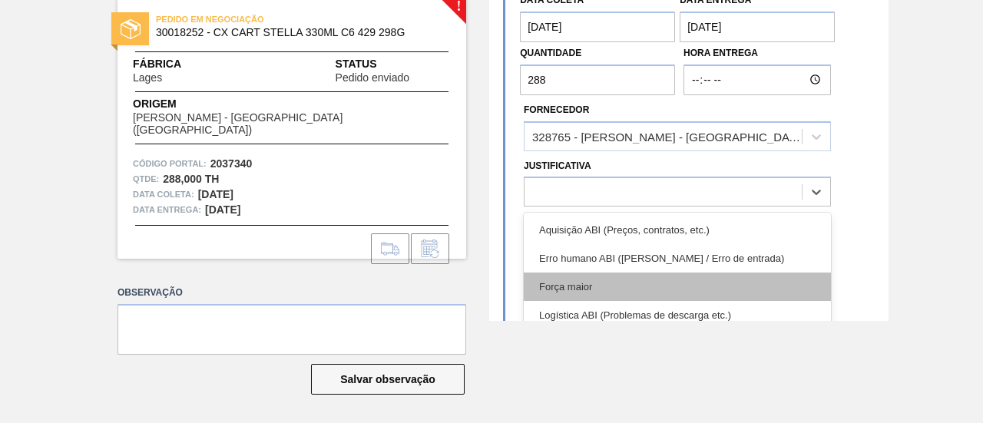
scroll to position [83, 0]
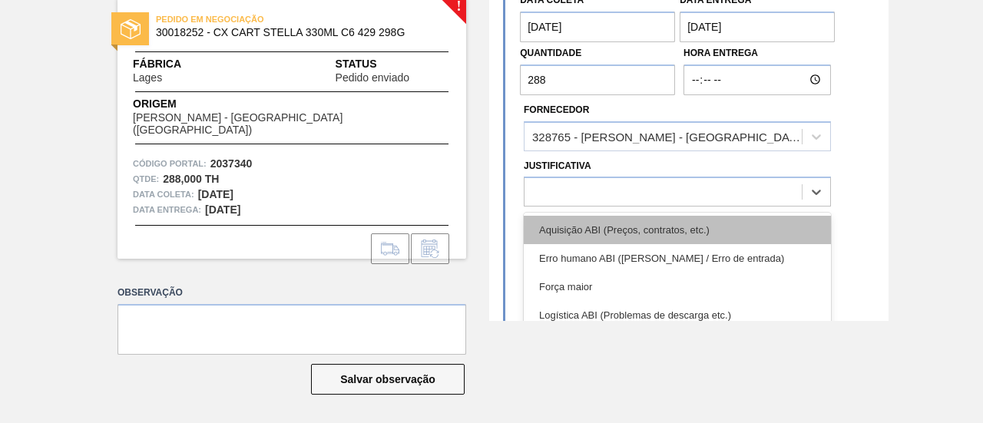
click at [644, 220] on div "Aquisição ABI (Preços, contratos, etc.)" at bounding box center [677, 230] width 307 height 28
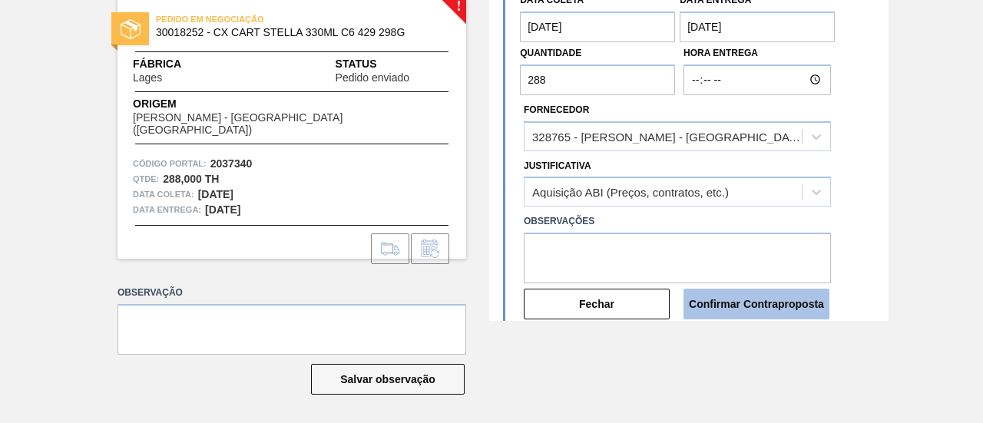
click at [737, 297] on button "Confirmar Contraproposta" at bounding box center [757, 304] width 146 height 31
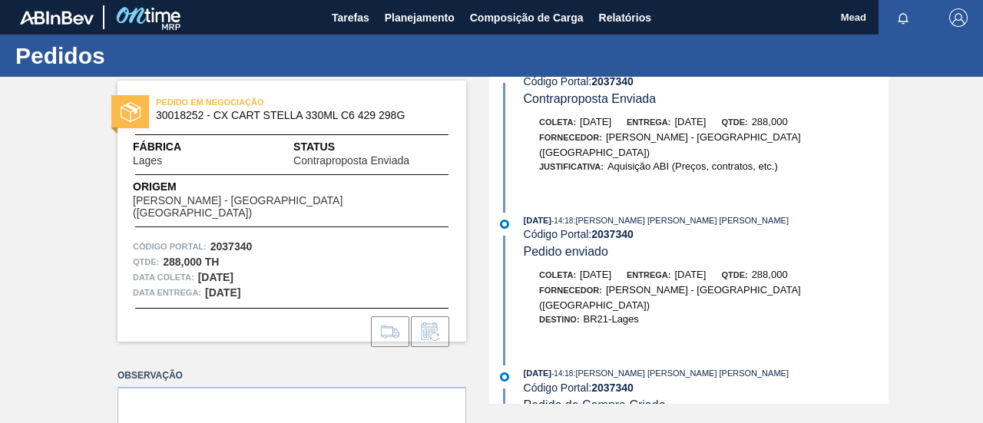
scroll to position [0, 0]
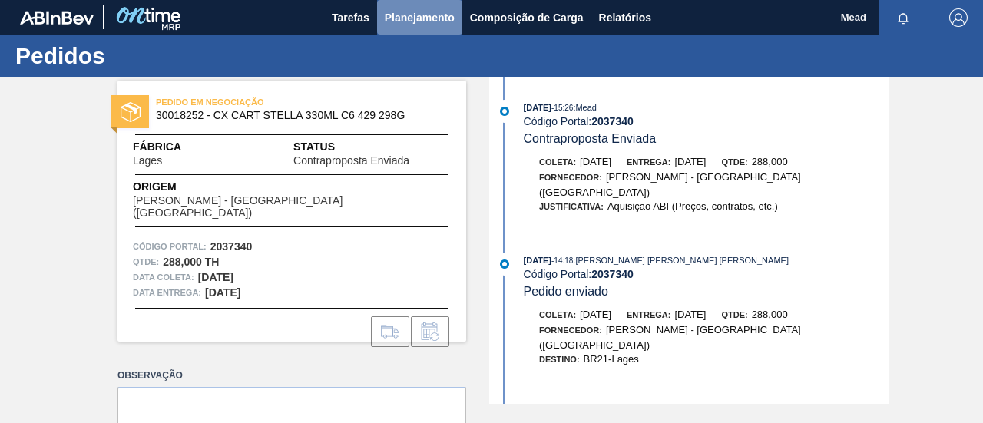
click at [402, 14] on span "Planejamento" at bounding box center [420, 17] width 70 height 18
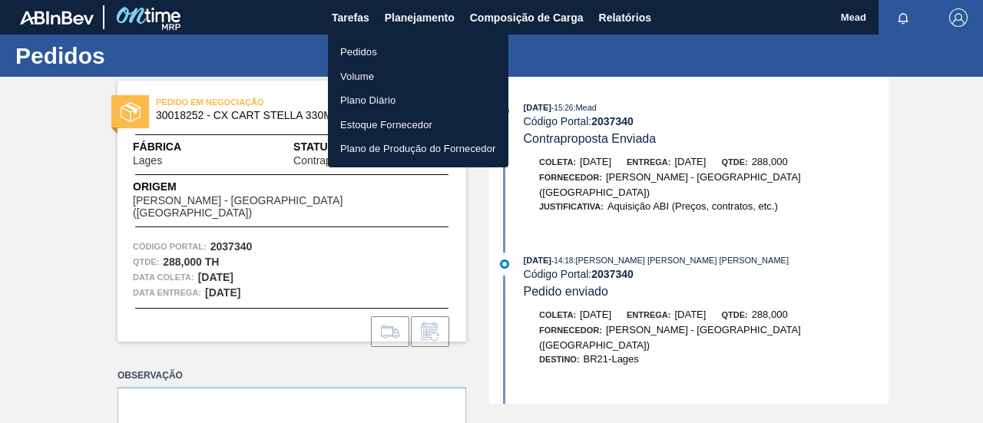
click at [363, 50] on li "Pedidos" at bounding box center [418, 52] width 181 height 25
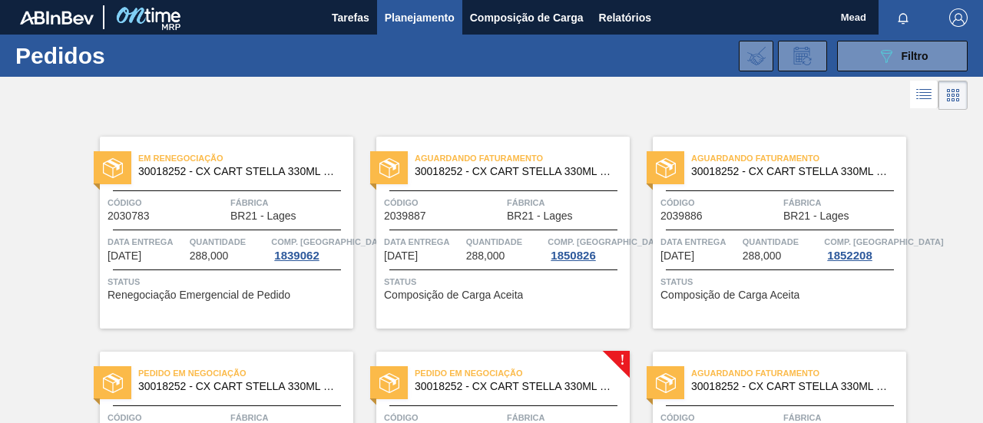
click at [512, 262] on div "Aguardando Faturamento 30018252 - CX CART STELLA 330ML C6 429 298G Código 20398…" at bounding box center [502, 233] width 253 height 192
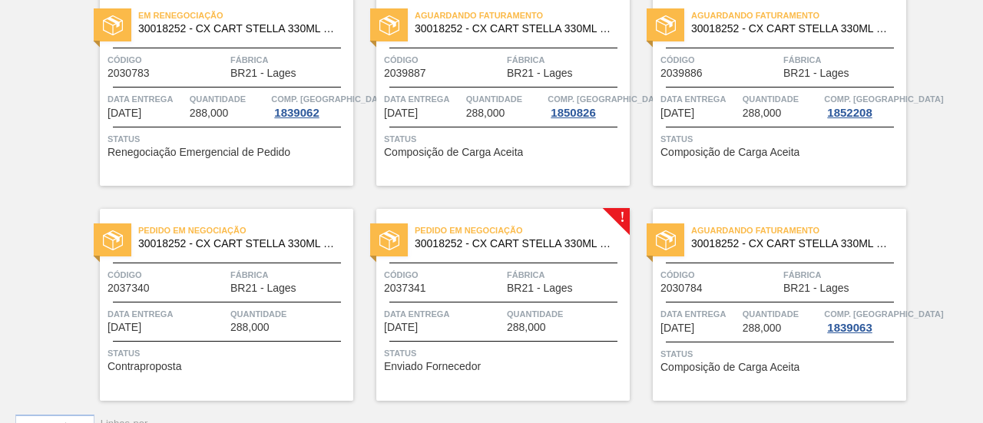
scroll to position [177, 0]
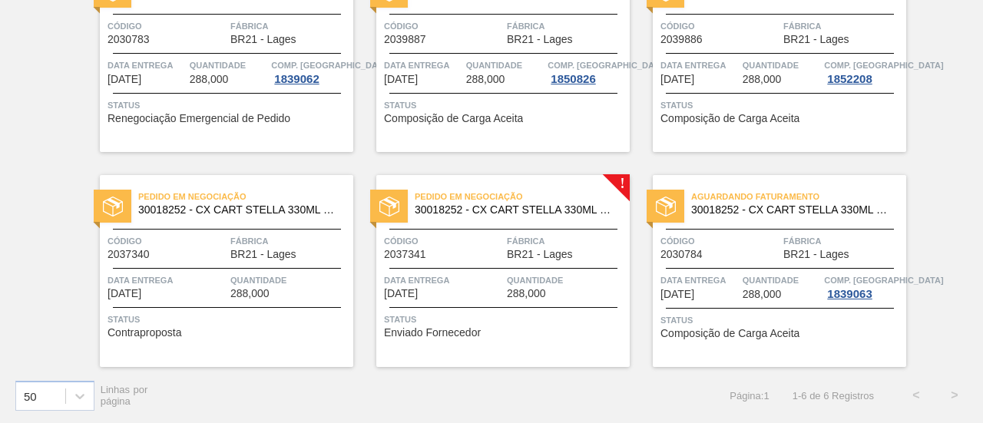
click at [449, 284] on span "Data entrega" at bounding box center [443, 280] width 119 height 15
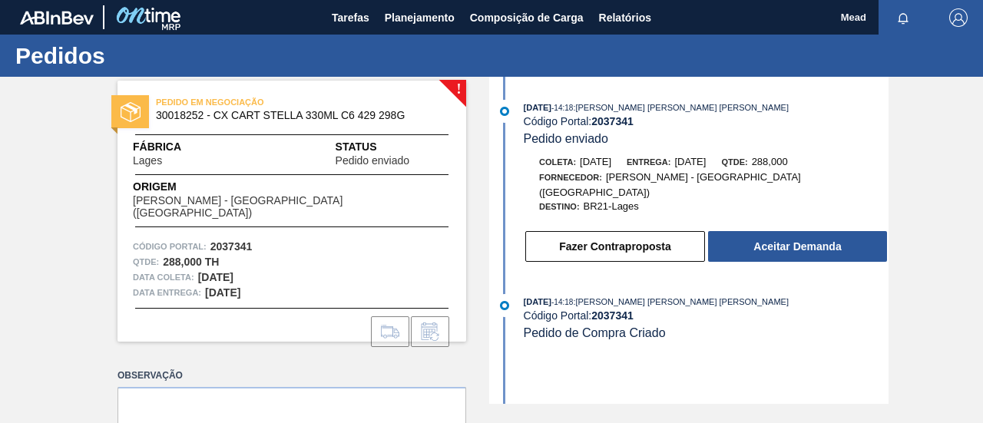
click at [595, 237] on button "Fazer Contraproposta" at bounding box center [615, 246] width 180 height 31
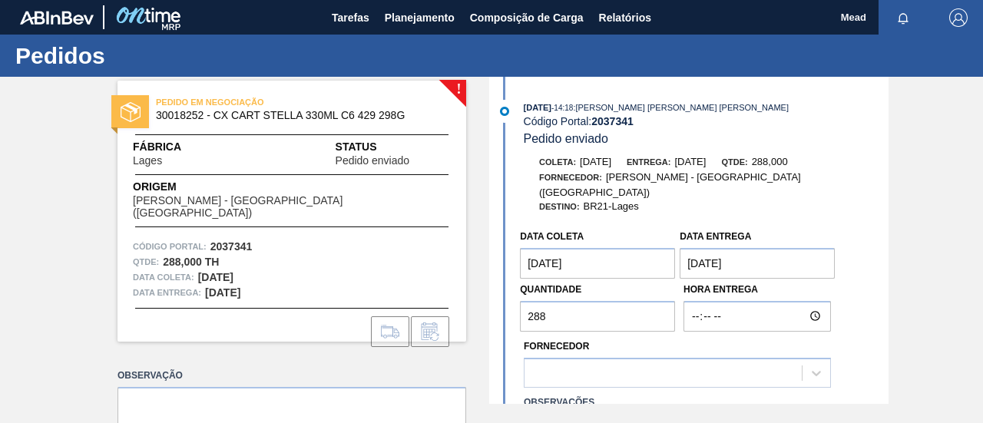
click at [595, 248] on coleta "[DATE]" at bounding box center [597, 263] width 155 height 31
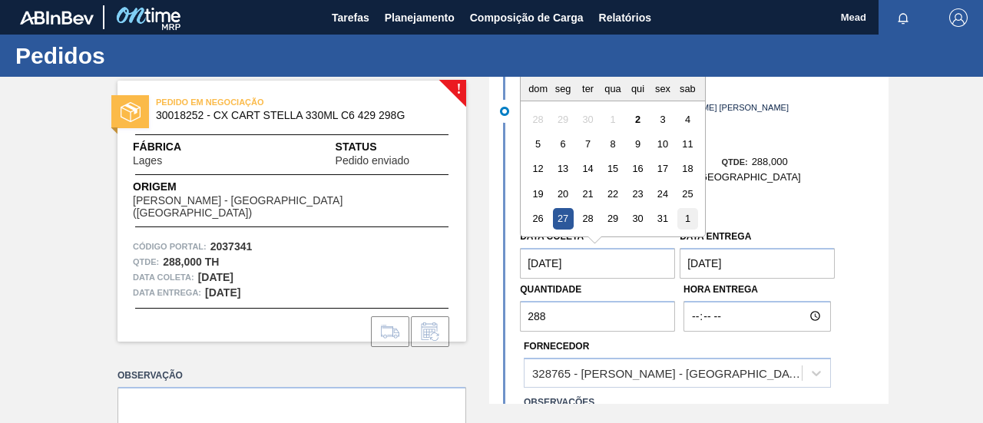
click at [687, 210] on div "1" at bounding box center [687, 218] width 21 height 21
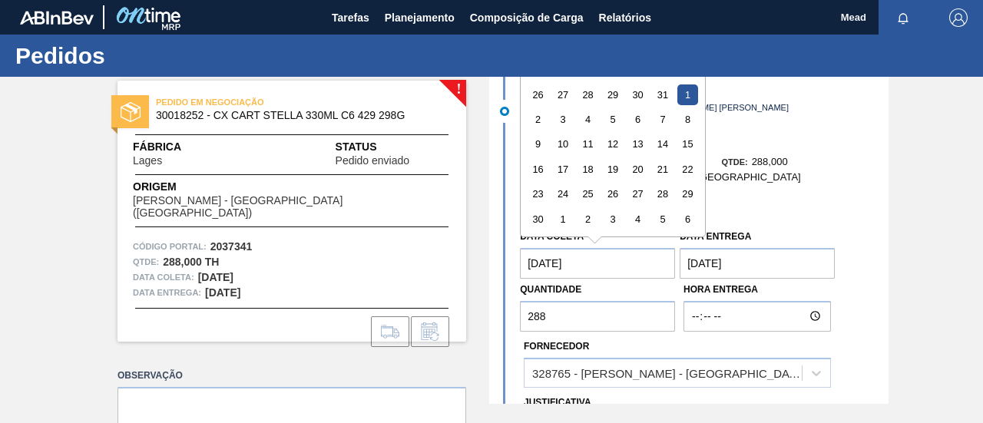
click at [625, 253] on coleta "[DATE]" at bounding box center [597, 263] width 155 height 31
click at [558, 134] on div "10" at bounding box center [563, 144] width 21 height 21
type coleta "[DATE]"
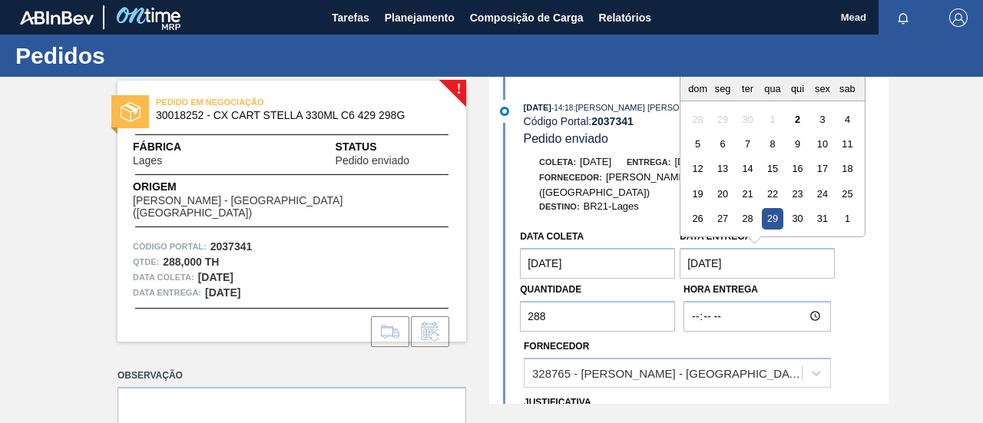
click at [707, 250] on entrega "[DATE]" at bounding box center [757, 263] width 155 height 31
drag, startPoint x: 846, startPoint y: 205, endPoint x: 796, endPoint y: 185, distance: 54.5
click at [845, 208] on div "1" at bounding box center [847, 218] width 21 height 21
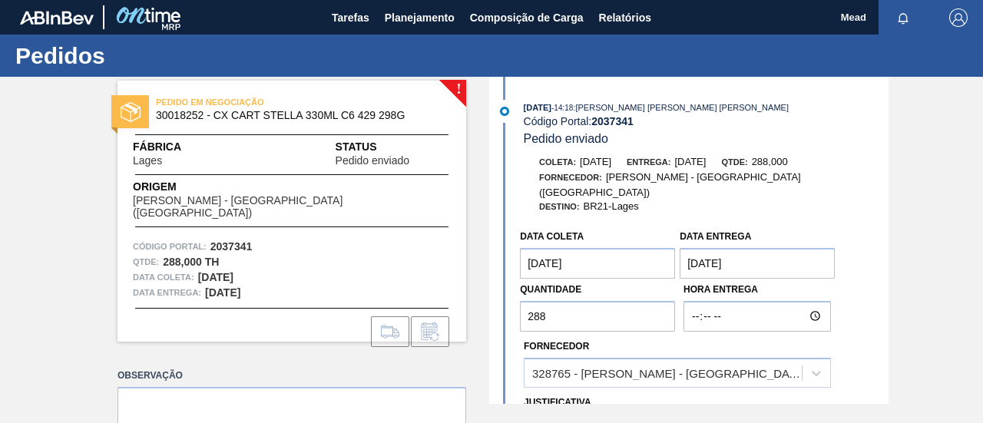
click at [717, 248] on entrega "[DATE]" at bounding box center [757, 263] width 155 height 31
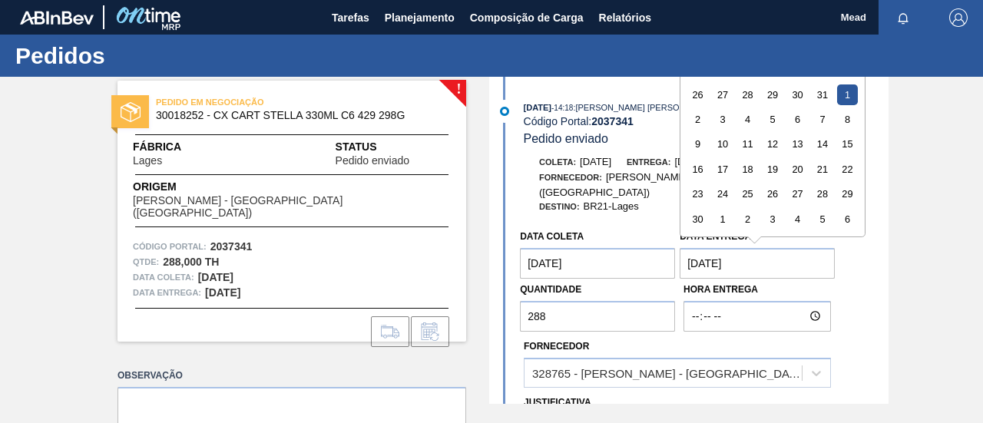
drag, startPoint x: 744, startPoint y: 137, endPoint x: 740, endPoint y: 180, distance: 42.4
click at [744, 137] on div "11" at bounding box center [747, 144] width 21 height 21
type entrega "[DATE]"
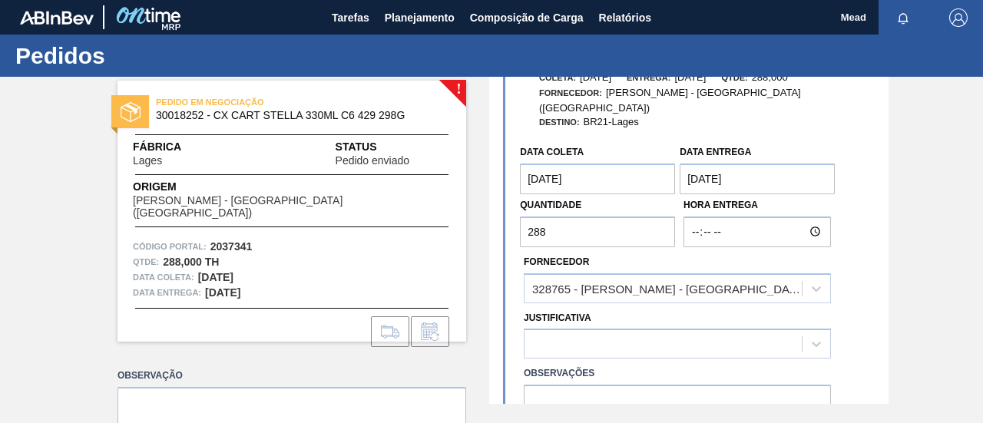
scroll to position [230, 0]
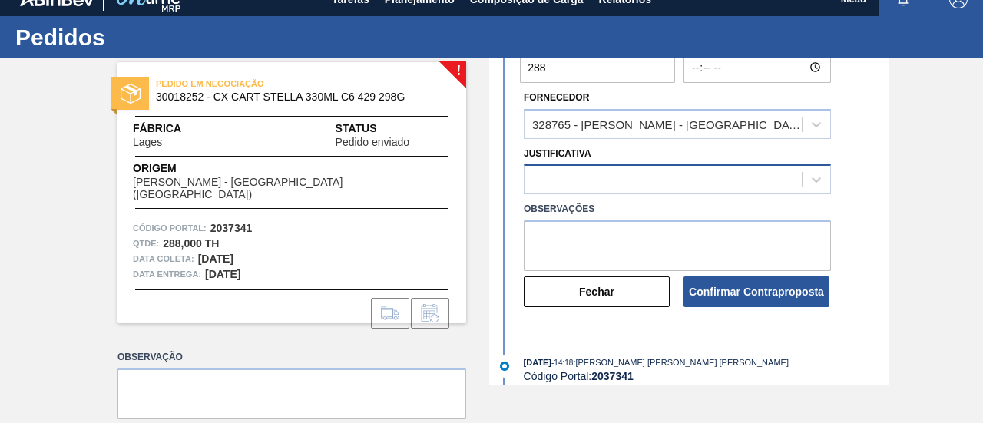
click at [687, 188] on div at bounding box center [677, 179] width 307 height 30
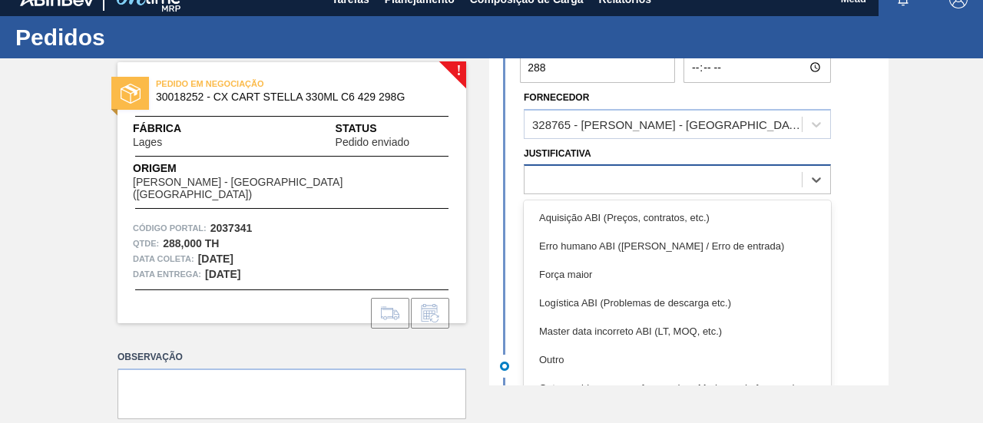
scroll to position [20, 0]
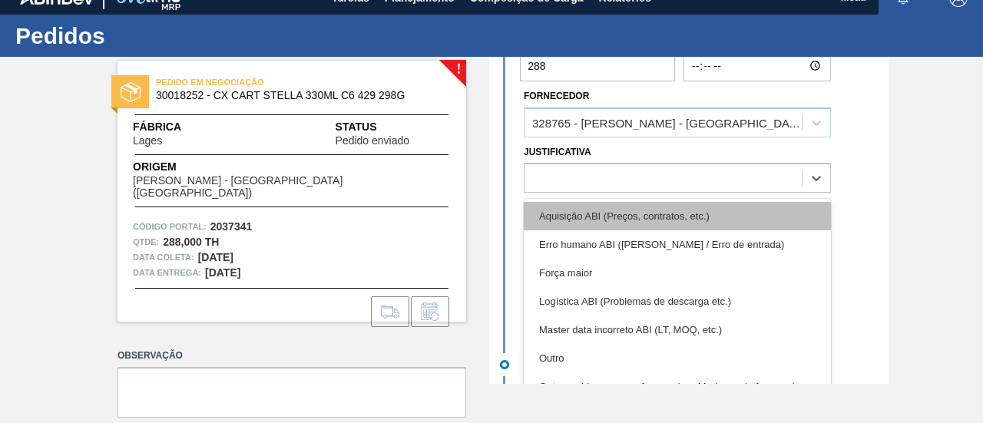
click at [662, 206] on div "Aquisição ABI (Preços, contratos, etc.)" at bounding box center [677, 216] width 307 height 28
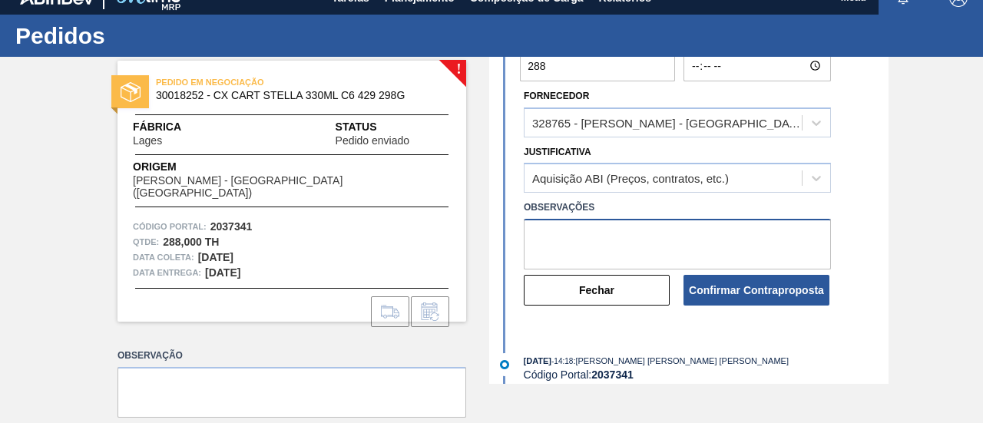
click at [646, 230] on textarea at bounding box center [677, 244] width 307 height 51
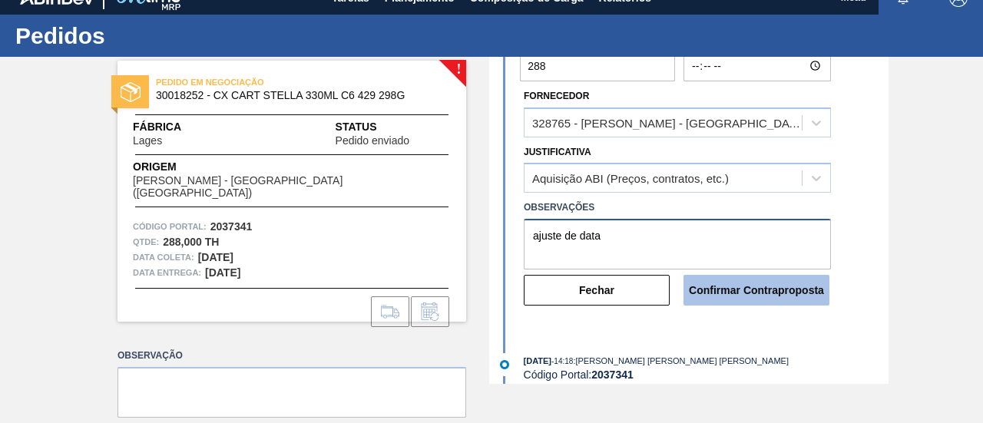
type textarea "ajuste de data"
click at [754, 276] on button "Confirmar Contraproposta" at bounding box center [757, 290] width 146 height 31
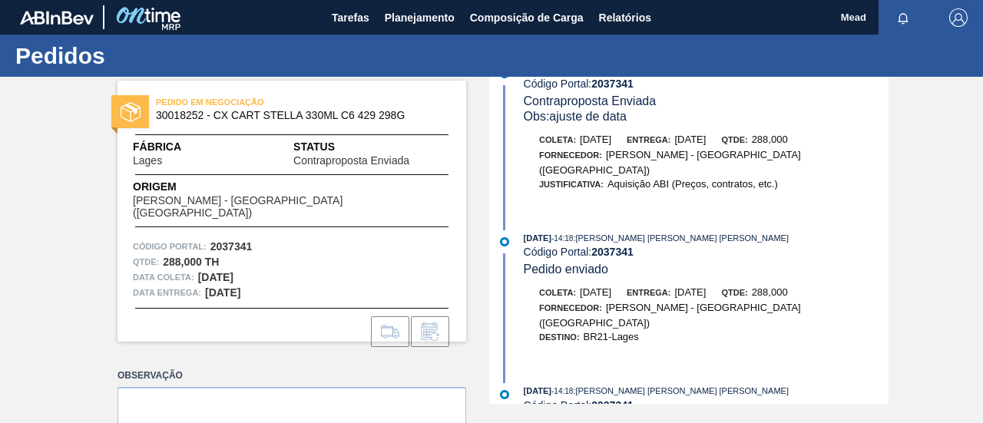
scroll to position [55, 0]
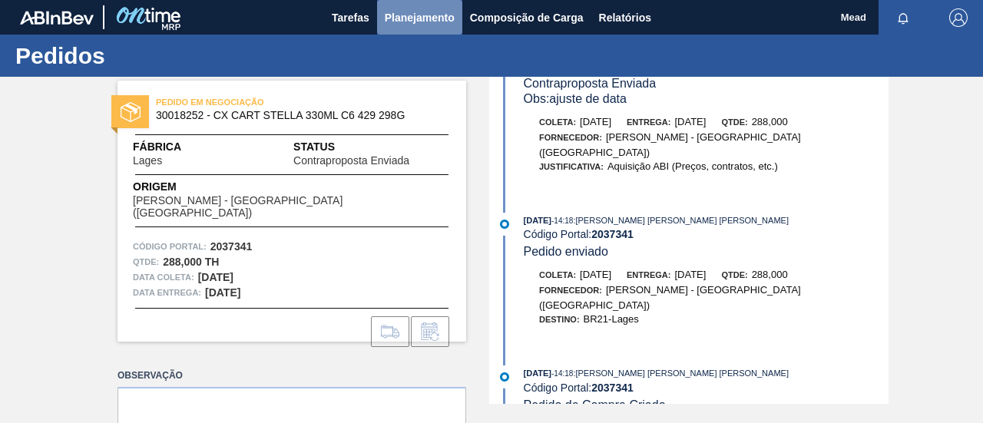
click at [419, 15] on span "Planejamento" at bounding box center [420, 17] width 70 height 18
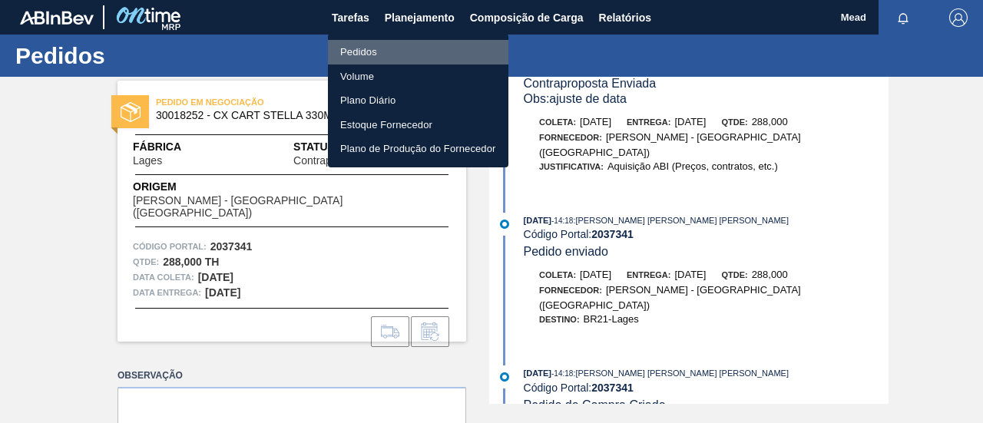
click at [363, 50] on li "Pedidos" at bounding box center [418, 52] width 181 height 25
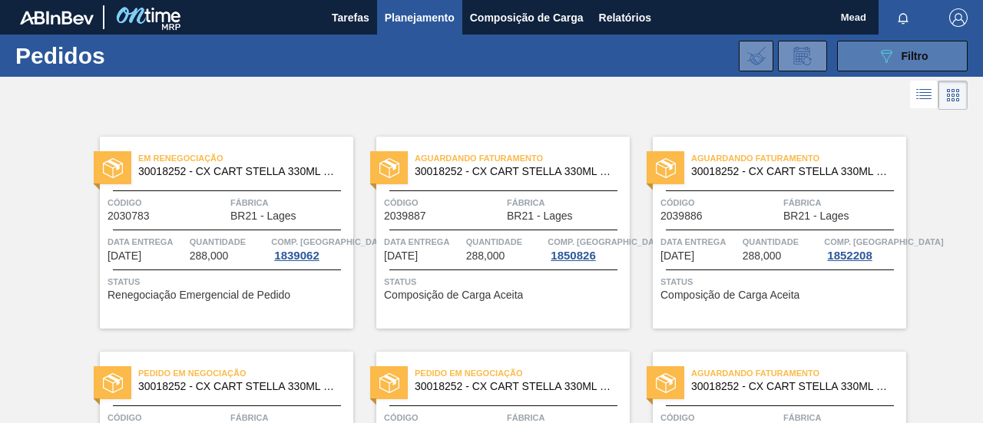
click at [911, 55] on span "Filtro" at bounding box center [915, 56] width 27 height 12
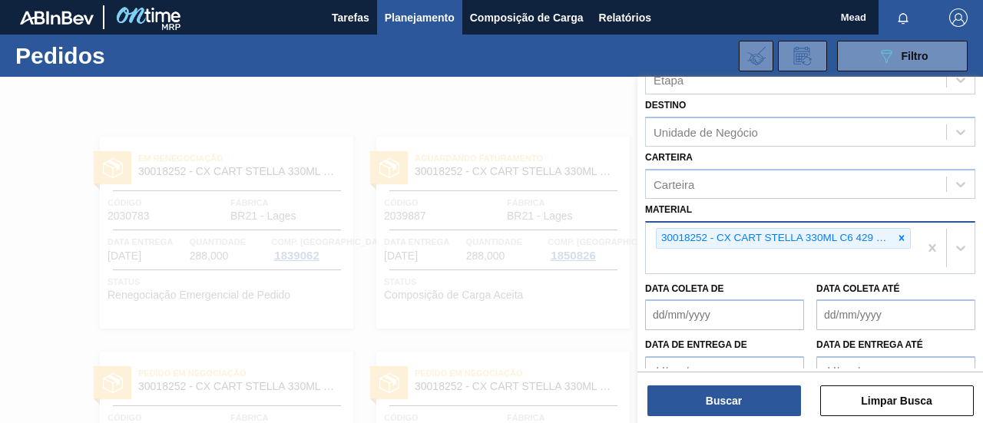
scroll to position [154, 0]
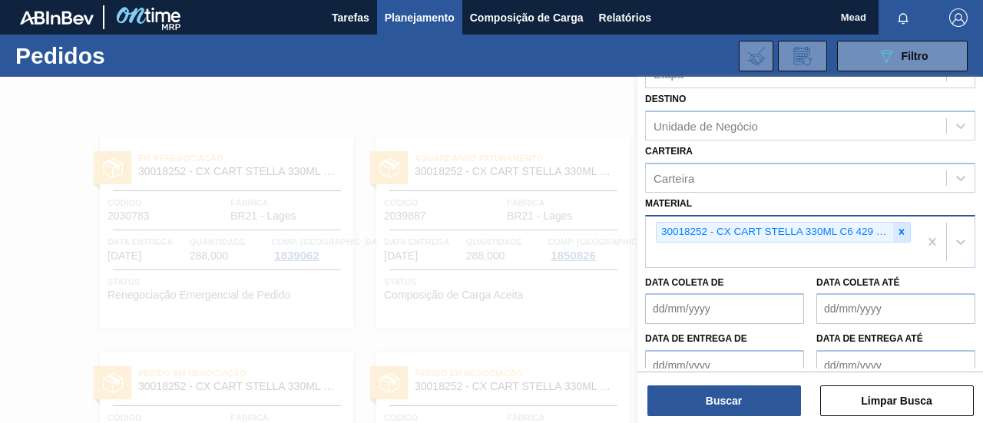
click at [901, 236] on icon at bounding box center [901, 232] width 11 height 11
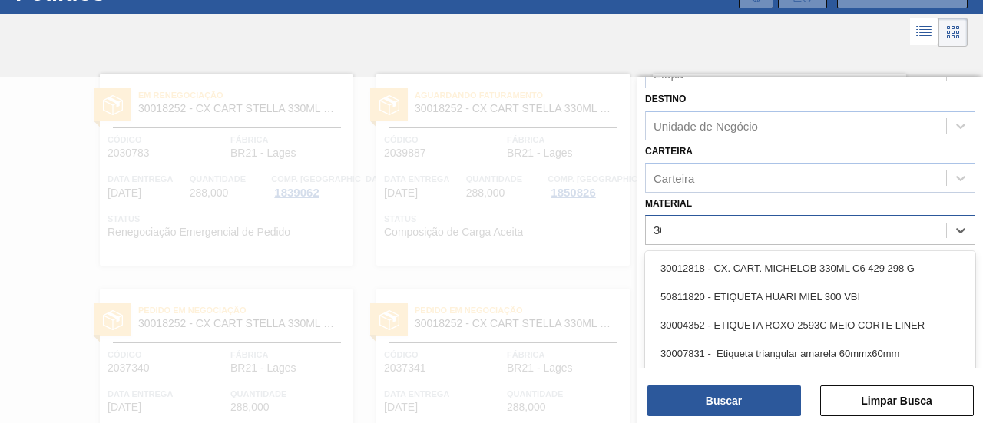
scroll to position [63, 0]
type input "30012828"
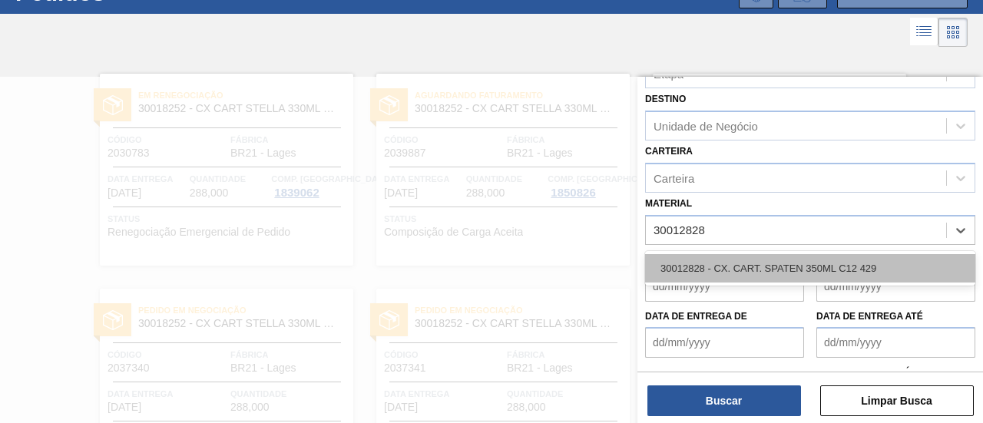
click at [754, 270] on div "30012828 - CX. CART. SPATEN 350ML C12 429" at bounding box center [810, 268] width 330 height 28
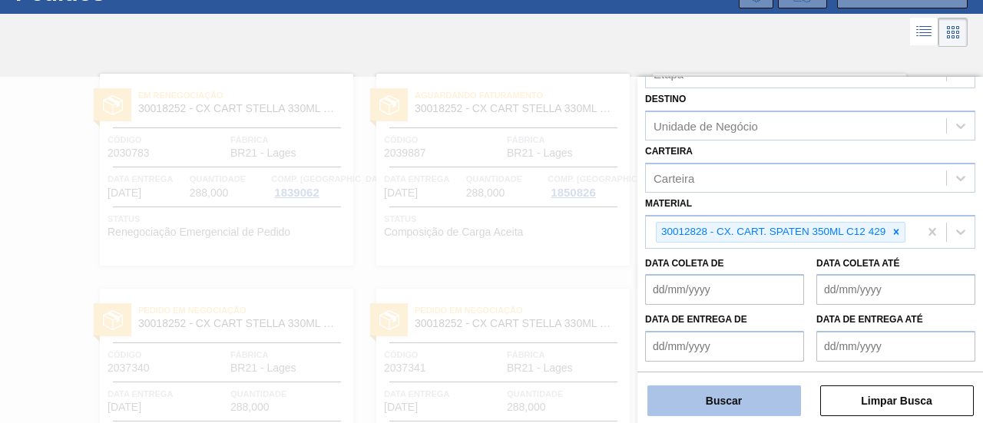
click at [759, 392] on button "Buscar" at bounding box center [725, 401] width 154 height 31
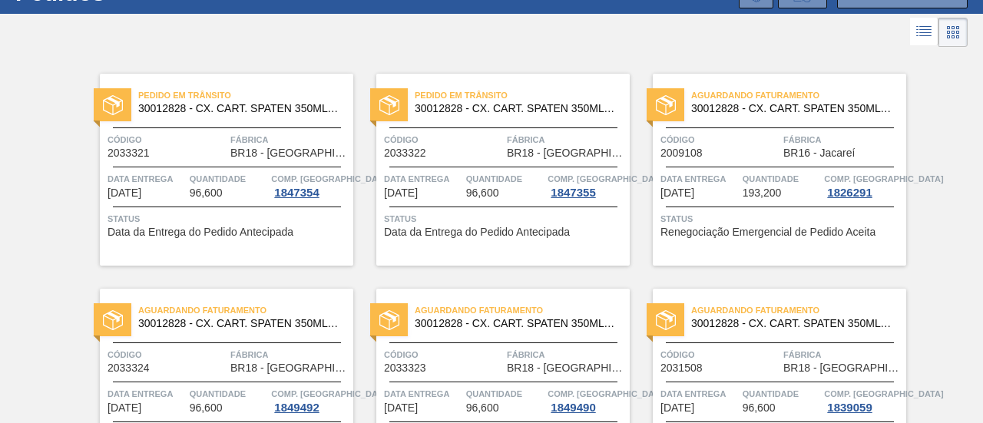
click at [730, 161] on div "Aguardando Faturamento 30012828 - CX. CART. SPATEN 350ML C12 429 Código 2009108…" at bounding box center [779, 170] width 253 height 192
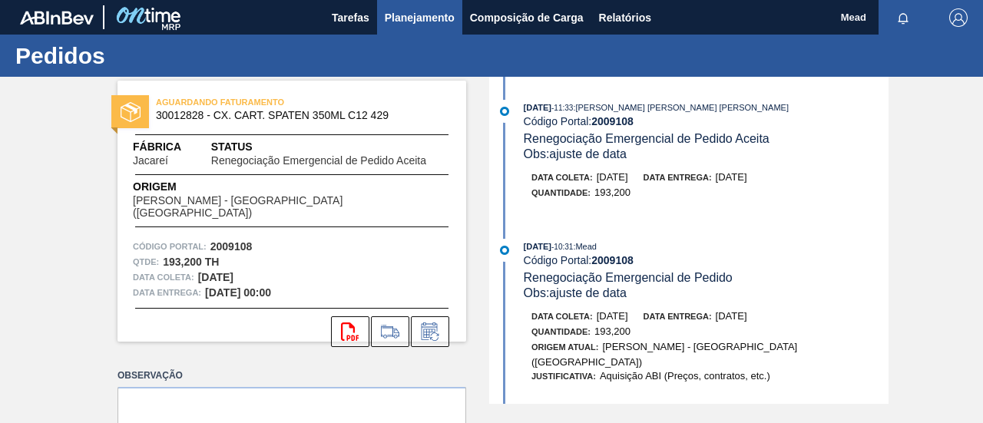
click at [436, 13] on span "Planejamento" at bounding box center [420, 17] width 70 height 18
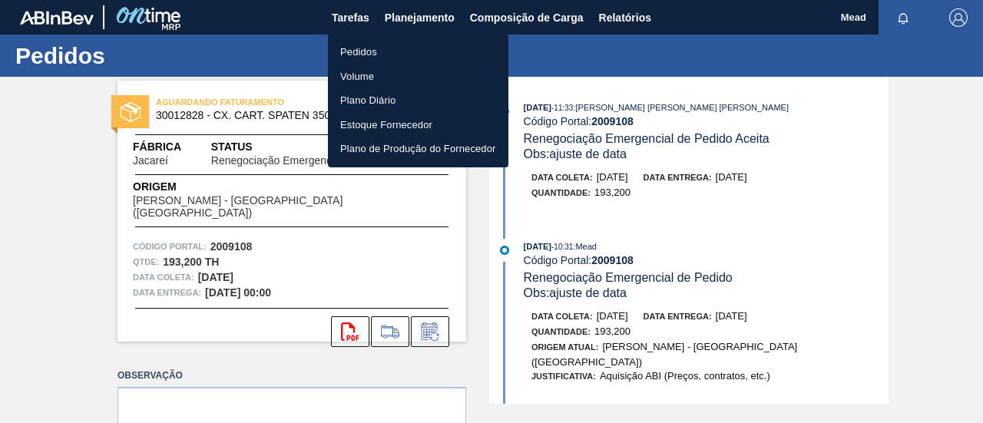
drag, startPoint x: 365, startPoint y: 49, endPoint x: 361, endPoint y: 58, distance: 10.0
click at [366, 50] on li "Pedidos" at bounding box center [418, 52] width 181 height 25
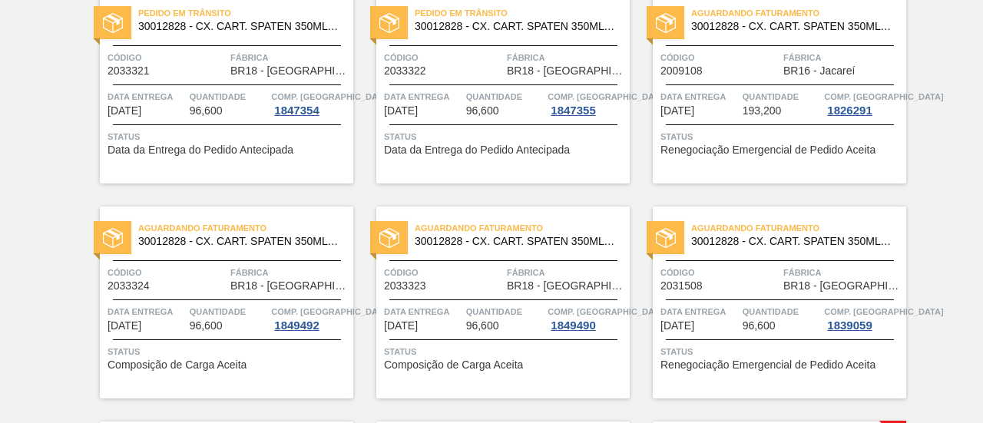
scroll to position [230, 0]
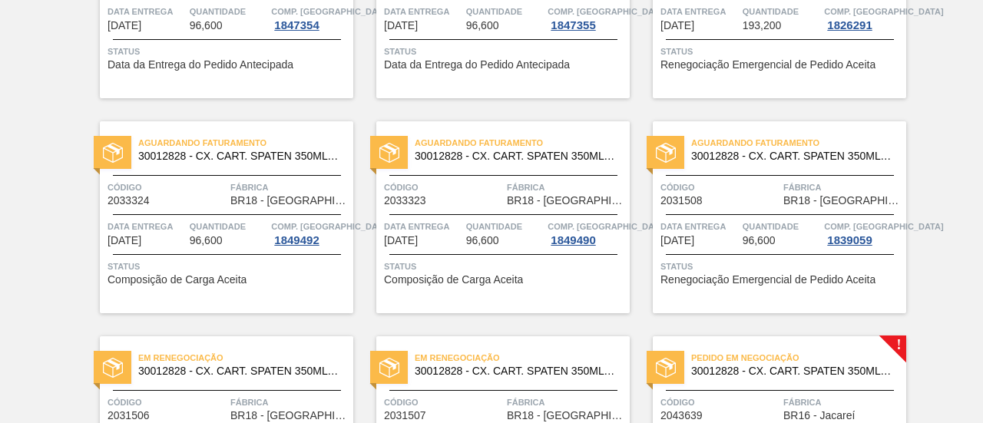
click at [237, 236] on div "Quantidade 96,600" at bounding box center [229, 233] width 78 height 28
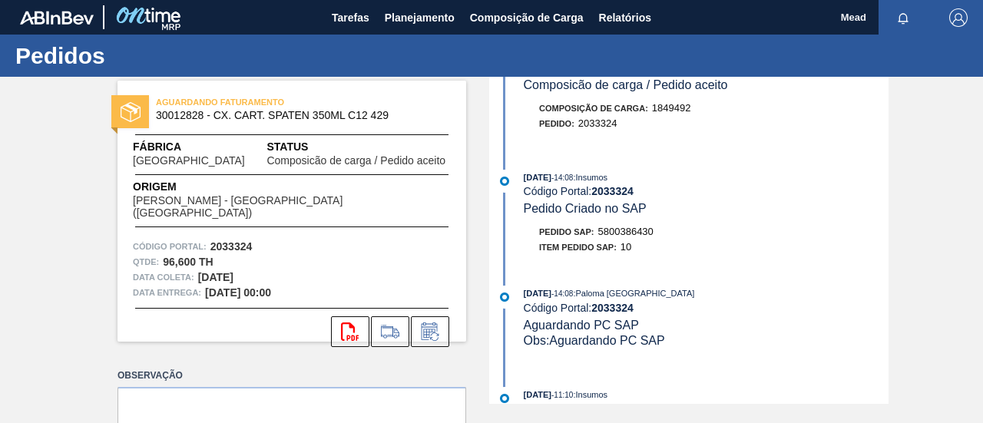
scroll to position [154, 0]
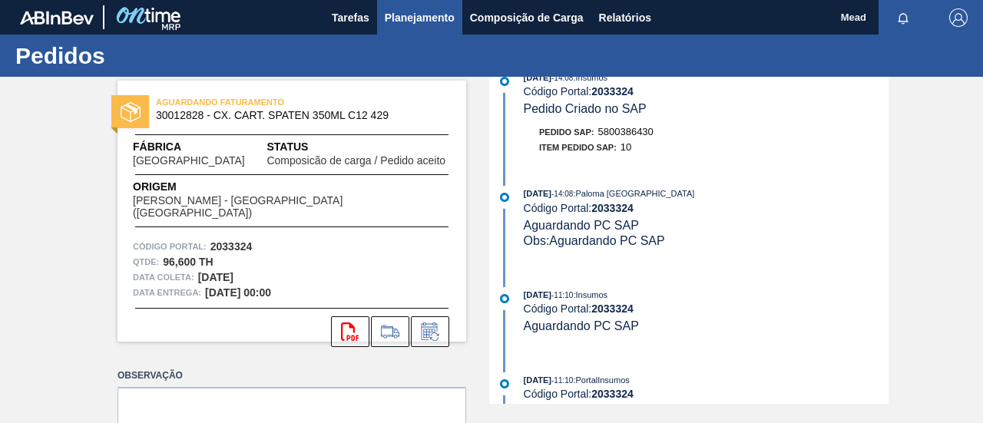
click at [395, 12] on span "Planejamento" at bounding box center [420, 17] width 70 height 18
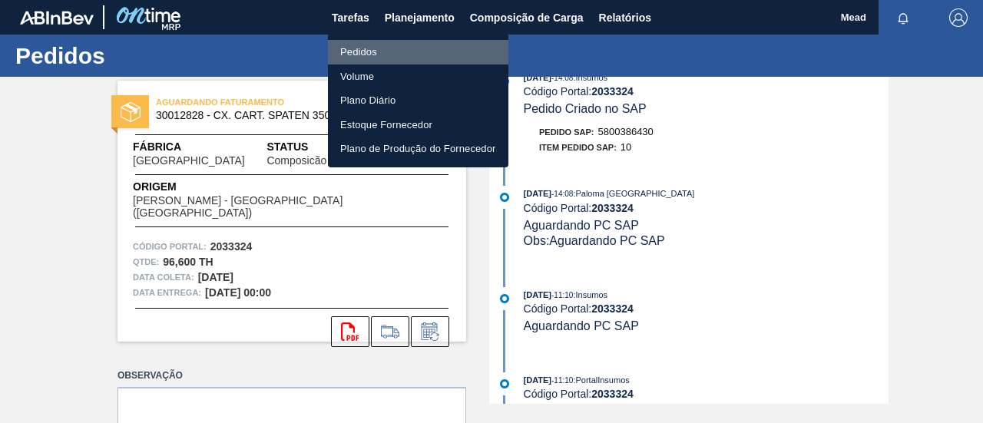
click at [367, 48] on li "Pedidos" at bounding box center [418, 52] width 181 height 25
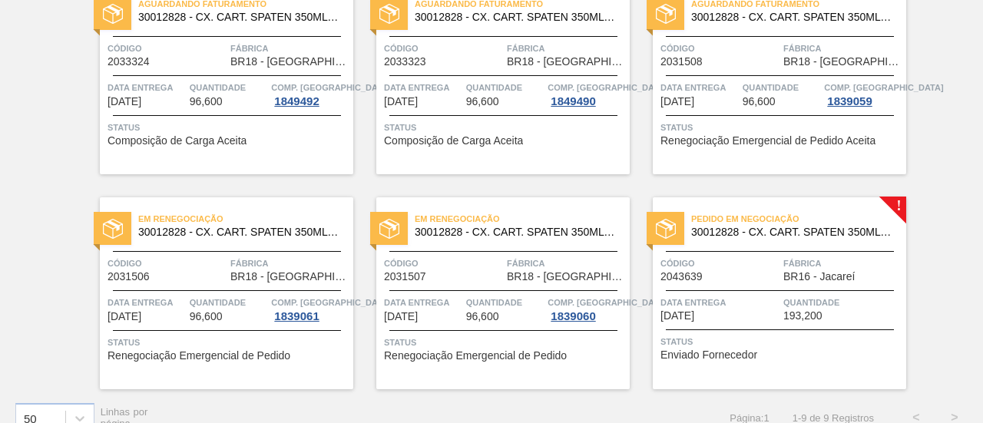
scroll to position [384, 0]
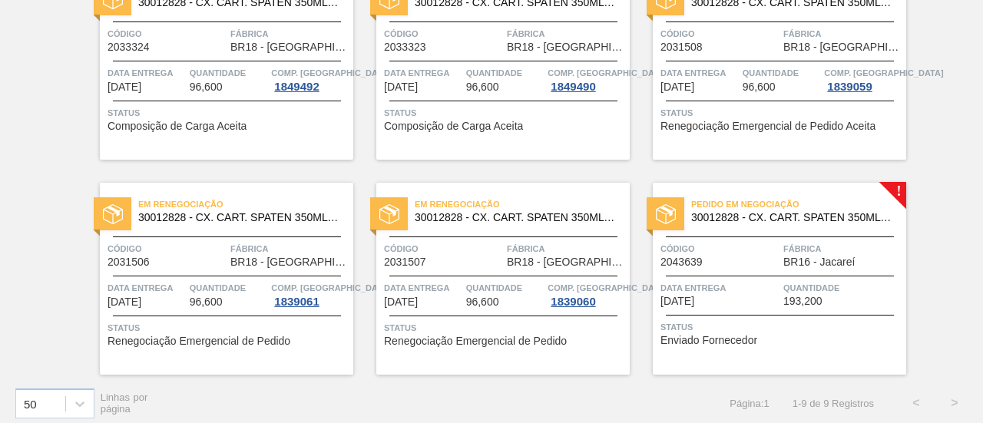
click at [271, 253] on span "Fábrica" at bounding box center [289, 248] width 119 height 15
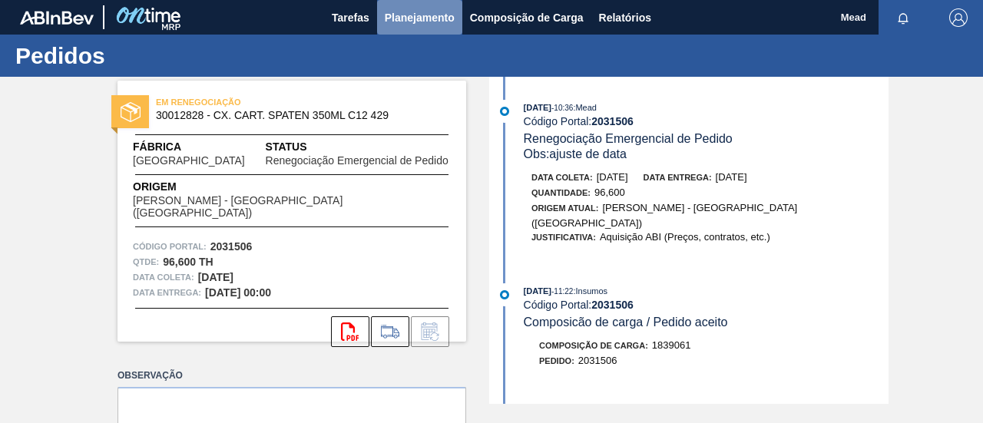
click at [398, 2] on button "Planejamento" at bounding box center [419, 17] width 85 height 35
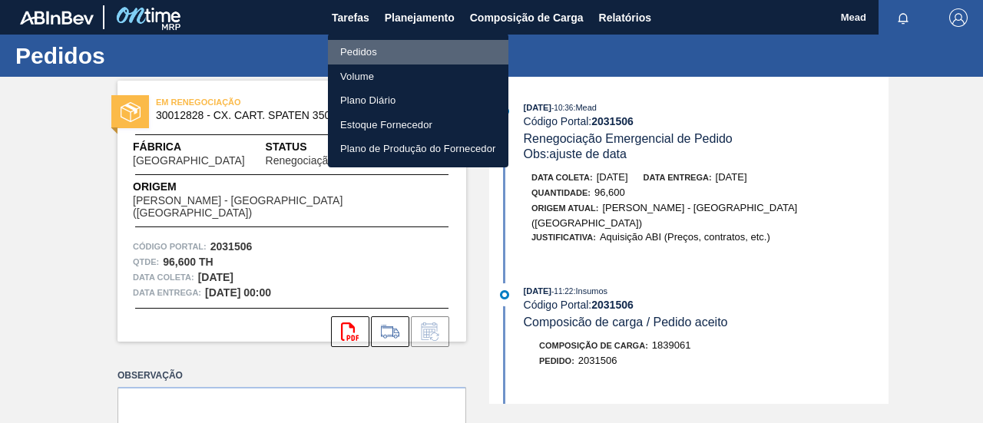
click at [387, 45] on li "Pedidos" at bounding box center [418, 52] width 181 height 25
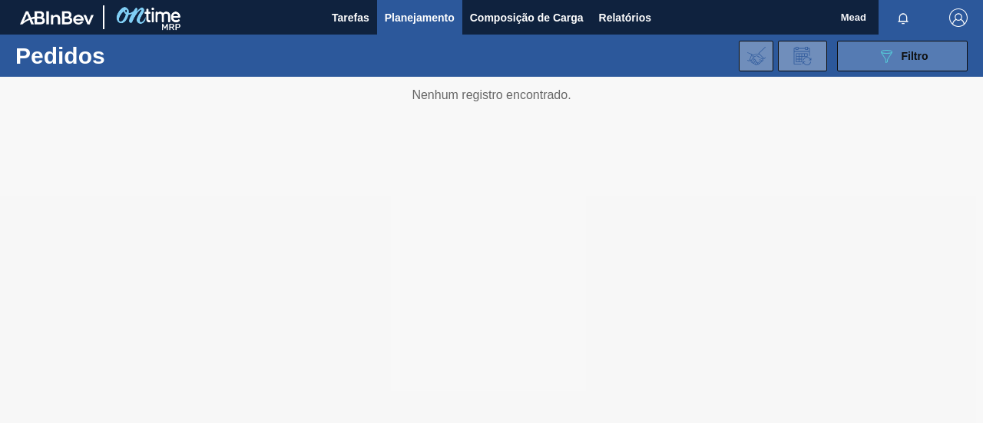
click at [912, 53] on span "Filtro" at bounding box center [915, 56] width 27 height 12
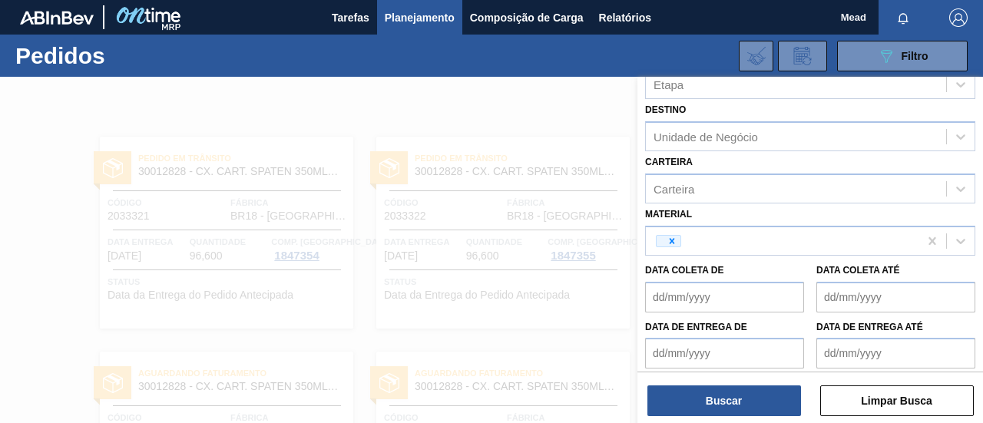
scroll to position [154, 0]
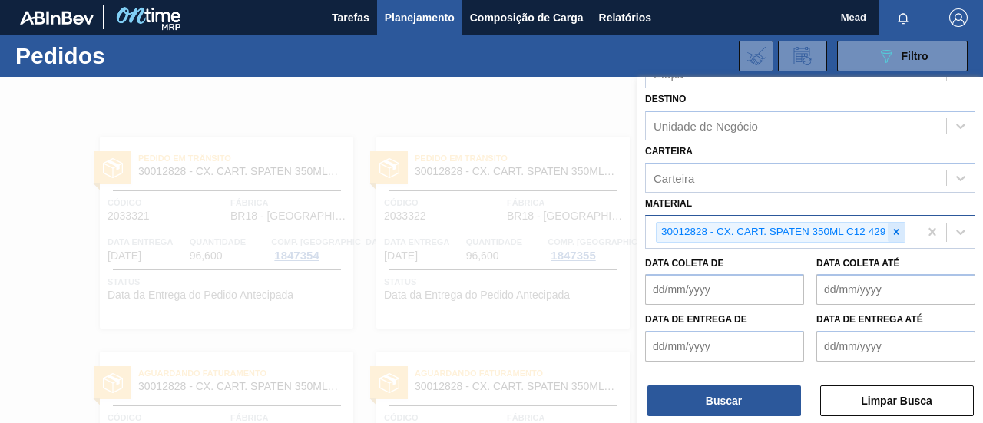
click at [894, 228] on icon at bounding box center [896, 232] width 11 height 11
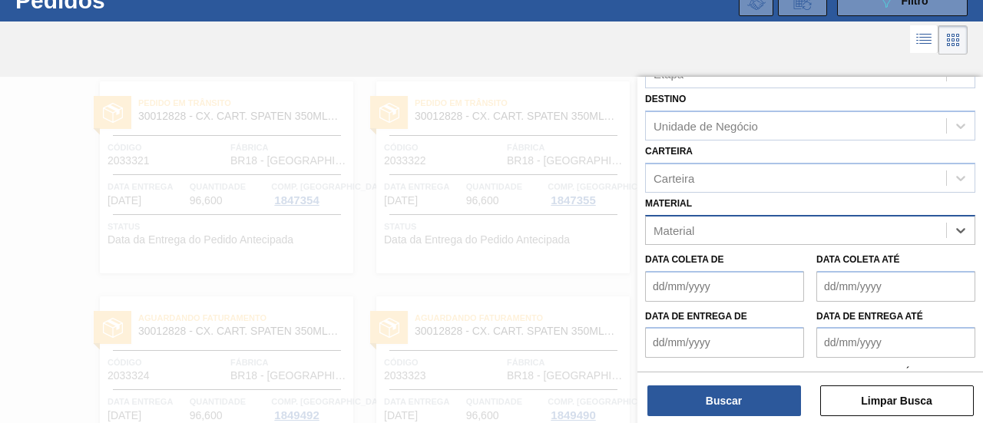
click at [688, 228] on div "Material" at bounding box center [674, 230] width 41 height 13
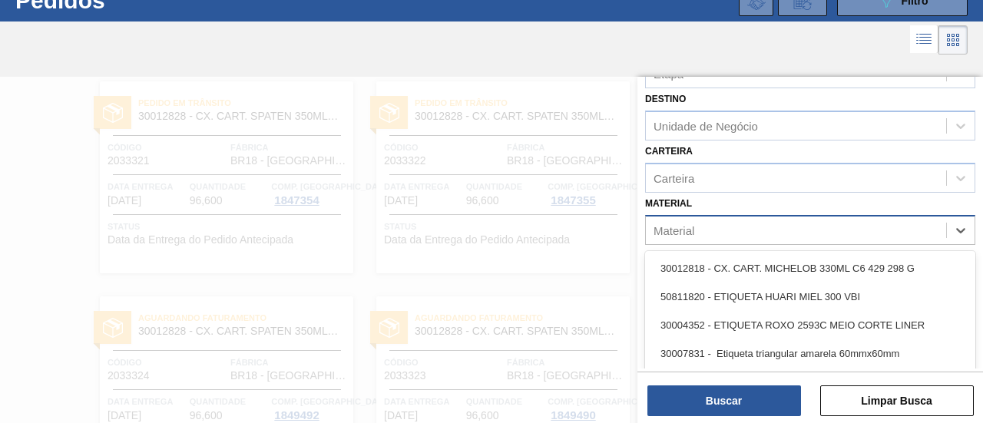
scroll to position [63, 0]
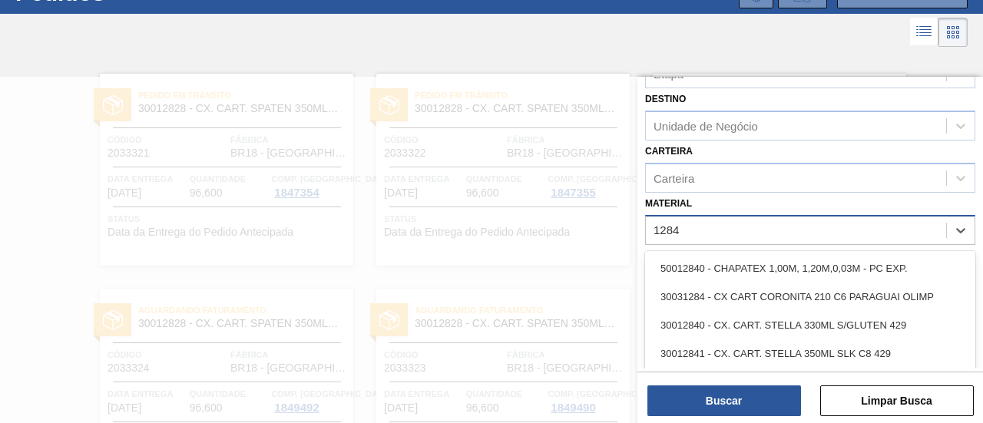
type input "12841"
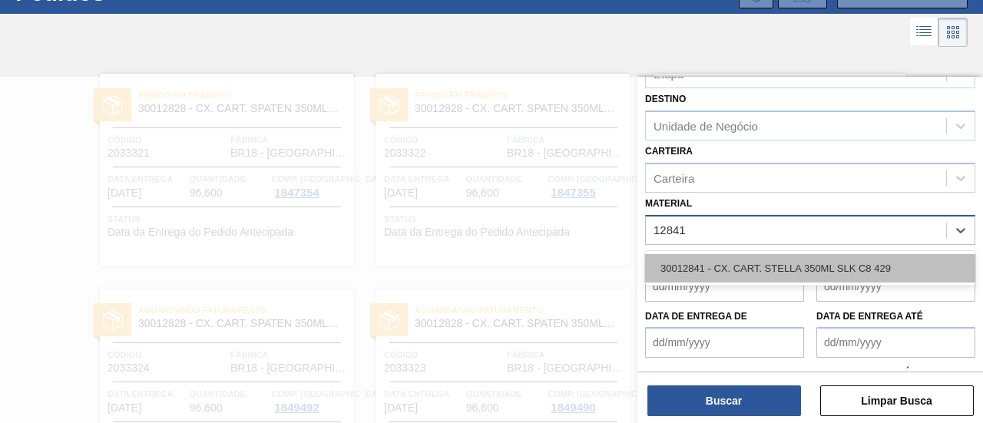
click at [731, 274] on div "30012841 - CX. CART. STELLA 350ML SLK C8 429" at bounding box center [810, 268] width 330 height 28
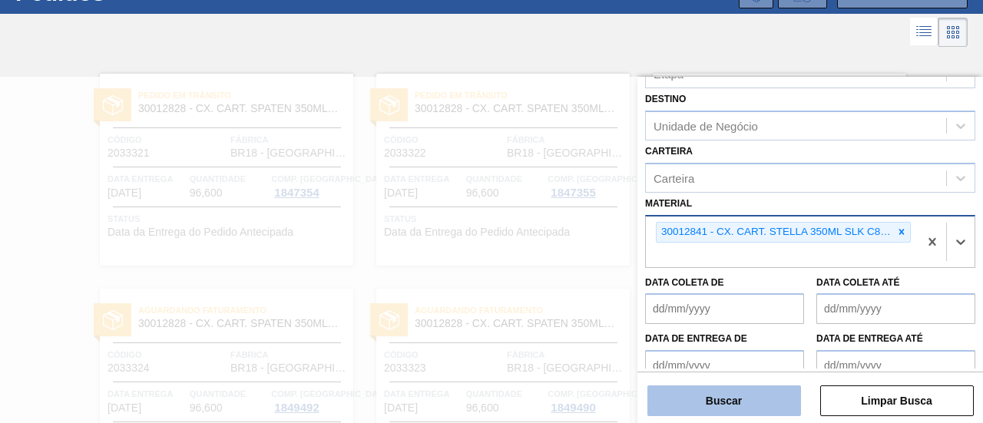
click at [727, 405] on button "Buscar" at bounding box center [725, 401] width 154 height 31
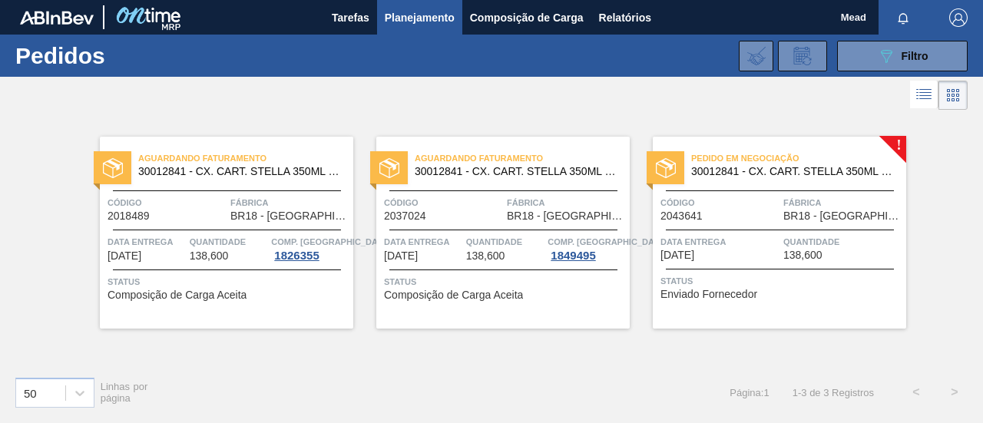
scroll to position [0, 0]
click at [215, 255] on span "138,600" at bounding box center [209, 256] width 39 height 12
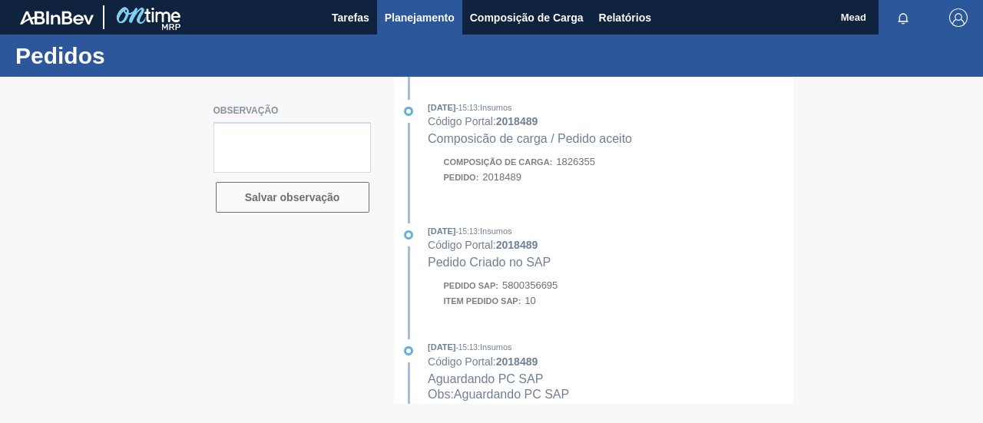
click at [407, 21] on span "Planejamento" at bounding box center [420, 17] width 70 height 18
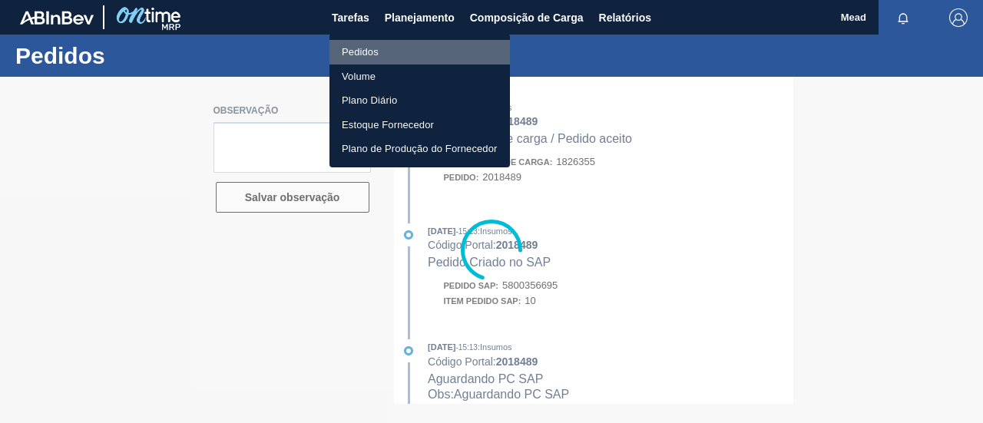
click at [359, 55] on li "Pedidos" at bounding box center [420, 52] width 181 height 25
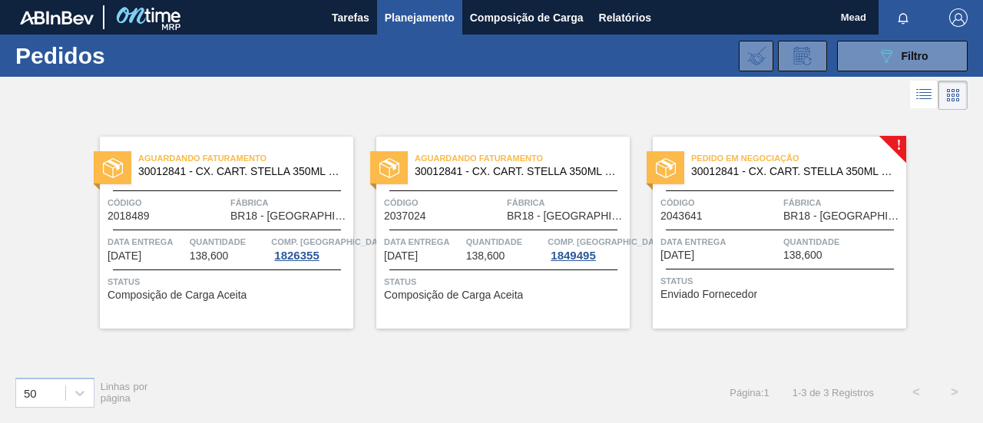
click at [490, 268] on div "Aguardando Faturamento 30012841 - CX. CART. STELLA 350ML SLK C8 429 Código 2037…" at bounding box center [502, 233] width 253 height 192
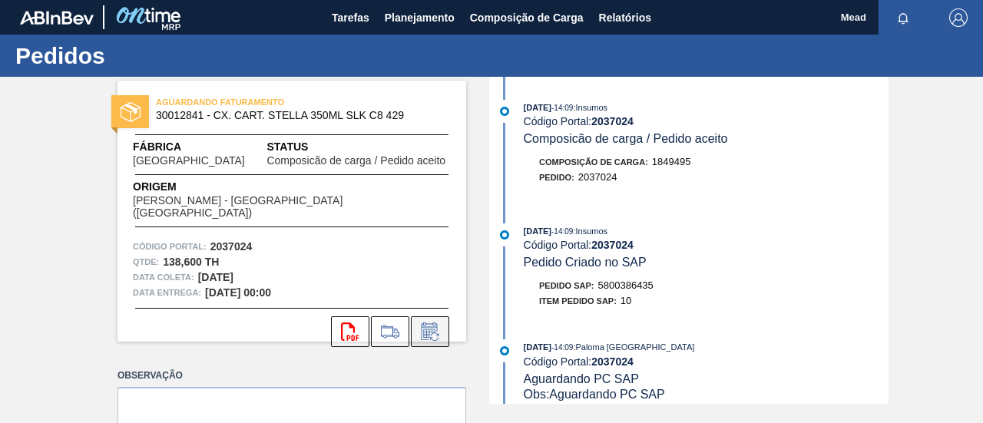
click at [439, 323] on icon at bounding box center [430, 332] width 25 height 18
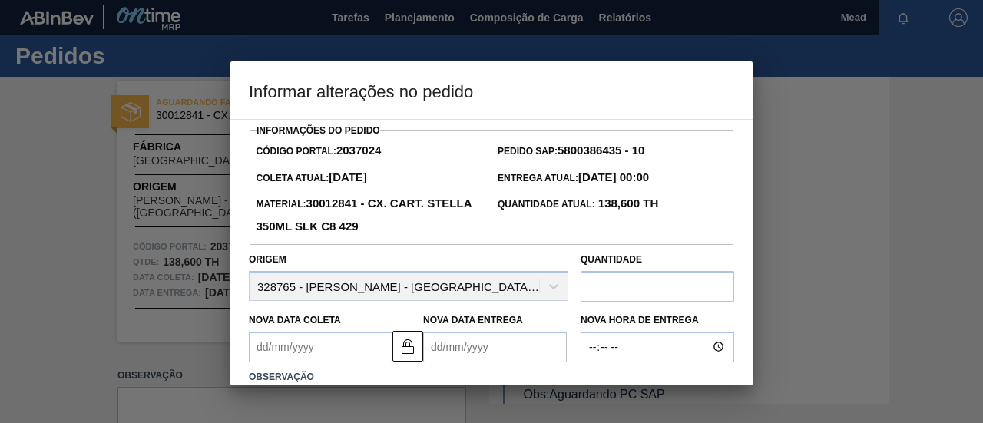
click at [372, 343] on Coleta2037024 "Nova Data Coleta" at bounding box center [321, 347] width 144 height 31
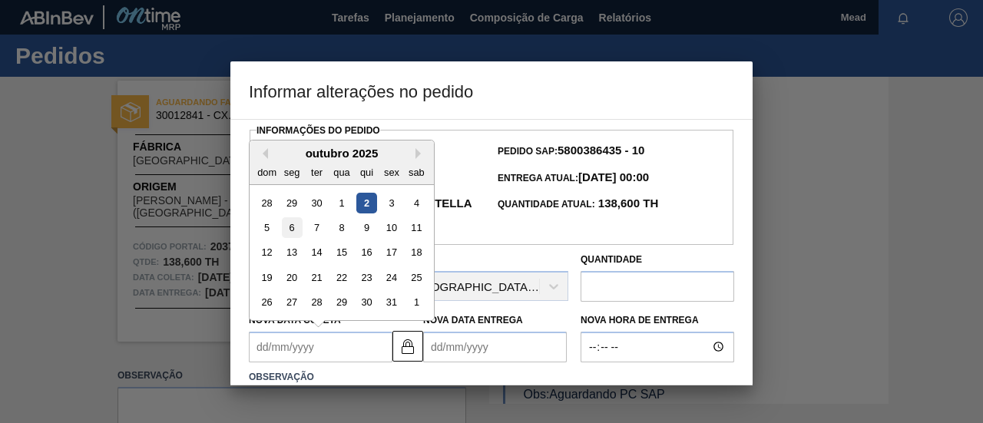
click at [287, 231] on div "6" at bounding box center [292, 227] width 21 height 21
type Coleta2037024 "[DATE]"
type Entrega2037024 "[DATE]"
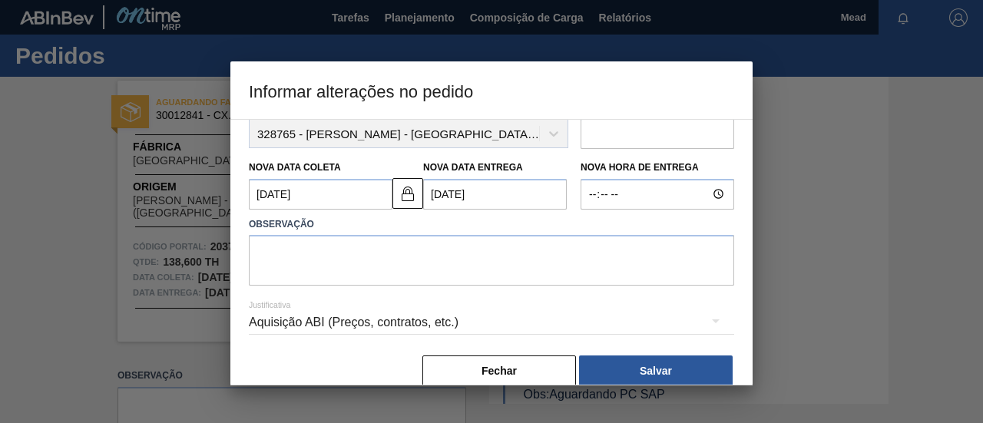
scroll to position [154, 0]
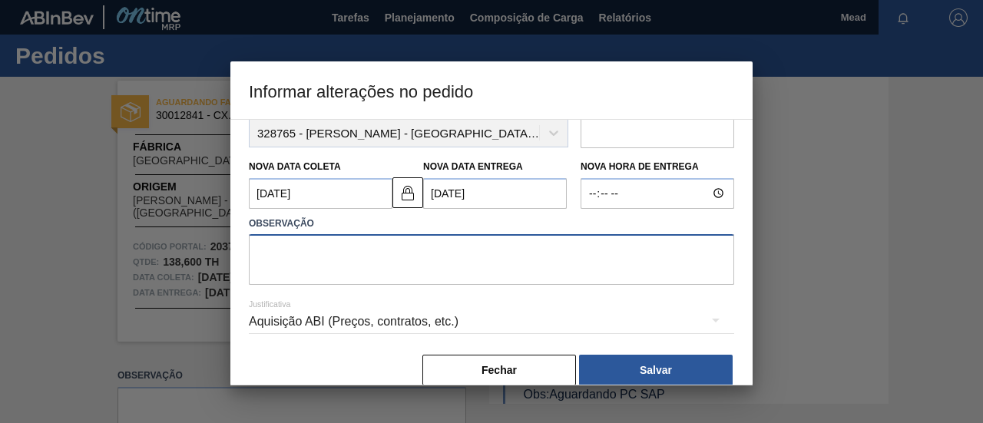
click at [516, 273] on textarea at bounding box center [491, 259] width 485 height 51
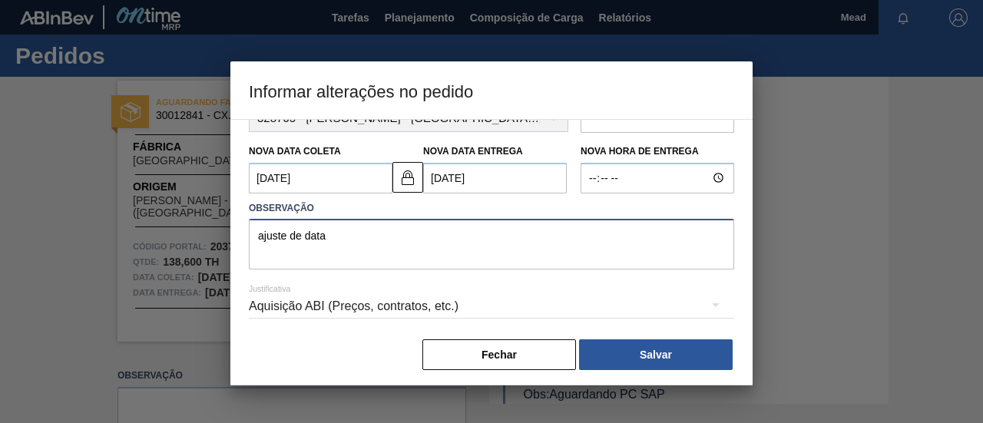
scroll to position [177, 0]
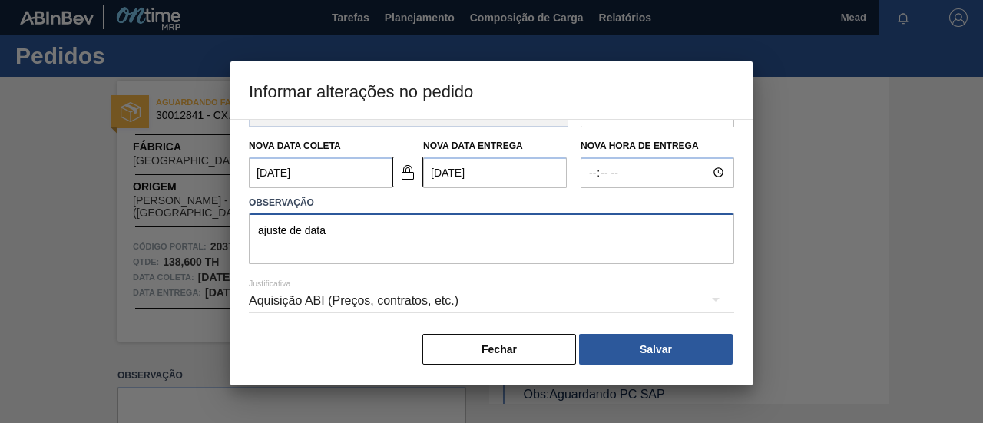
type textarea "ajuste de data"
click at [564, 324] on div "Aquisição ABI (Preços, contratos, etc.)" at bounding box center [491, 302] width 485 height 55
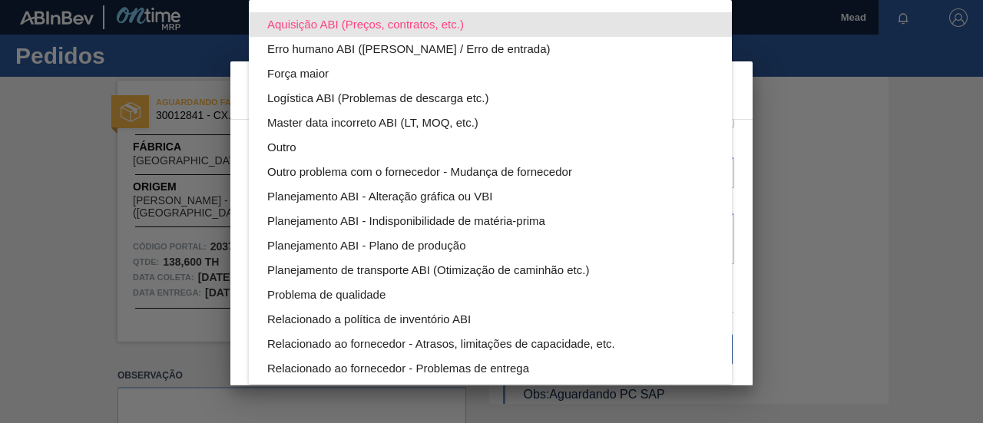
click at [388, 25] on div "Aquisição ABI (Preços, contratos, etc.)" at bounding box center [490, 24] width 446 height 25
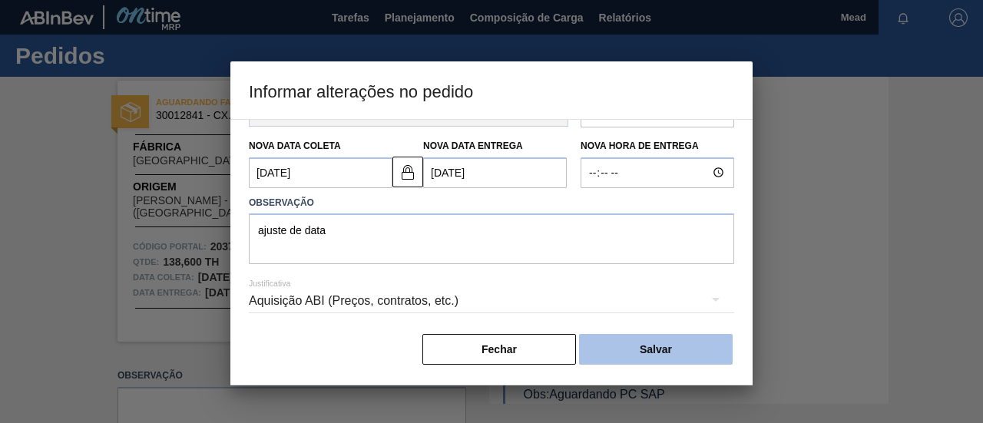
click at [645, 349] on button "Salvar" at bounding box center [656, 349] width 154 height 31
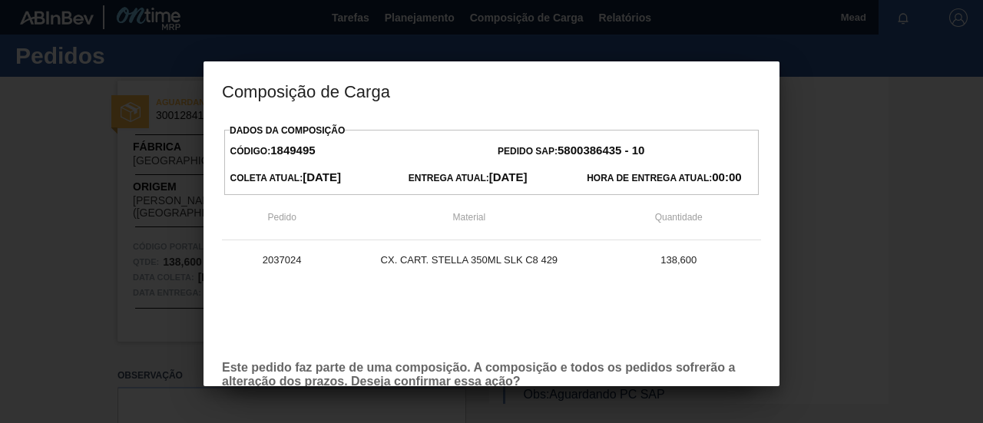
click at [737, 234] on th "Quantidade" at bounding box center [678, 217] width 165 height 45
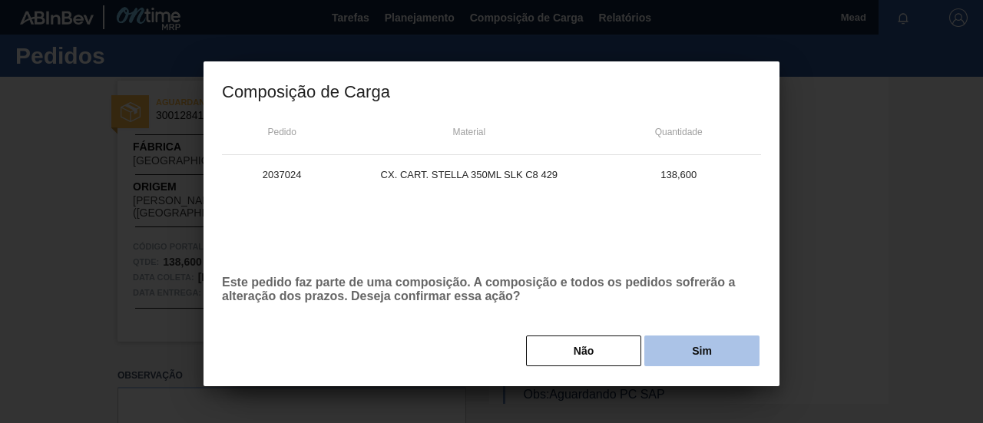
click at [720, 349] on button "Sim" at bounding box center [701, 351] width 115 height 31
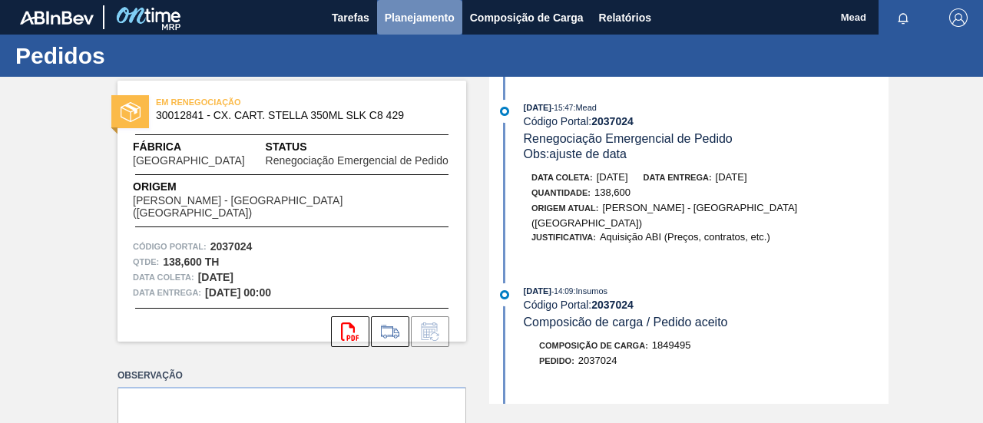
click at [419, 22] on span "Planejamento" at bounding box center [420, 17] width 70 height 18
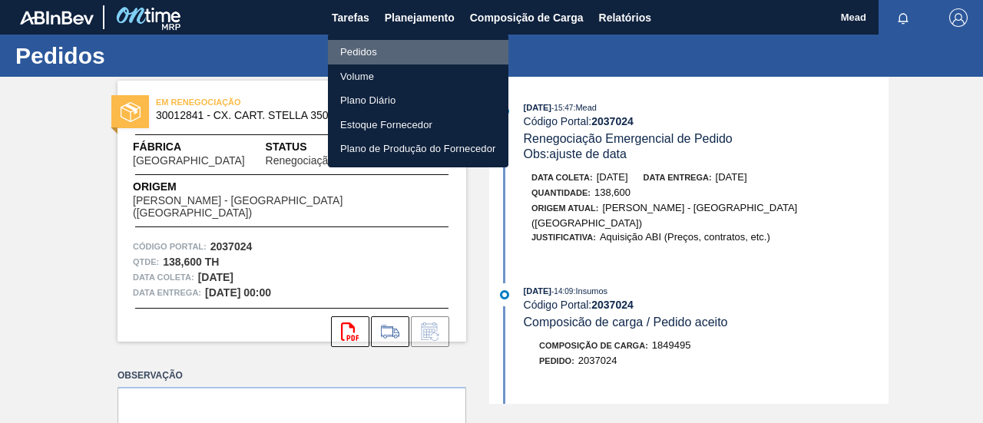
click at [360, 50] on li "Pedidos" at bounding box center [418, 52] width 181 height 25
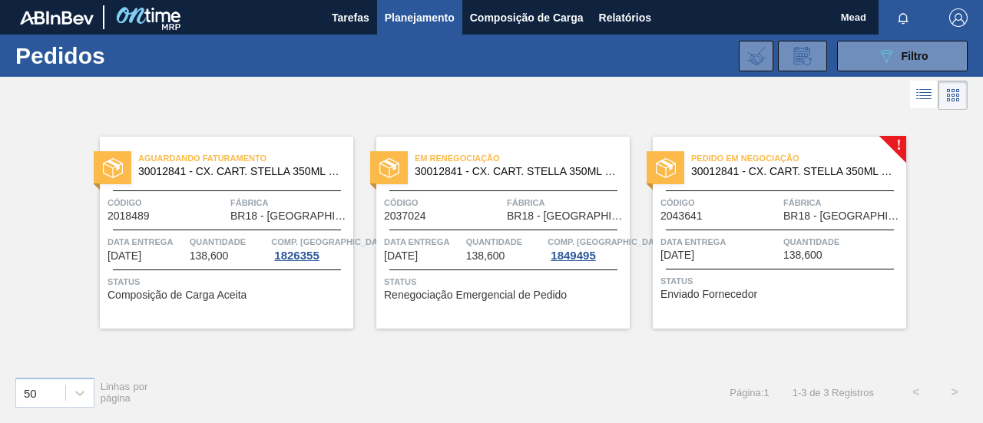
click at [744, 225] on div "Pedido em Negociação 30012841 - CX. CART. STELLA 350ML SLK C8 429 Código 204364…" at bounding box center [779, 233] width 253 height 192
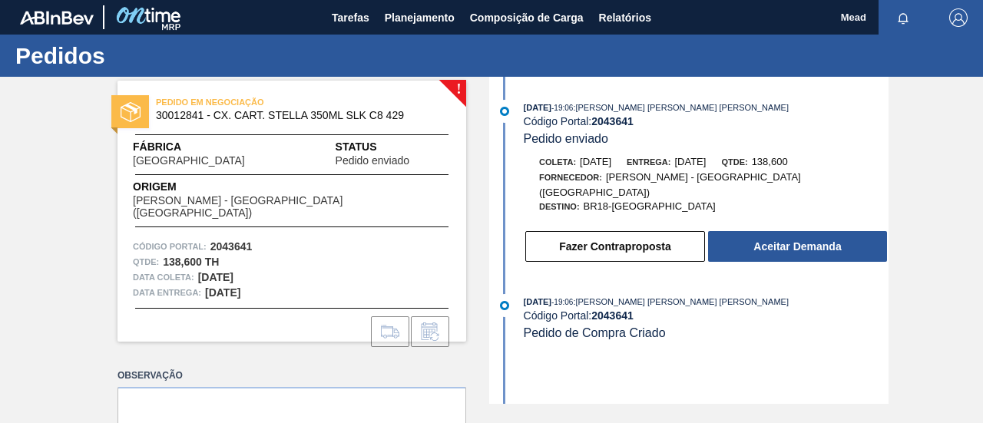
click at [760, 234] on button "Aceitar Demanda" at bounding box center [797, 246] width 179 height 31
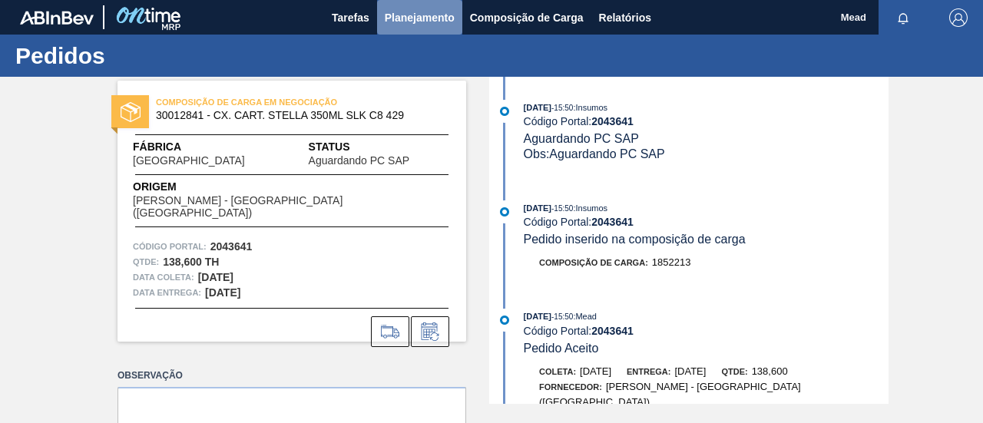
click at [447, 15] on span "Planejamento" at bounding box center [420, 17] width 70 height 18
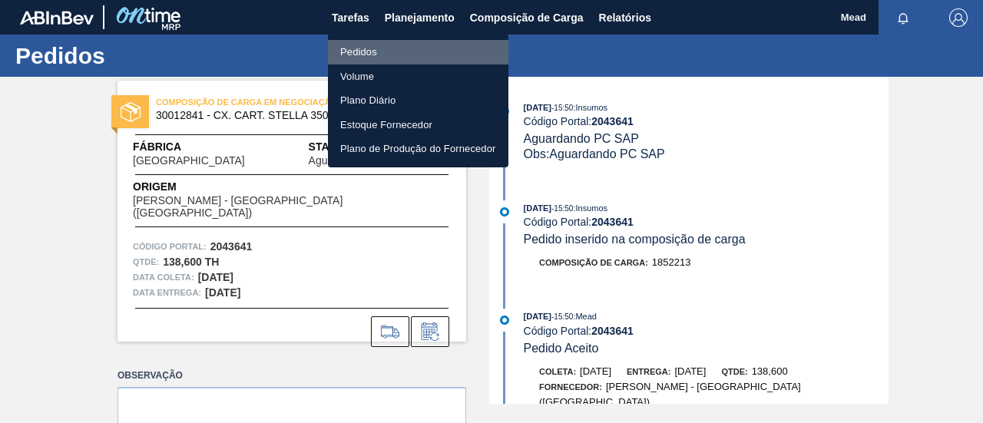
click at [373, 47] on li "Pedidos" at bounding box center [418, 52] width 181 height 25
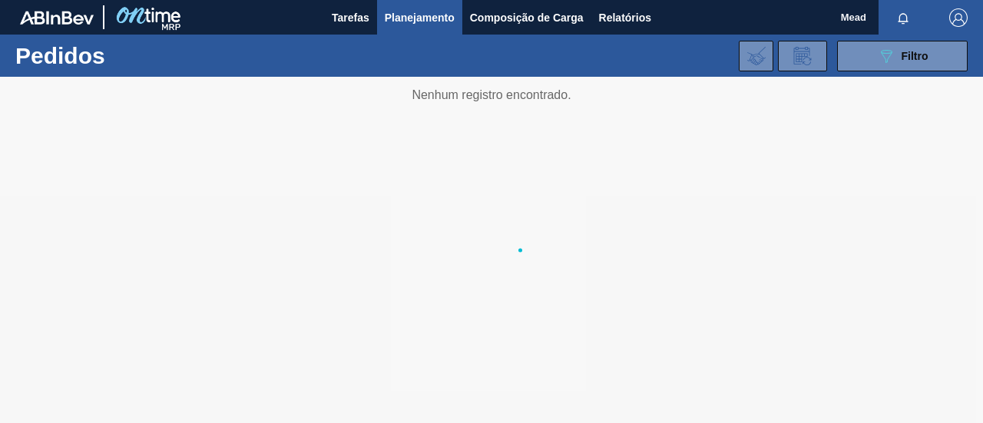
click at [894, 74] on div "089F7B8B-B2A5-4AFE-B5C0-19BA573D28AC Filtro Código Pedido Portal Códido PO SAP …" at bounding box center [601, 56] width 748 height 46
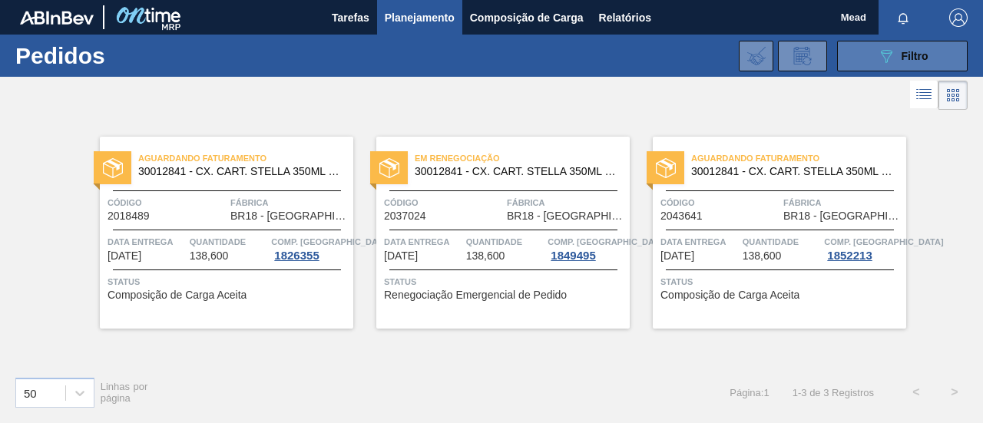
click at [869, 67] on button "089F7B8B-B2A5-4AFE-B5C0-19BA573D28AC Filtro" at bounding box center [902, 56] width 131 height 31
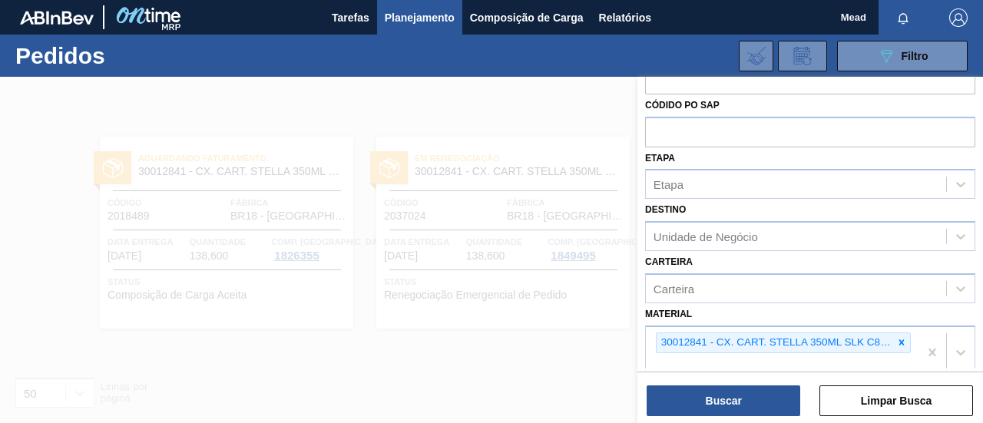
scroll to position [77, 0]
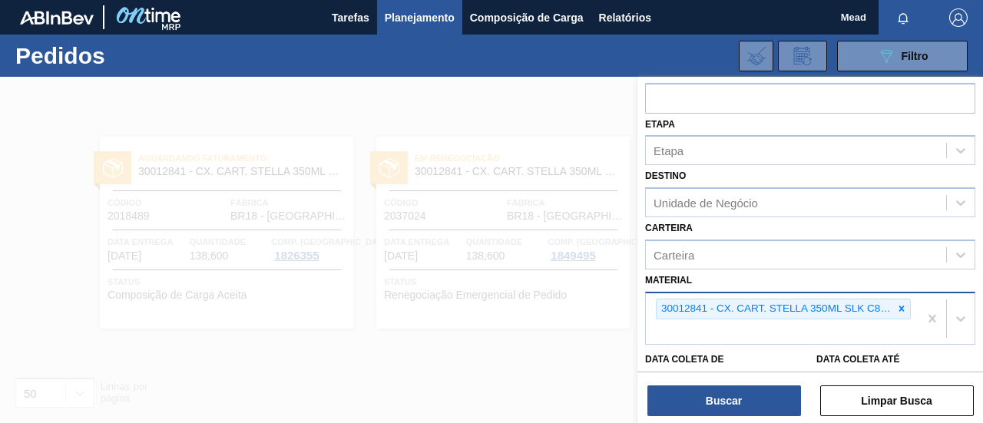
click at [902, 310] on icon at bounding box center [901, 308] width 11 height 11
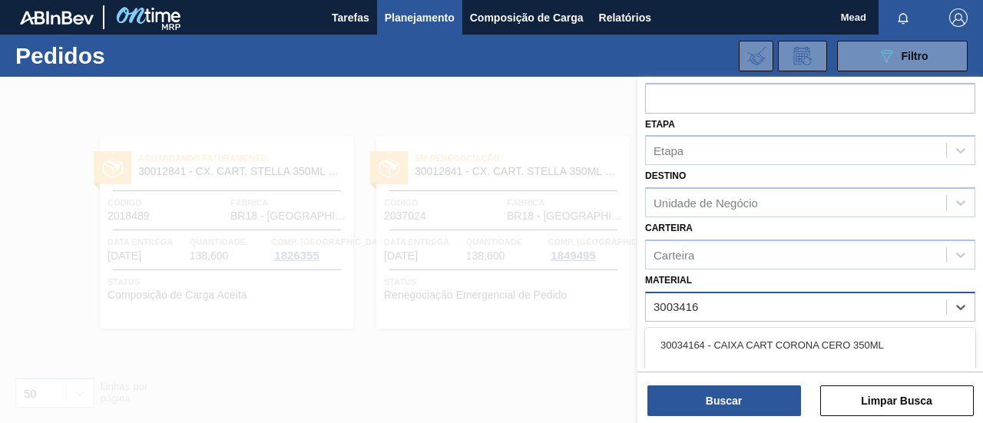
type input "30034161"
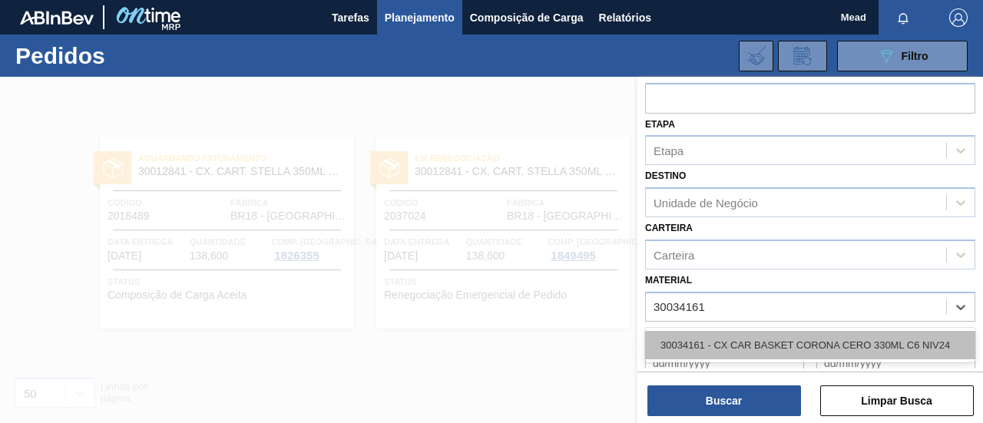
click at [780, 339] on div "30034161 - CX CAR BASKET CORONA CERO 330ML C6 NIV24" at bounding box center [810, 345] width 330 height 28
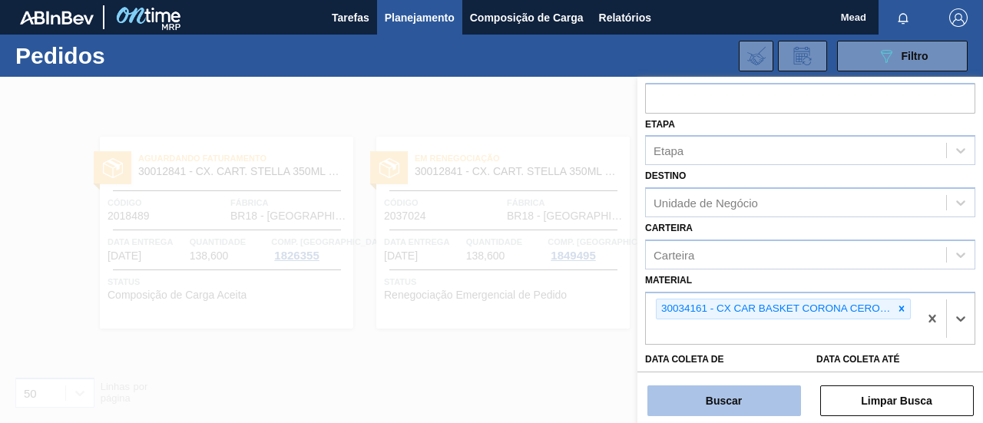
click at [740, 403] on button "Buscar" at bounding box center [725, 401] width 154 height 31
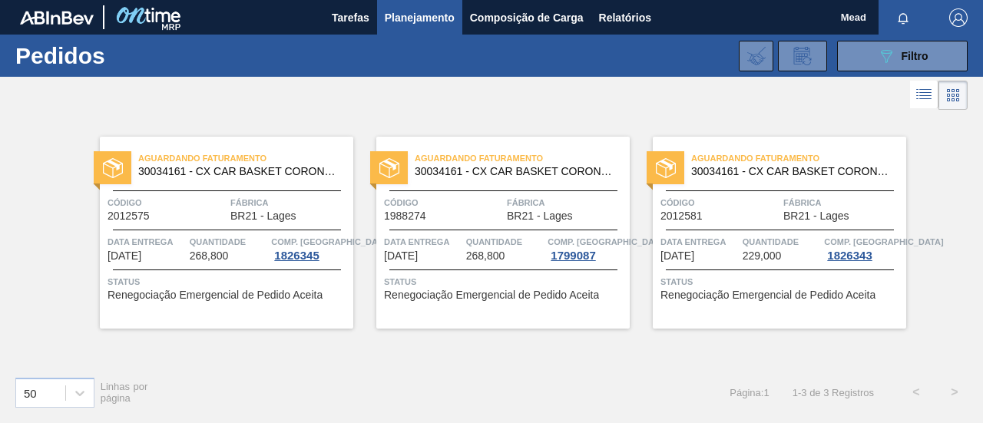
click at [201, 207] on span "Código" at bounding box center [167, 202] width 119 height 15
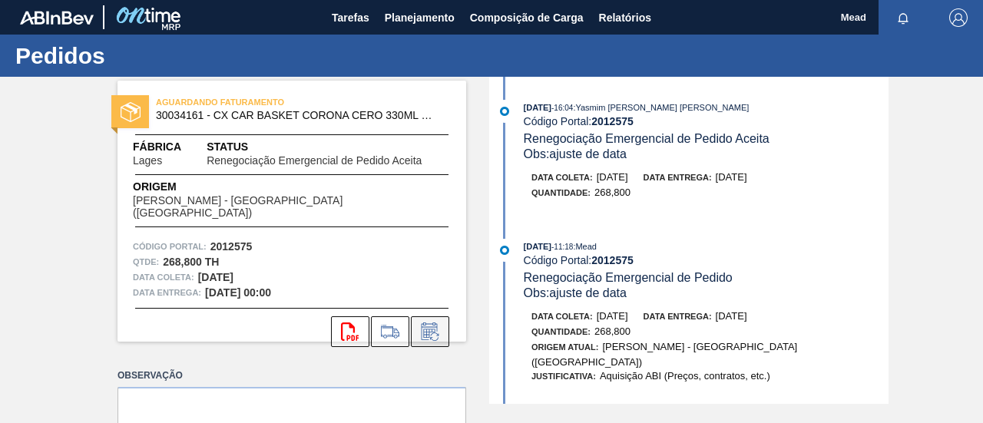
click at [438, 323] on icon at bounding box center [430, 332] width 25 height 18
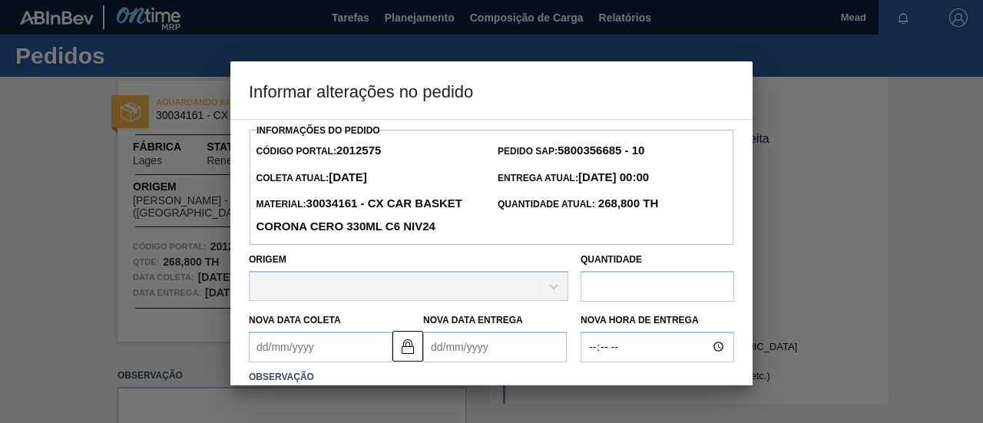
click at [356, 363] on Coleta2012575 "Nova Data Coleta" at bounding box center [321, 347] width 144 height 31
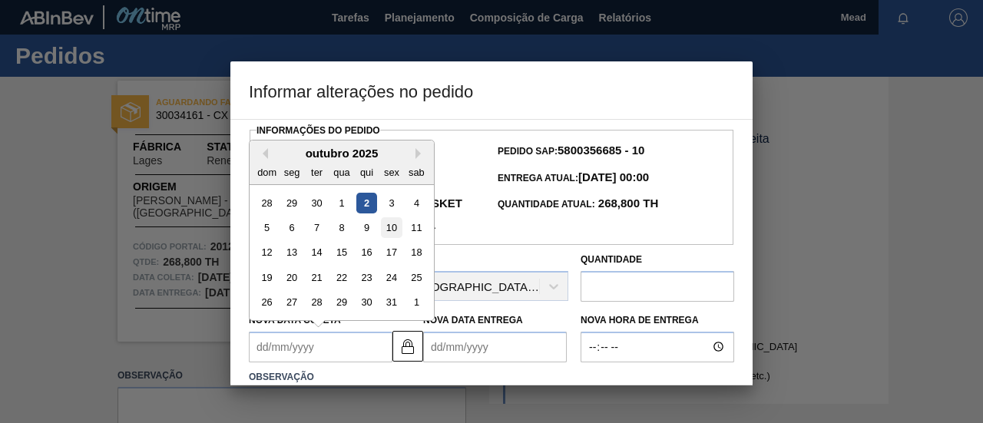
click at [390, 238] on div "10" at bounding box center [391, 227] width 21 height 21
type Coleta2012575 "[DATE]"
type Entrega2012575 "[DATE]"
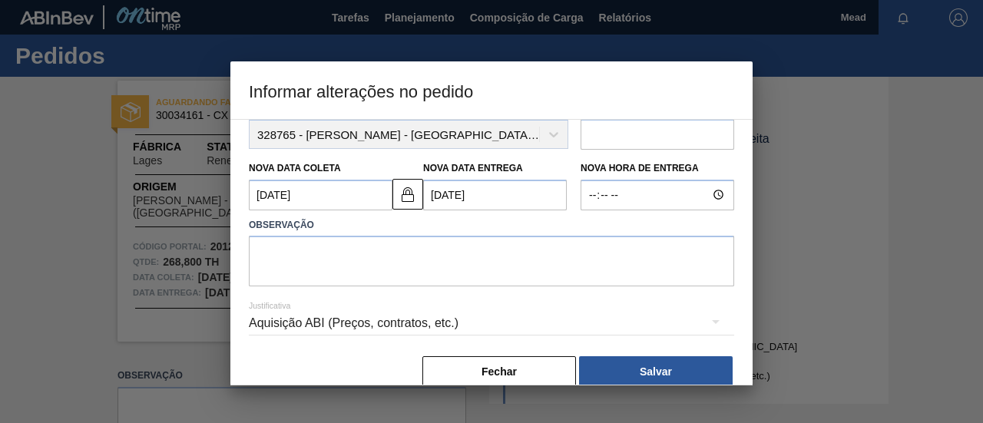
scroll to position [154, 0]
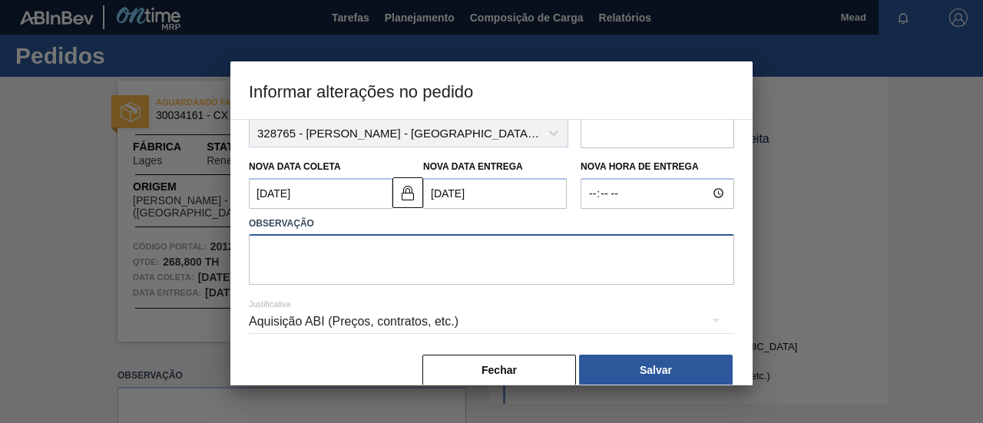
click at [465, 285] on textarea at bounding box center [491, 259] width 485 height 51
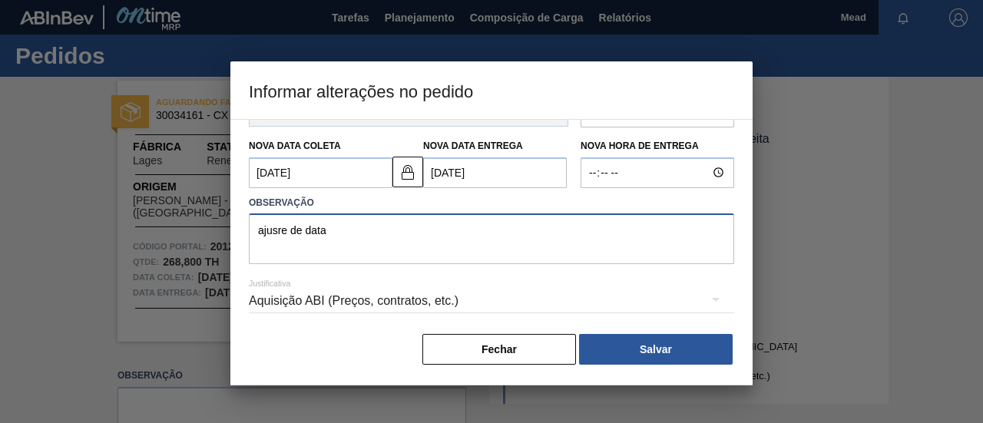
scroll to position [200, 0]
click at [283, 232] on textarea "ajusre de data" at bounding box center [491, 239] width 485 height 51
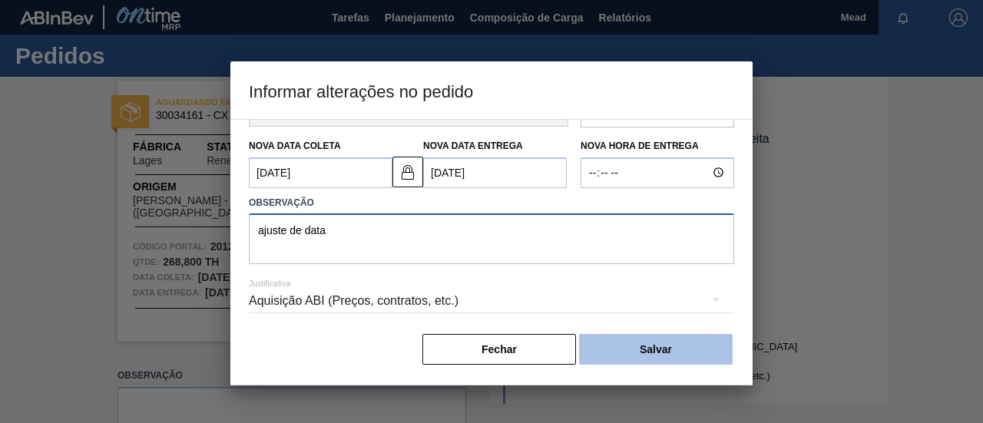
type textarea "ajuste de data"
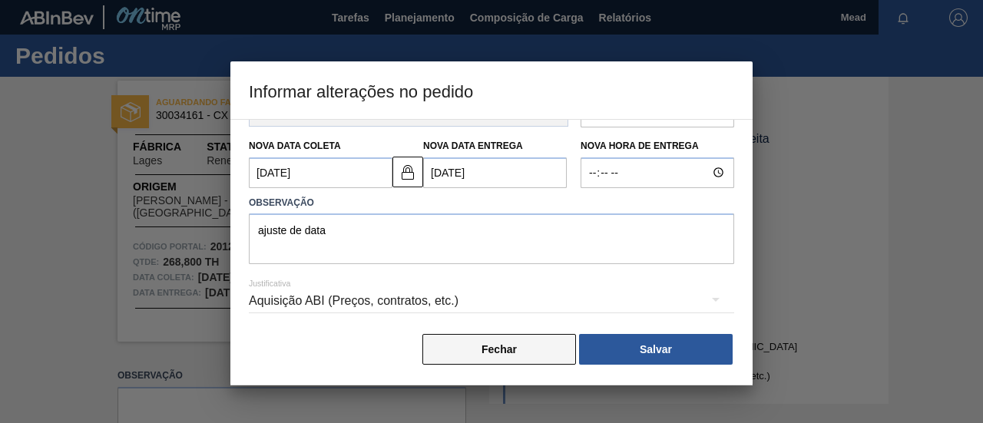
drag, startPoint x: 596, startPoint y: 343, endPoint x: 556, endPoint y: 345, distance: 40.0
click at [595, 342] on button "Salvar" at bounding box center [656, 349] width 154 height 31
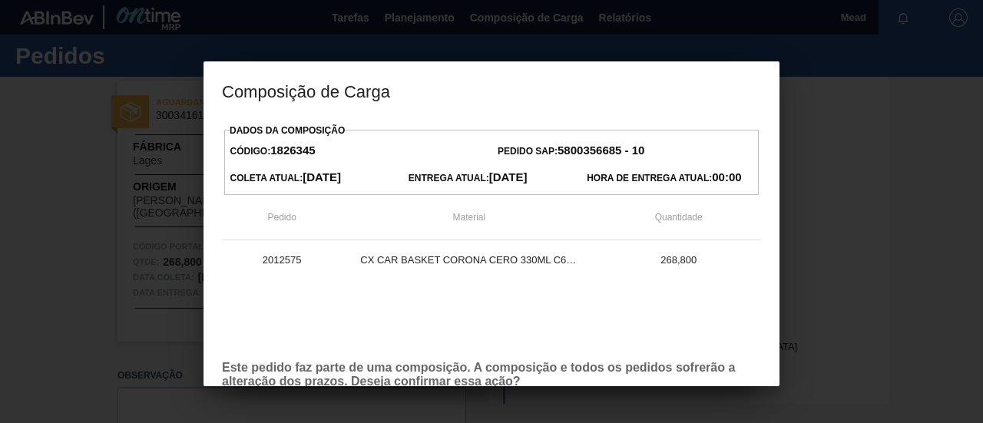
scroll to position [88, 0]
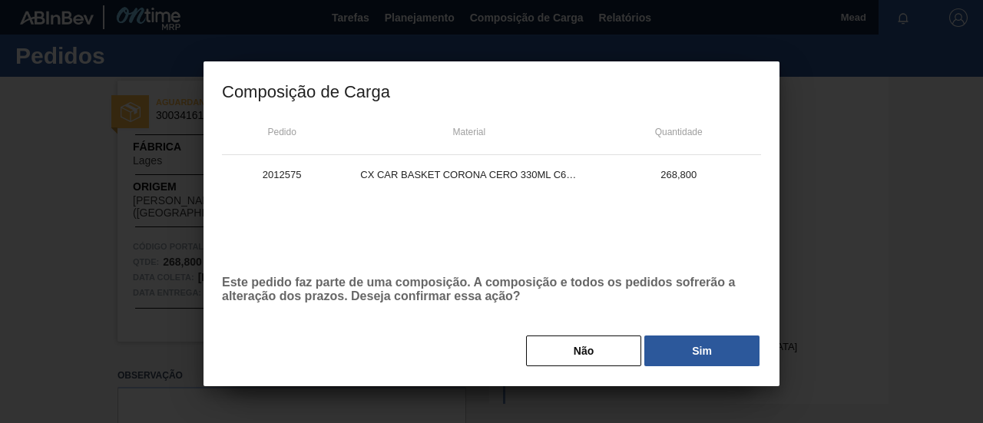
click at [684, 355] on button "Sim" at bounding box center [701, 351] width 115 height 31
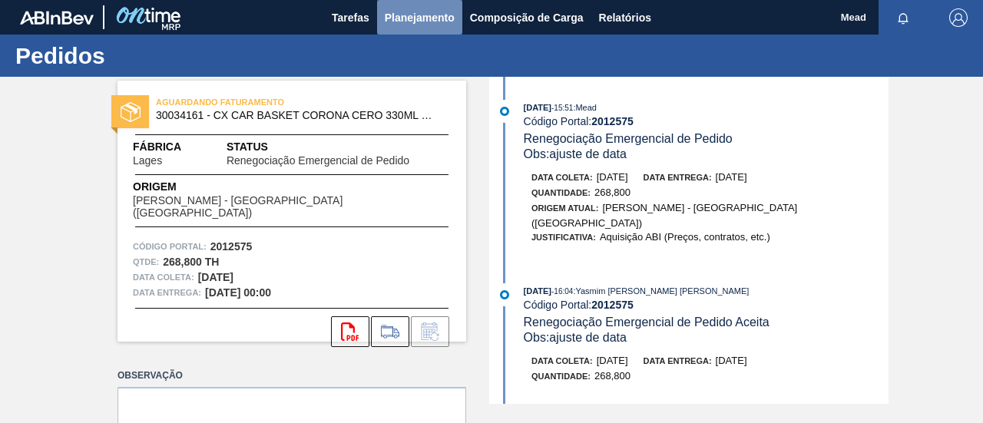
click at [405, 19] on span "Planejamento" at bounding box center [420, 17] width 70 height 18
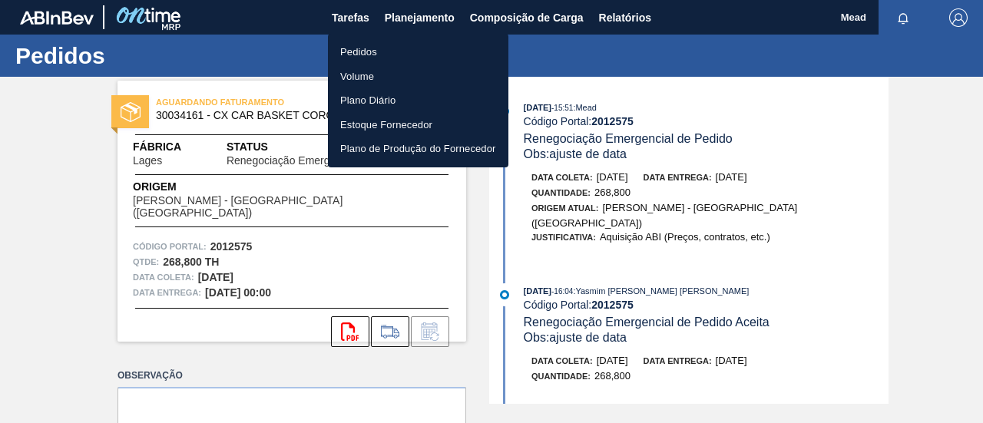
click at [355, 54] on li "Pedidos" at bounding box center [418, 52] width 181 height 25
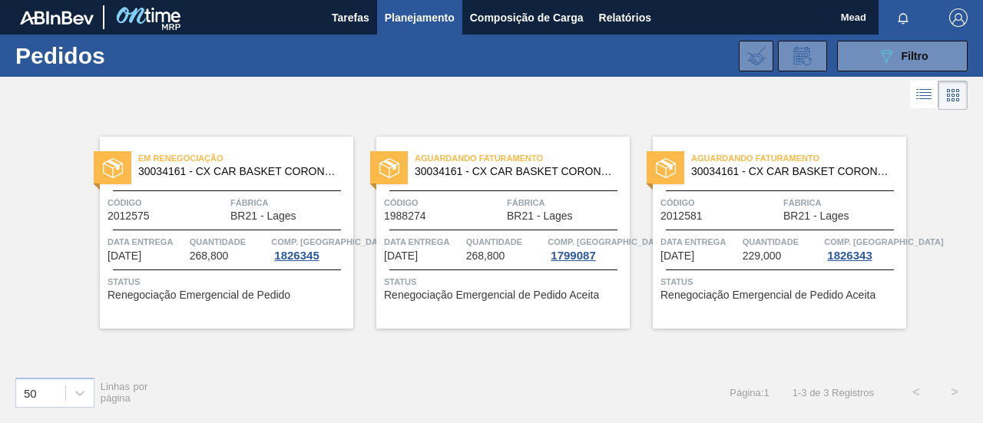
click at [264, 267] on div "Em renegociação 30034161 - CX CAR BASKET CORONA CERO 330ML C6 NIV24 Código 2012…" at bounding box center [226, 233] width 253 height 192
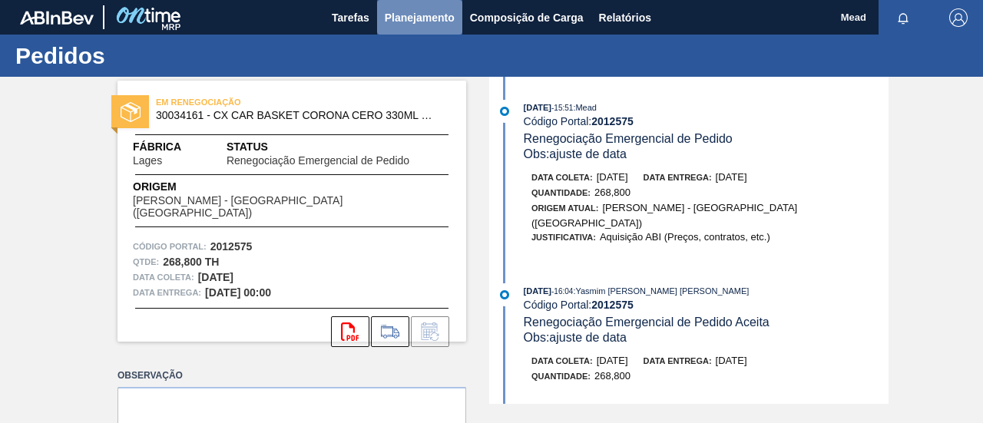
click at [421, 12] on span "Planejamento" at bounding box center [420, 17] width 70 height 18
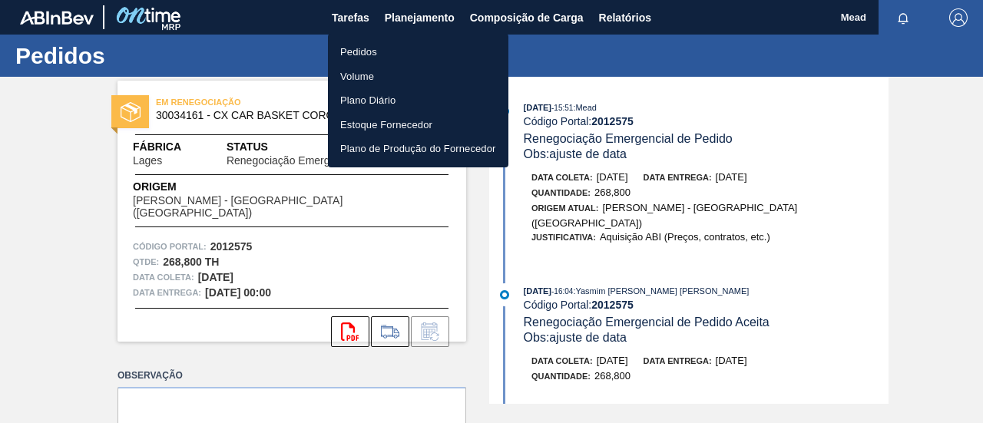
click at [360, 50] on li "Pedidos" at bounding box center [418, 52] width 181 height 25
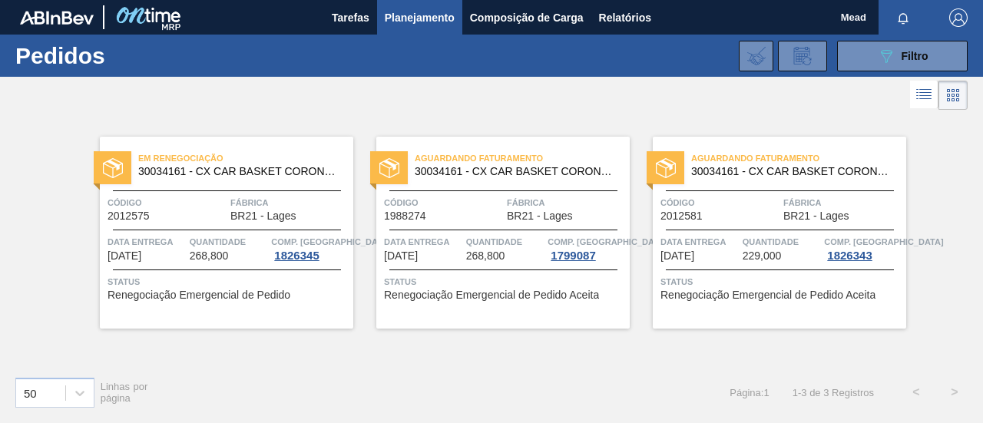
click at [445, 236] on span "Data entrega" at bounding box center [423, 241] width 78 height 15
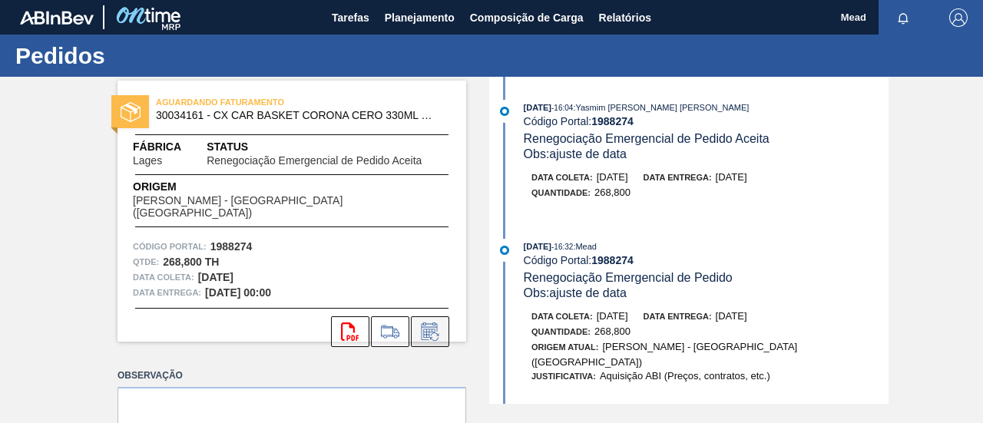
click at [433, 333] on icon at bounding box center [434, 337] width 8 height 8
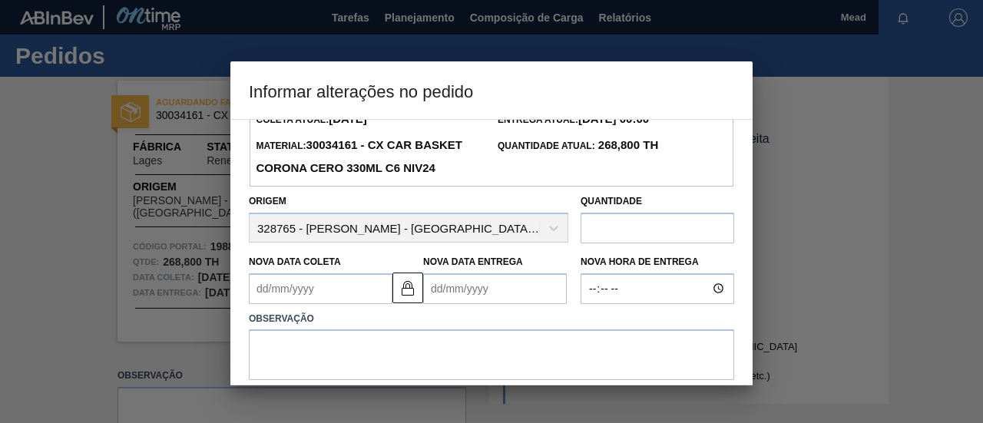
scroll to position [143, 0]
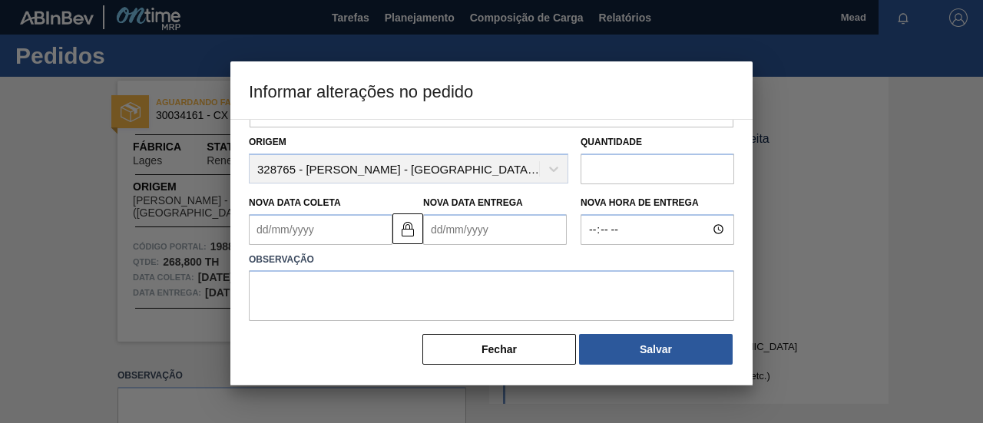
click at [366, 239] on Coleta1988274 "Nova Data Coleta" at bounding box center [321, 229] width 144 height 31
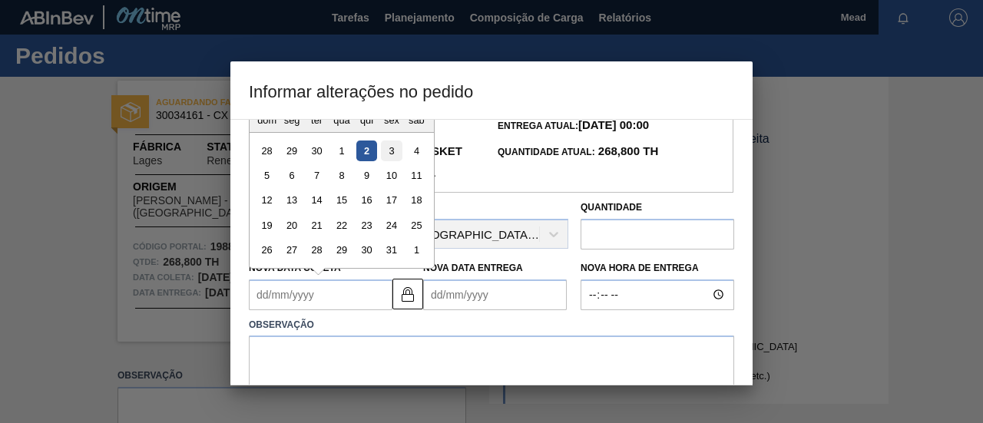
scroll to position [77, 0]
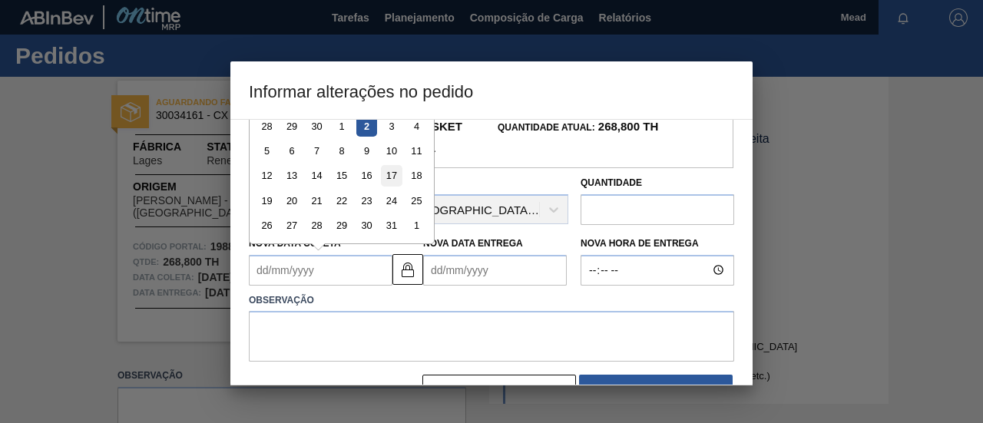
click at [395, 186] on div "17" at bounding box center [391, 175] width 21 height 21
type Coleta1988274 "[DATE]"
type Entrega1988274 "[DATE]"
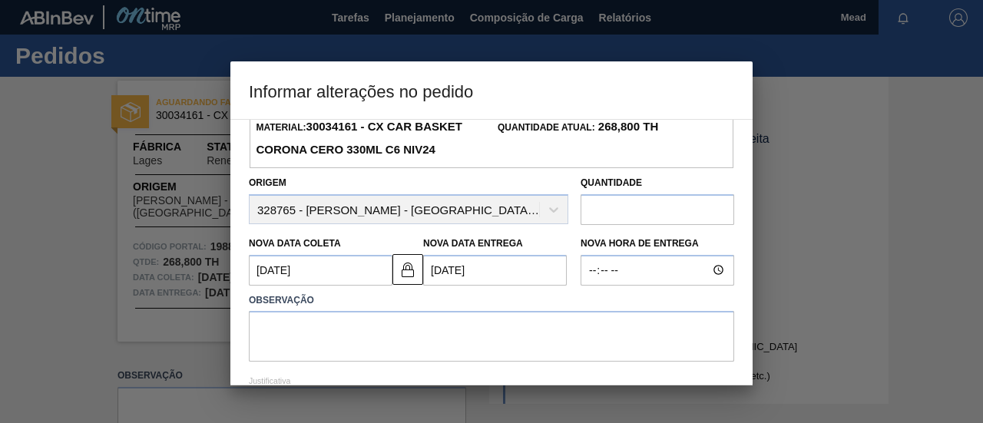
scroll to position [200, 0]
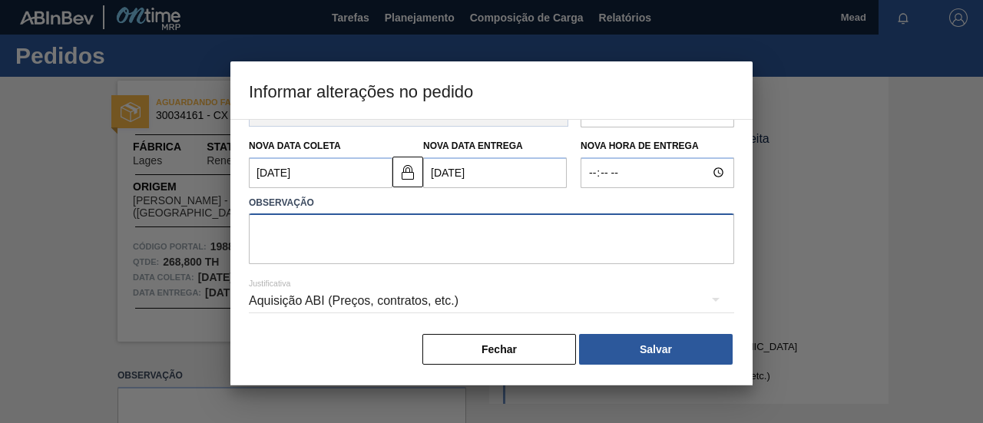
click at [439, 249] on textarea at bounding box center [491, 239] width 485 height 51
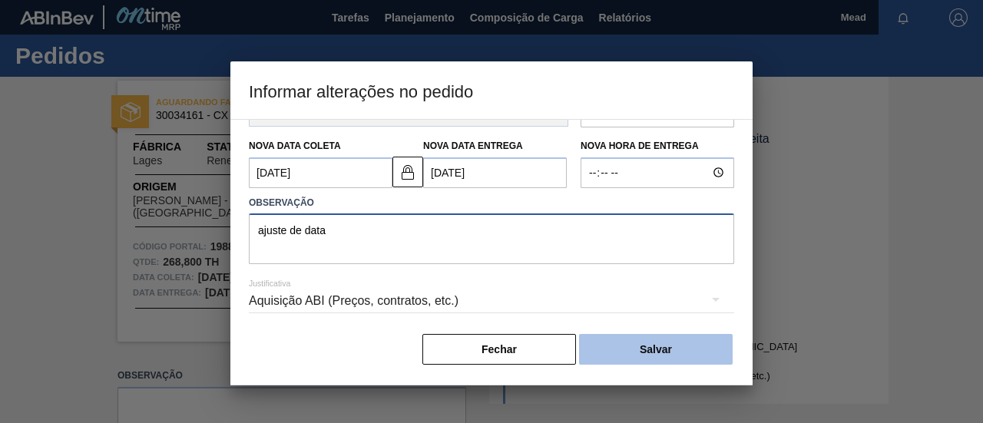
type textarea "ajuste de data"
click at [662, 351] on button "Salvar" at bounding box center [656, 349] width 154 height 31
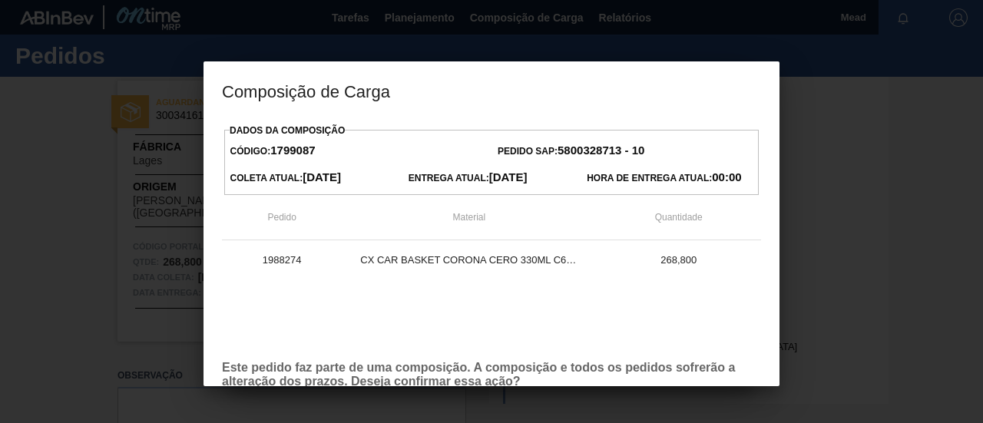
scroll to position [88, 0]
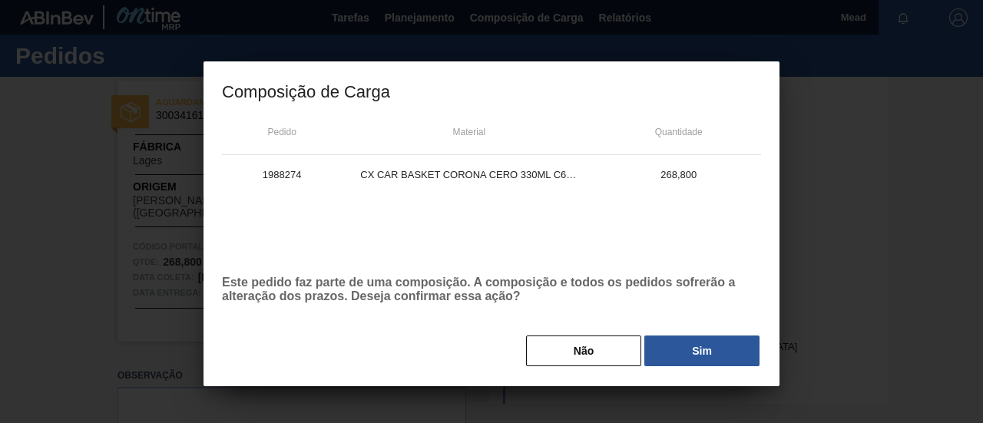
click at [684, 356] on button "Sim" at bounding box center [701, 351] width 115 height 31
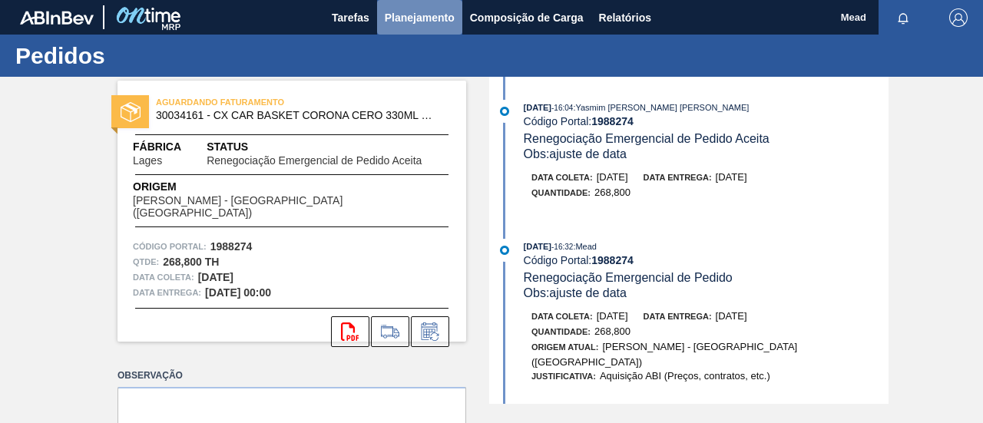
click at [416, 23] on span "Planejamento" at bounding box center [420, 17] width 70 height 18
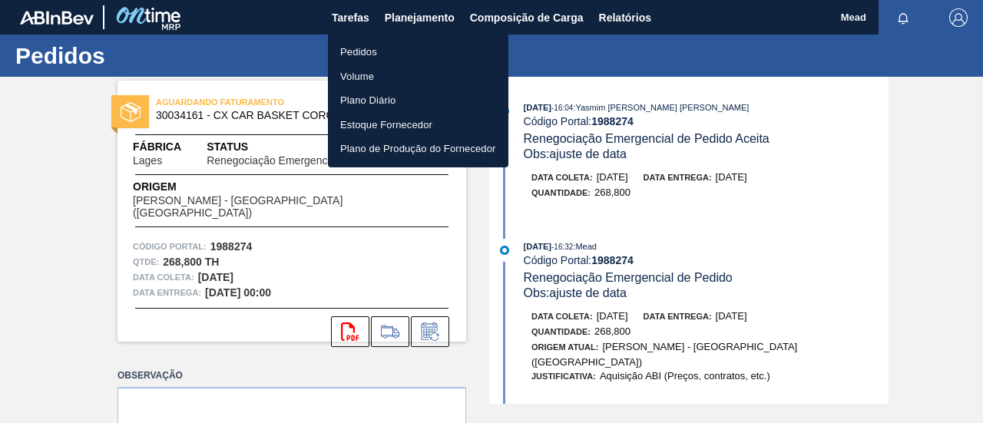
click at [361, 51] on li "Pedidos" at bounding box center [418, 52] width 181 height 25
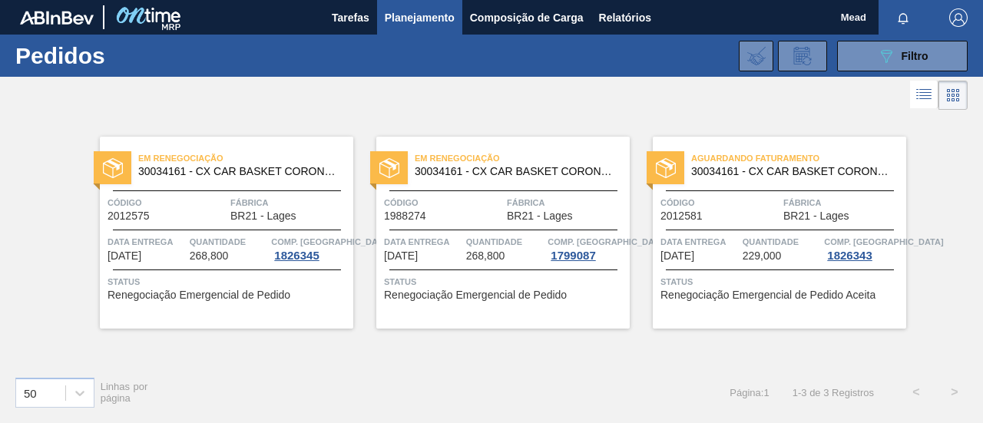
click at [773, 157] on span "Aguardando Faturamento" at bounding box center [798, 158] width 215 height 15
